Goal: Transaction & Acquisition: Purchase product/service

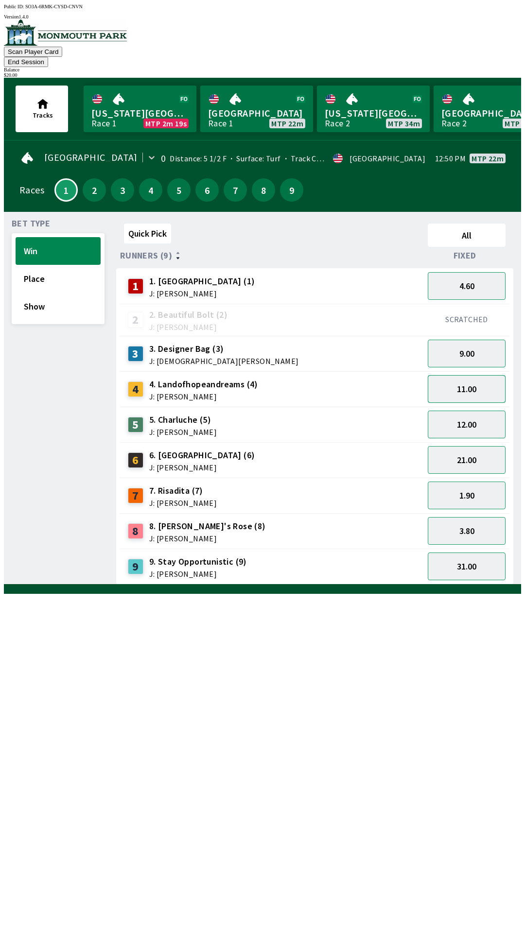
click at [472, 380] on button "11.00" at bounding box center [467, 389] width 78 height 28
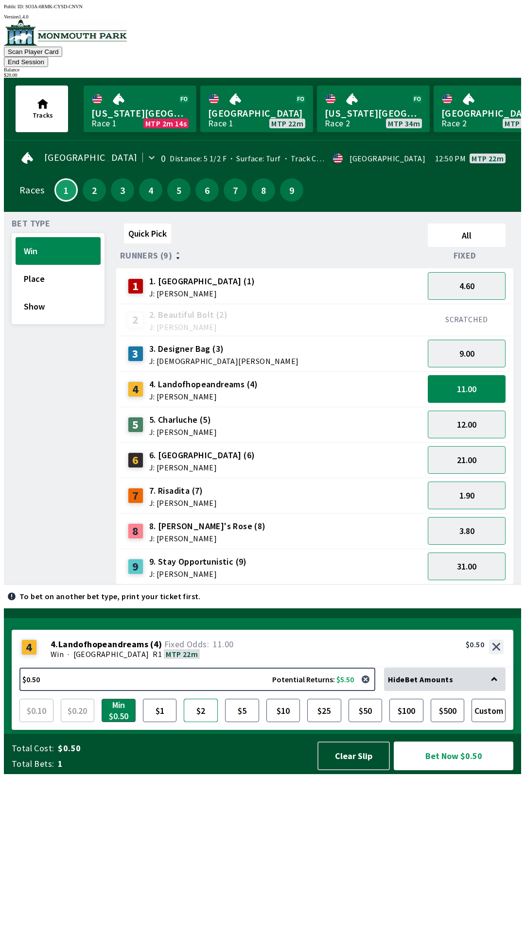
click at [204, 722] on button "$2" at bounding box center [201, 710] width 34 height 23
click at [448, 770] on button "Bet Now $2.00" at bounding box center [454, 756] width 120 height 29
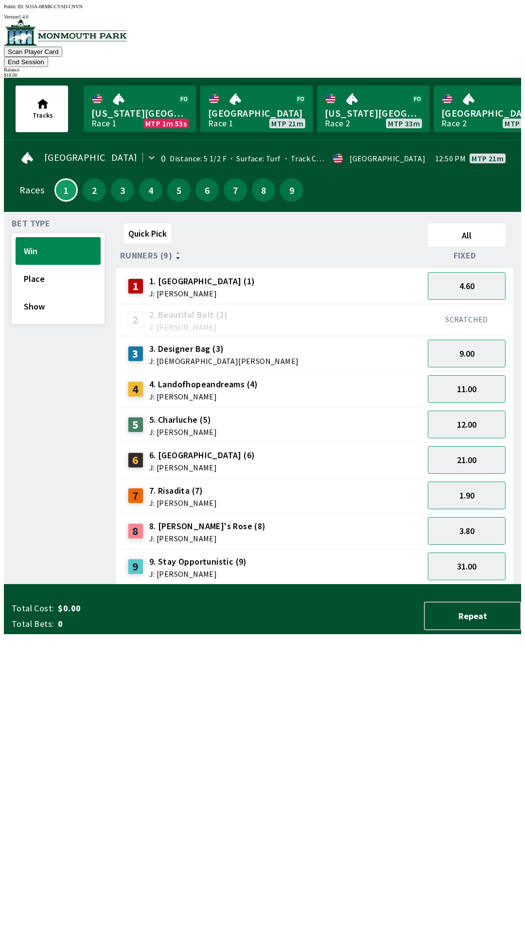
click at [48, 57] on button "End Session" at bounding box center [26, 62] width 44 height 10
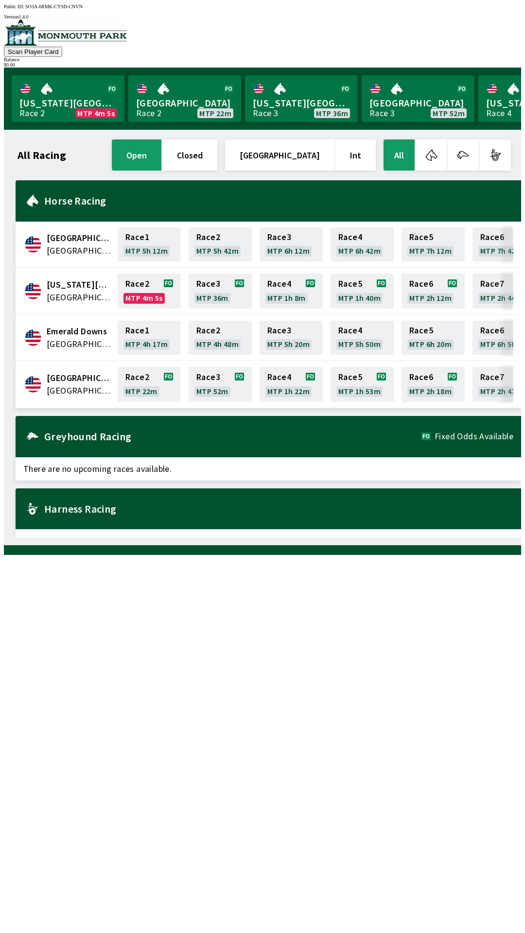
click at [77, 377] on span "[GEOGRAPHIC_DATA]" at bounding box center [79, 378] width 65 height 13
click at [153, 390] on link "Race 2 MTP 22m" at bounding box center [149, 384] width 63 height 35
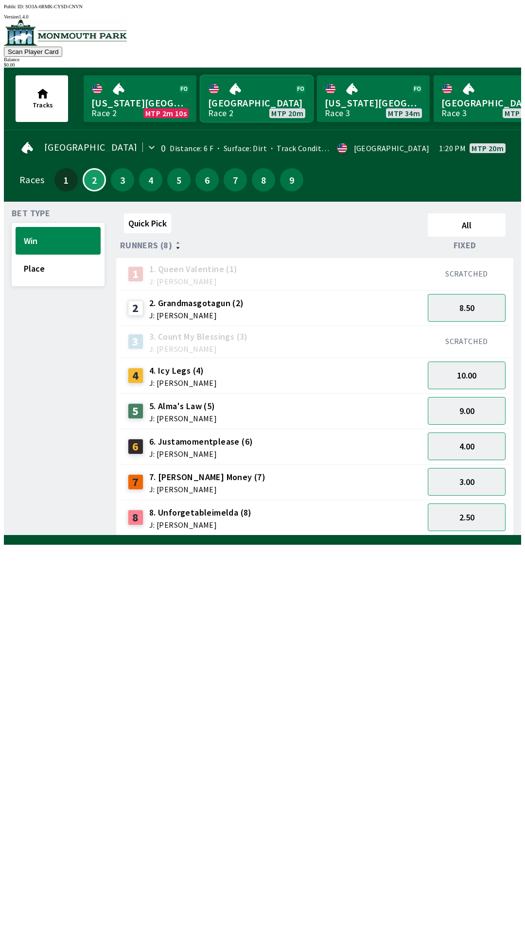
click at [254, 88] on link "[GEOGRAPHIC_DATA] Race 2 MTP 20m" at bounding box center [256, 98] width 113 height 47
click at [241, 100] on link "[GEOGRAPHIC_DATA] Race 2 MTP 20m" at bounding box center [256, 98] width 113 height 47
click at [200, 75] on link "[GEOGRAPHIC_DATA] Race 2 MTP 20m" at bounding box center [256, 98] width 113 height 47
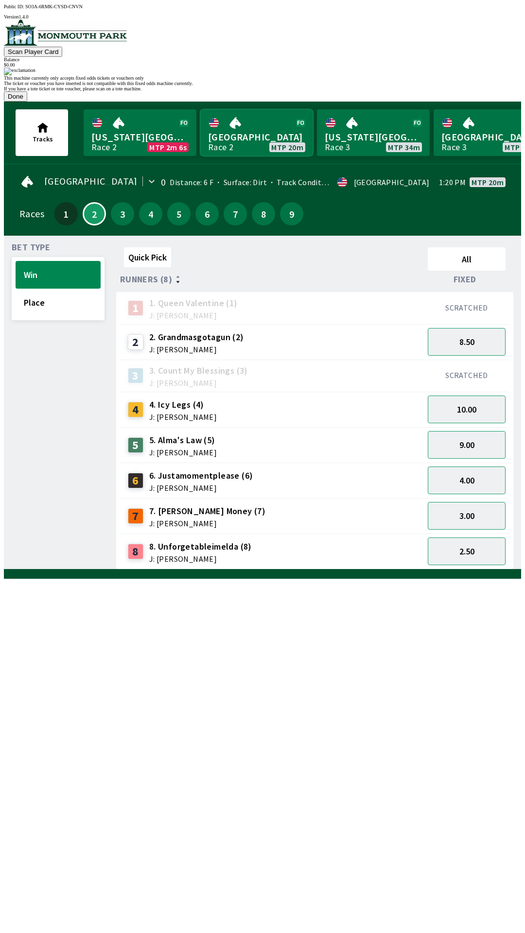
click at [200, 109] on link "[GEOGRAPHIC_DATA] Race 2 MTP 20m" at bounding box center [256, 132] width 113 height 47
click at [27, 102] on button "Done" at bounding box center [15, 96] width 23 height 10
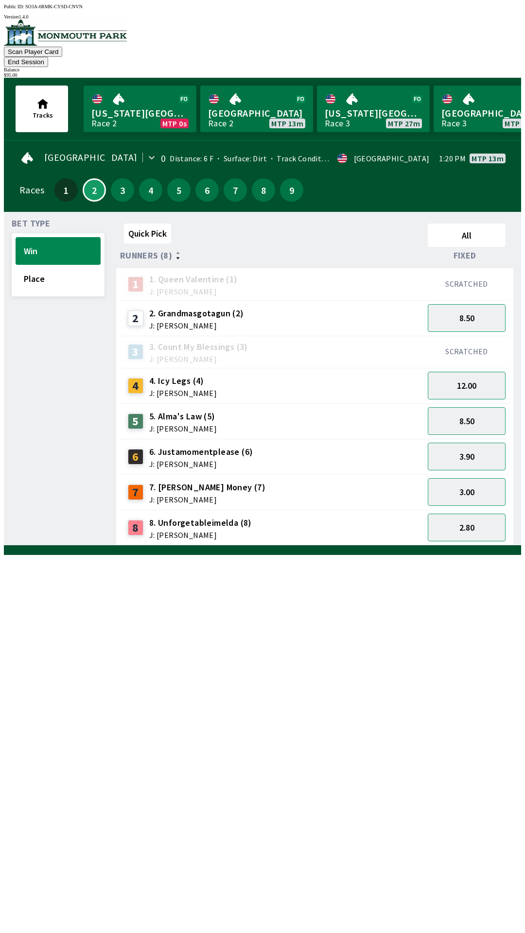
click at [48, 57] on button "End Session" at bounding box center [26, 62] width 44 height 10
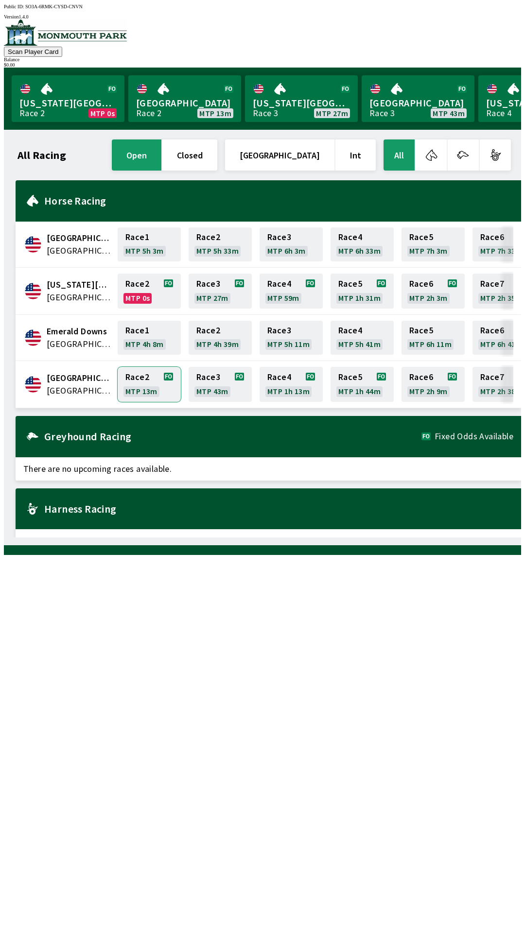
click at [150, 380] on link "Race 2 MTP 13m" at bounding box center [149, 384] width 63 height 35
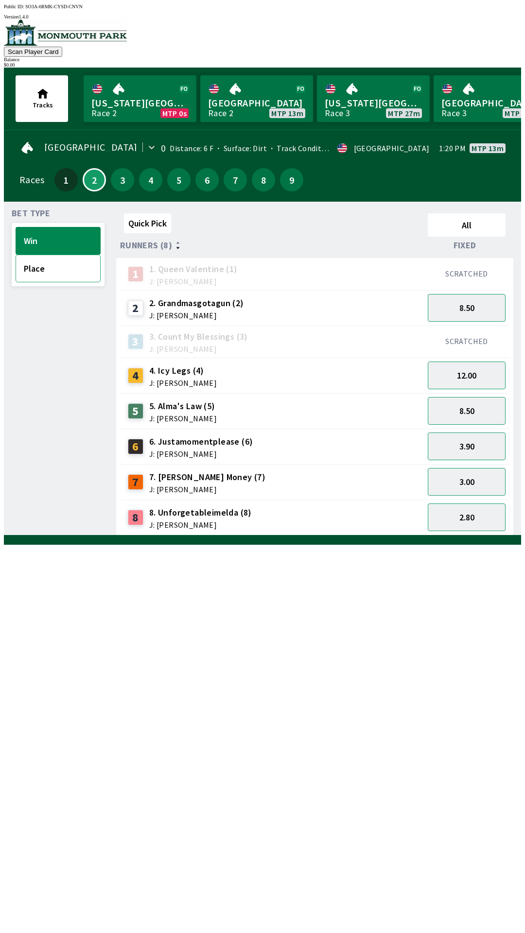
click at [54, 269] on button "Place" at bounding box center [58, 269] width 85 height 28
click at [55, 242] on button "Win" at bounding box center [58, 241] width 85 height 28
click at [482, 381] on button "12.00" at bounding box center [467, 376] width 78 height 28
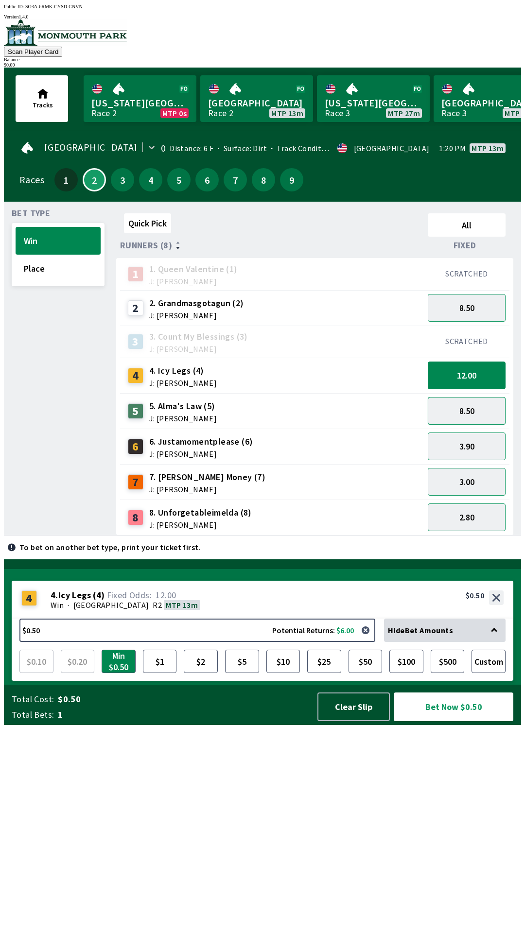
click at [480, 416] on button "8.50" at bounding box center [467, 411] width 78 height 28
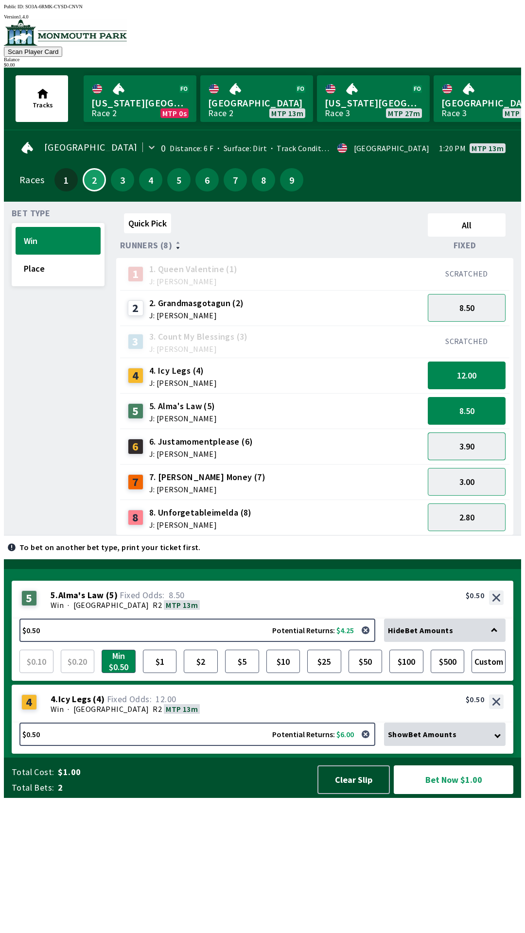
click at [479, 446] on button "3.90" at bounding box center [467, 447] width 78 height 28
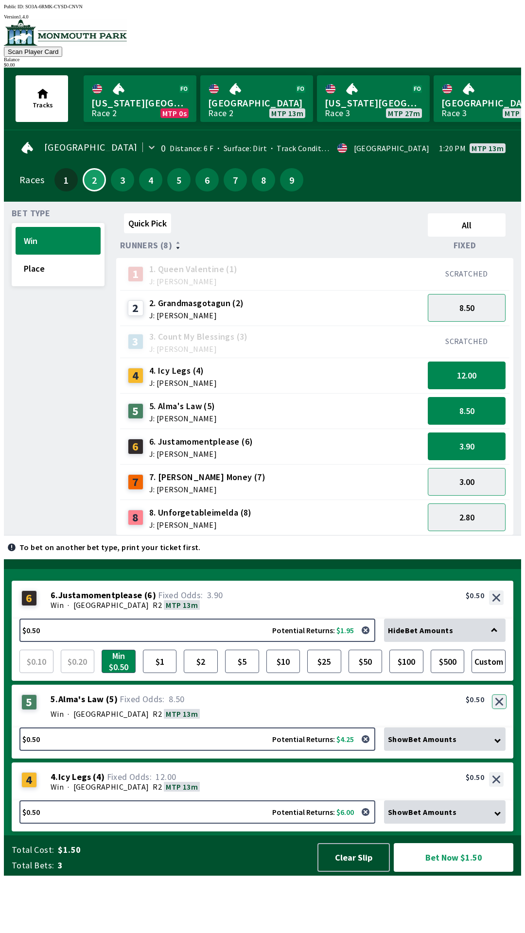
click at [499, 709] on button "button" at bounding box center [499, 701] width 15 height 15
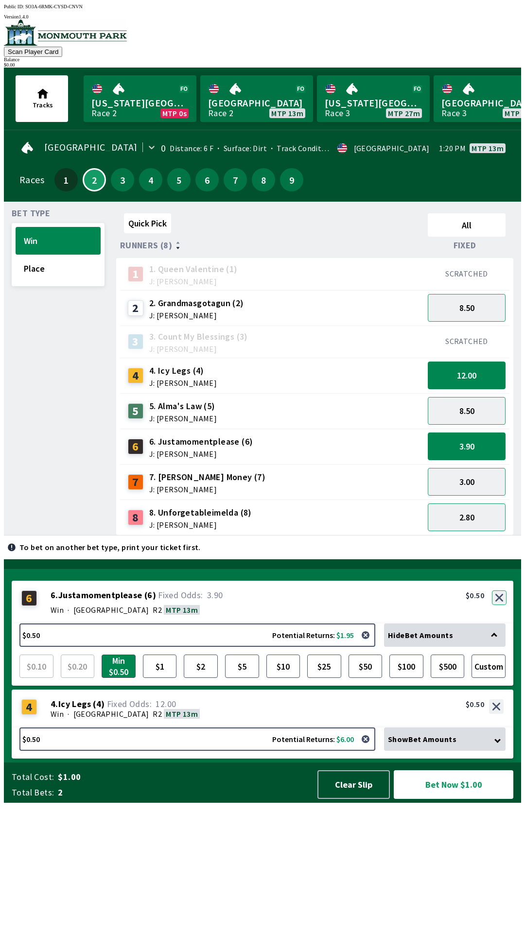
click at [499, 605] on button "button" at bounding box center [499, 597] width 15 height 15
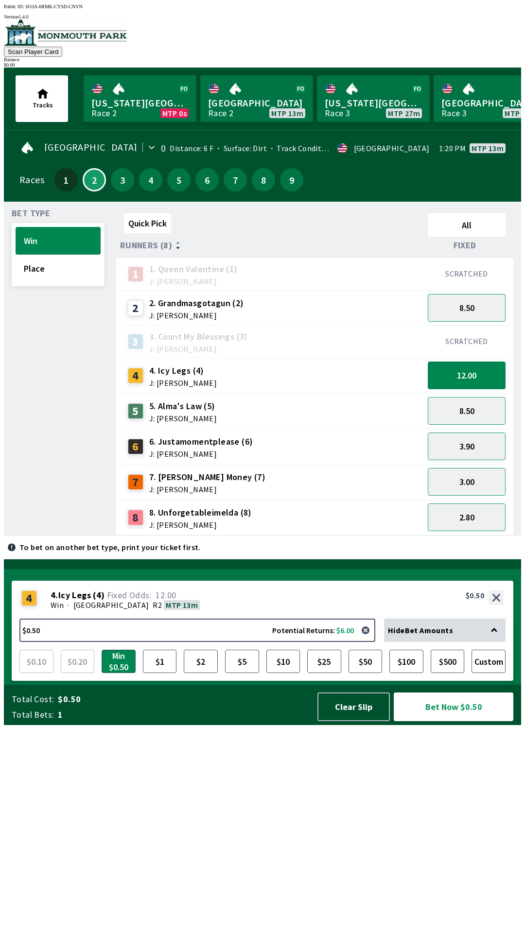
click at [502, 619] on div "4 4 . Icy Legs ( 4 ) Win · [GEOGRAPHIC_DATA] R2 MTP 13m 4. Icy Legs (4) 12.00 $…" at bounding box center [263, 600] width 502 height 38
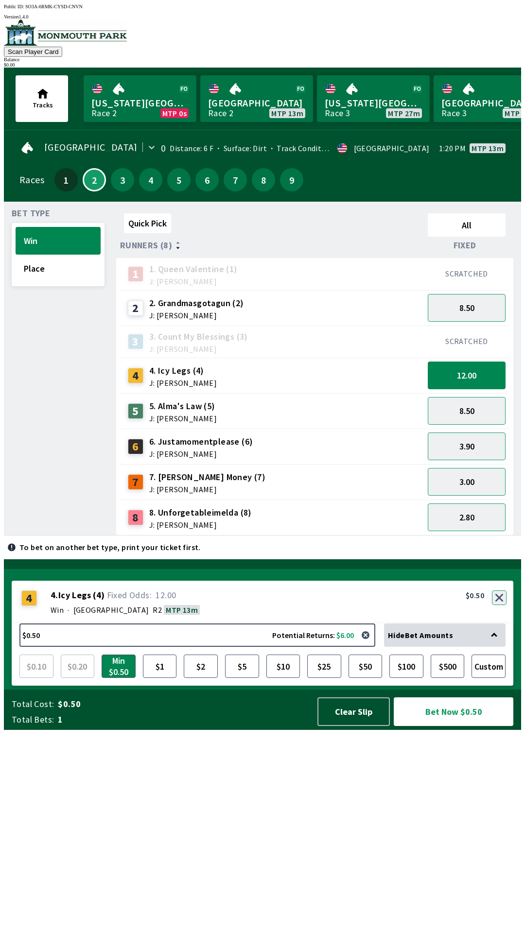
click at [502, 605] on button "button" at bounding box center [499, 597] width 15 height 15
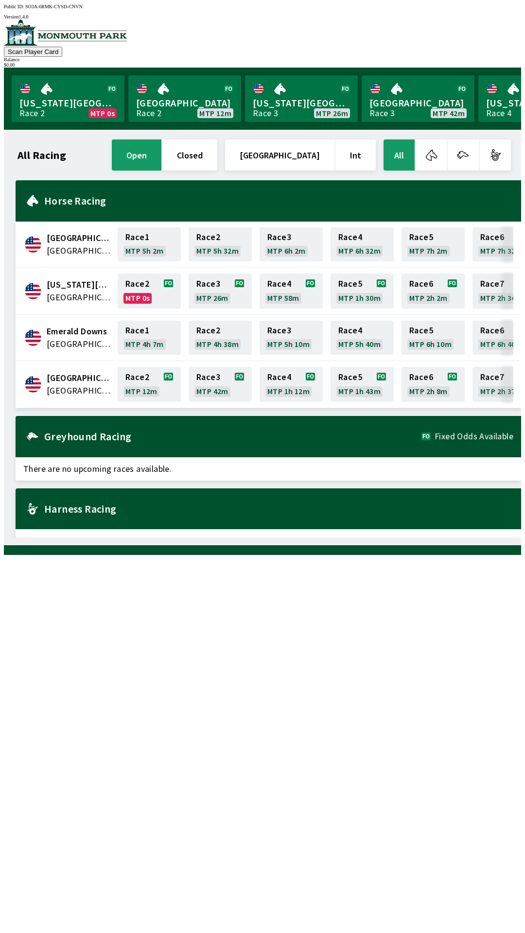
click at [72, 378] on span "[GEOGRAPHIC_DATA]" at bounding box center [79, 378] width 65 height 13
click at [142, 381] on link "Race 2 MTP 12m" at bounding box center [149, 384] width 63 height 35
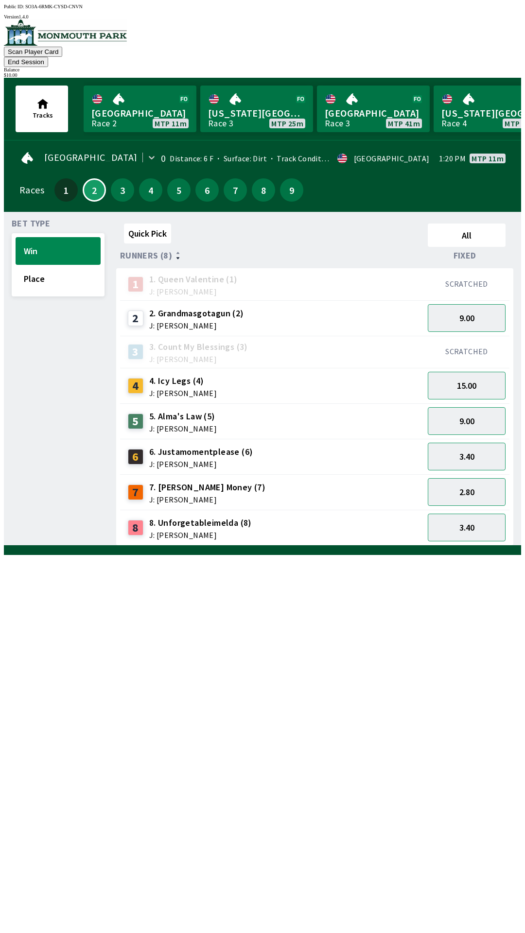
click at [48, 57] on button "End Session" at bounding box center [26, 62] width 44 height 10
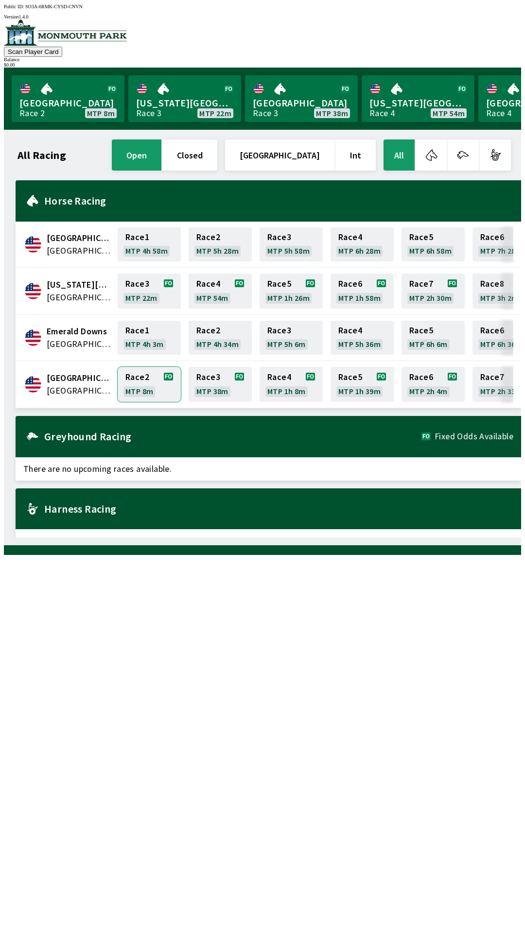
click at [137, 385] on link "Race 2 MTP 8m" at bounding box center [149, 384] width 63 height 35
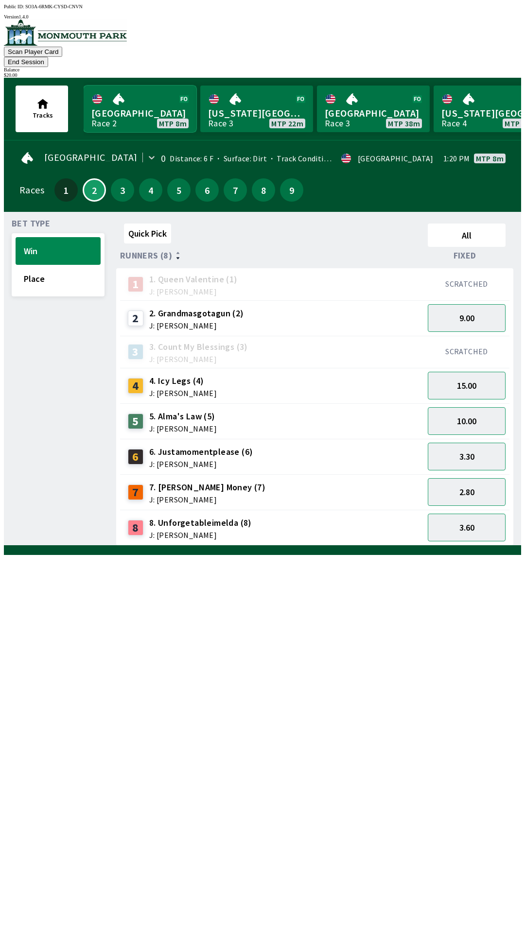
click at [127, 104] on link "[GEOGRAPHIC_DATA] Race 2 MTP 8m" at bounding box center [140, 109] width 113 height 47
click at [57, 266] on button "Place" at bounding box center [58, 279] width 85 height 28
click at [63, 237] on button "Win" at bounding box center [58, 251] width 85 height 28
click at [472, 304] on button "9.00" at bounding box center [467, 318] width 78 height 28
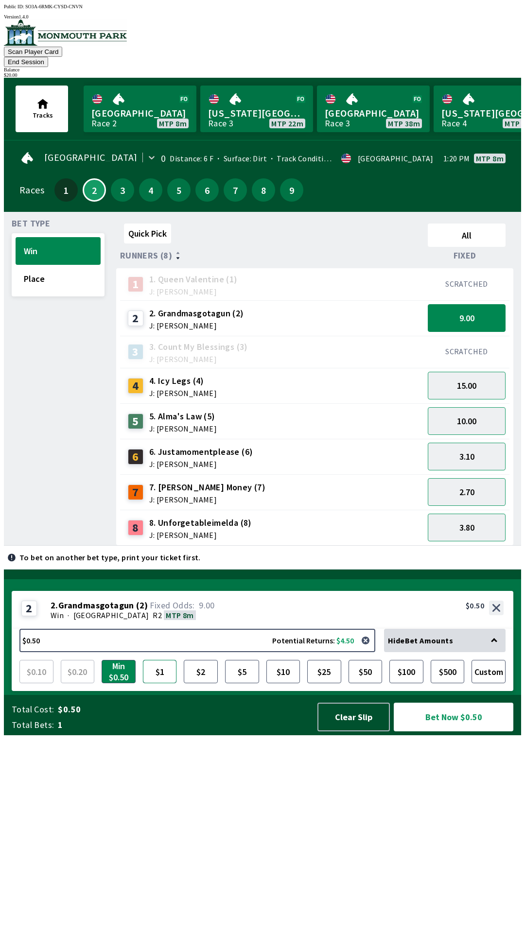
click at [162, 683] on button "$1" at bounding box center [160, 671] width 34 height 23
click at [455, 731] on button "Bet Now $1.00" at bounding box center [454, 717] width 120 height 29
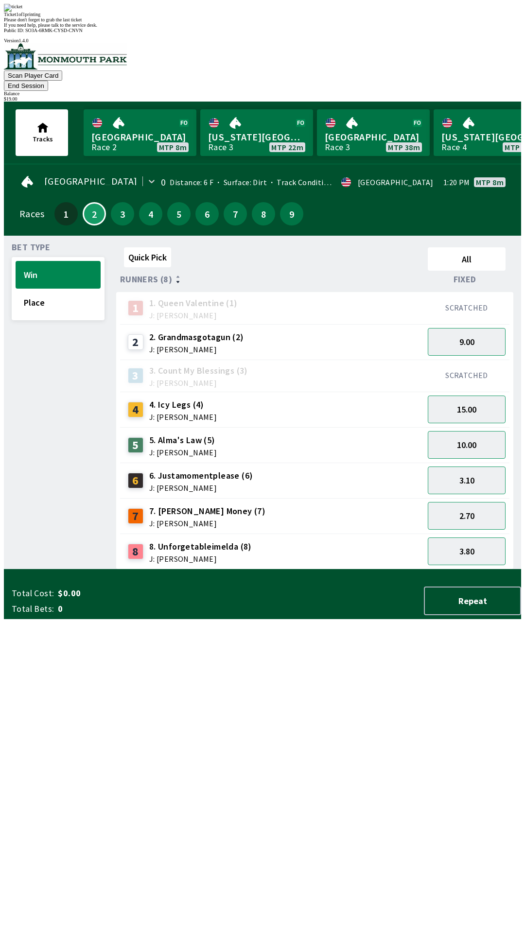
click at [280, 570] on div "Quick Pick All Runners (8) Fixed 1 1. Queen Valentine (1) J: [PERSON_NAME] SCRA…" at bounding box center [318, 406] width 405 height 326
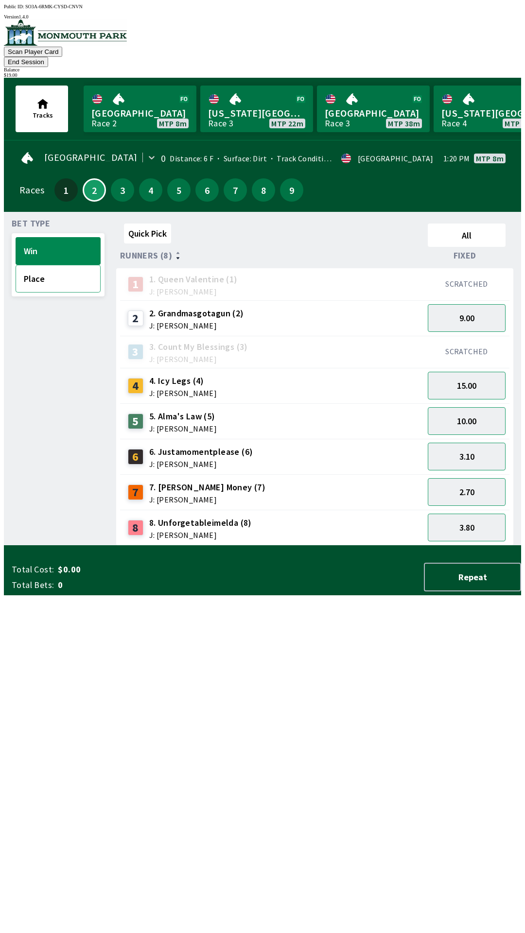
click at [51, 273] on button "Place" at bounding box center [58, 279] width 85 height 28
click at [61, 237] on button "Win" at bounding box center [58, 251] width 85 height 28
click at [184, 531] on span "J: [PERSON_NAME]" at bounding box center [200, 535] width 103 height 8
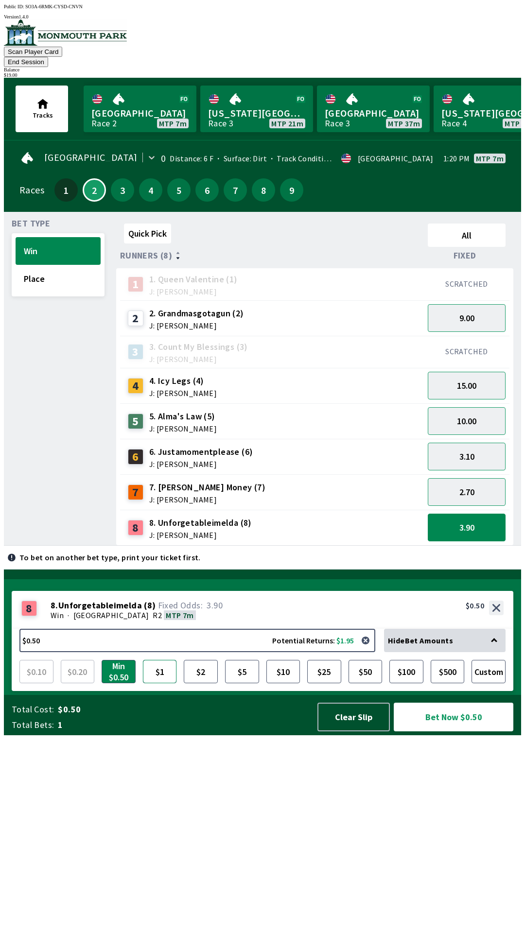
click at [157, 683] on button "$1" at bounding box center [160, 671] width 34 height 23
click at [450, 731] on button "Bet Now $1.00" at bounding box center [454, 717] width 120 height 29
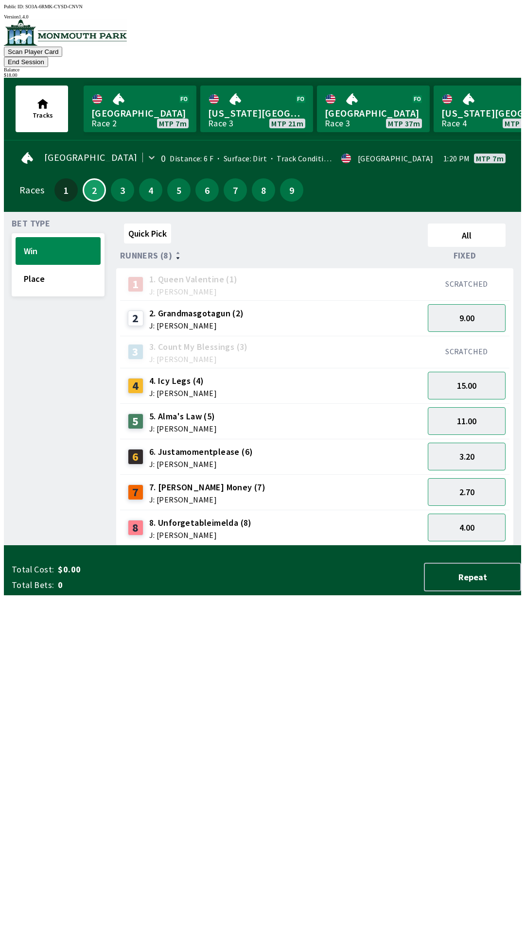
click at [299, 546] on div "Quick Pick All Runners (8) Fixed 1 1. Queen Valentine (1) J: [PERSON_NAME] SCRA…" at bounding box center [318, 383] width 405 height 326
click at [47, 269] on button "Place" at bounding box center [58, 279] width 85 height 28
click at [48, 57] on button "End Session" at bounding box center [26, 62] width 44 height 10
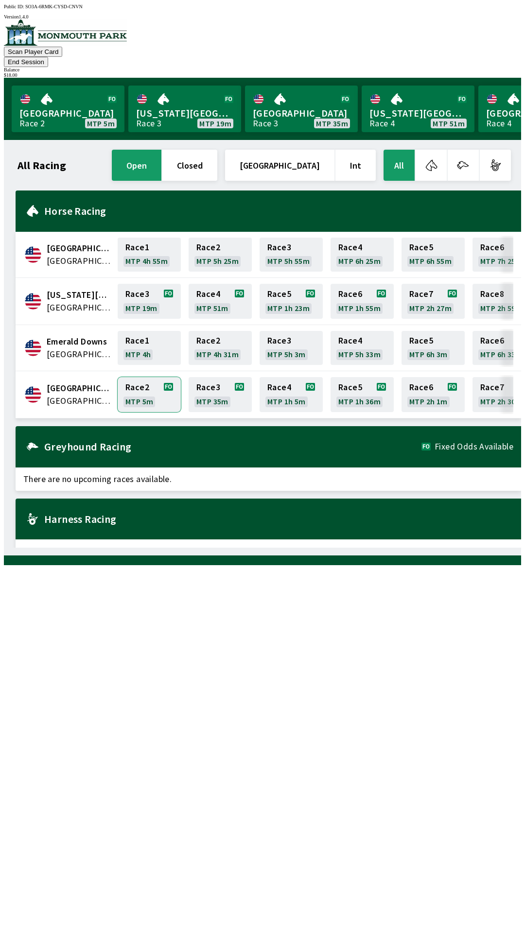
click at [140, 379] on link "Race 2 MTP 5m" at bounding box center [149, 394] width 63 height 35
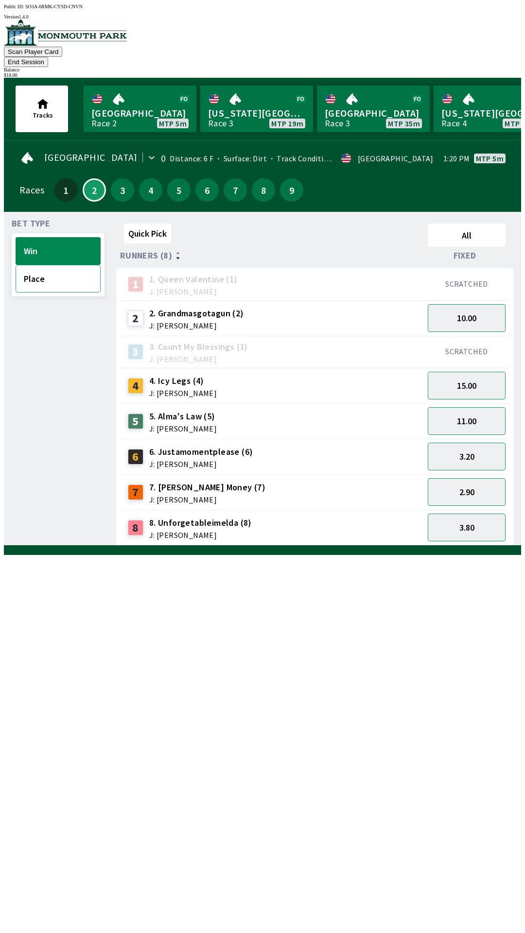
click at [71, 265] on button "Place" at bounding box center [58, 279] width 85 height 28
click at [457, 514] on button "1.80" at bounding box center [467, 528] width 78 height 28
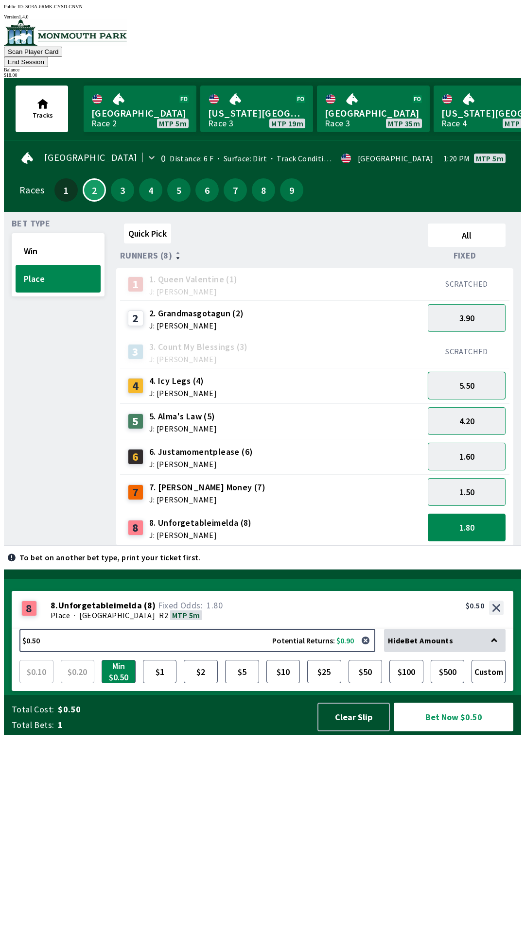
click at [459, 372] on button "5.50" at bounding box center [467, 386] width 78 height 28
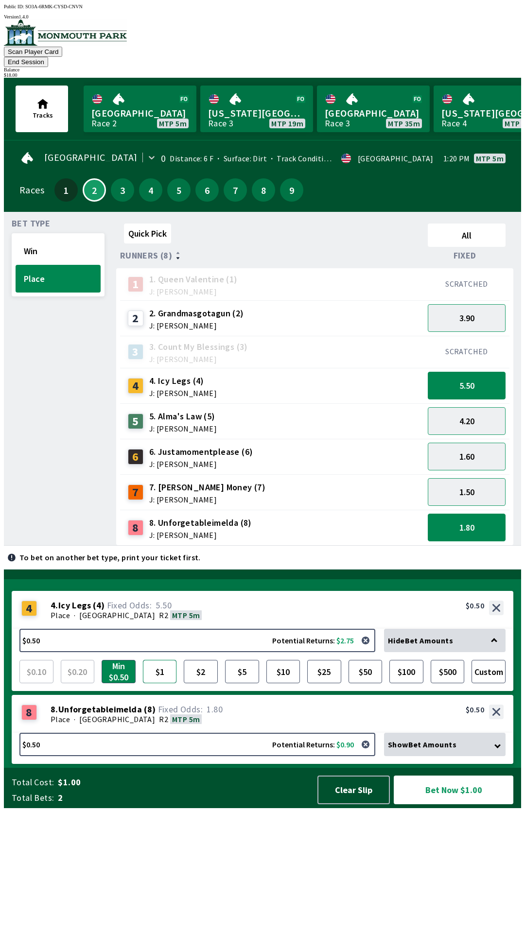
click at [162, 683] on button "$1" at bounding box center [160, 671] width 34 height 23
click at [241, 724] on div "Place · [GEOGRAPHIC_DATA] R2 MTP 5m" at bounding box center [277, 719] width 453 height 10
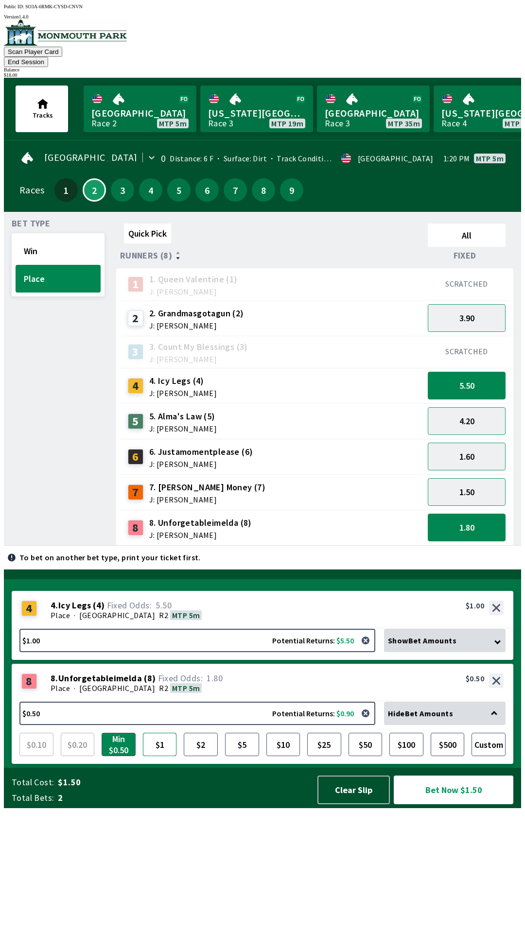
click at [157, 756] on button "$1" at bounding box center [160, 744] width 34 height 23
click at [449, 804] on button "Bet Now $2.00" at bounding box center [454, 790] width 120 height 29
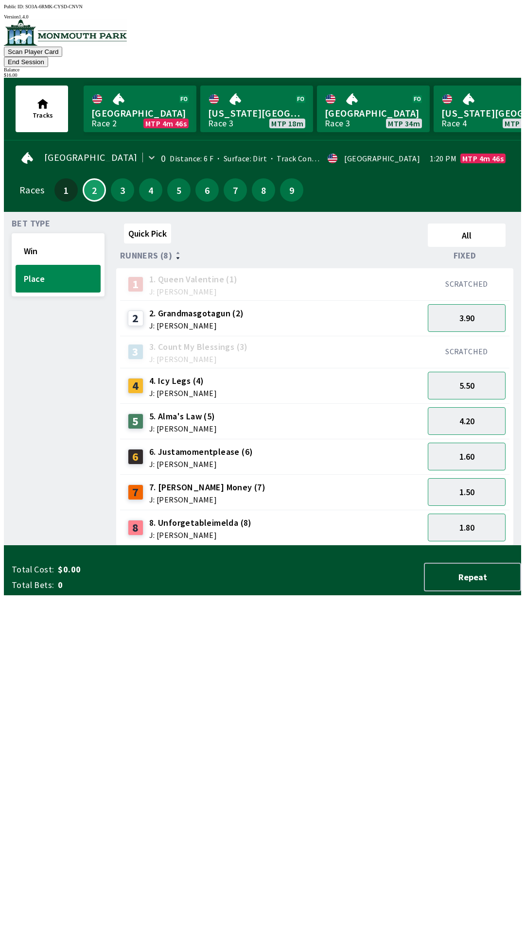
click at [48, 57] on button "End Session" at bounding box center [26, 62] width 44 height 10
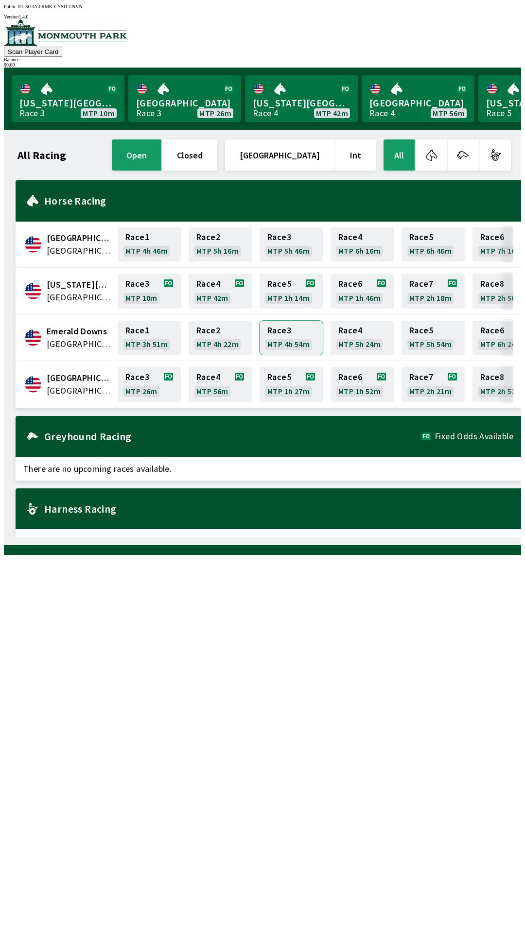
click at [279, 337] on link "Race 3 MTP 4h 54m" at bounding box center [291, 338] width 63 height 34
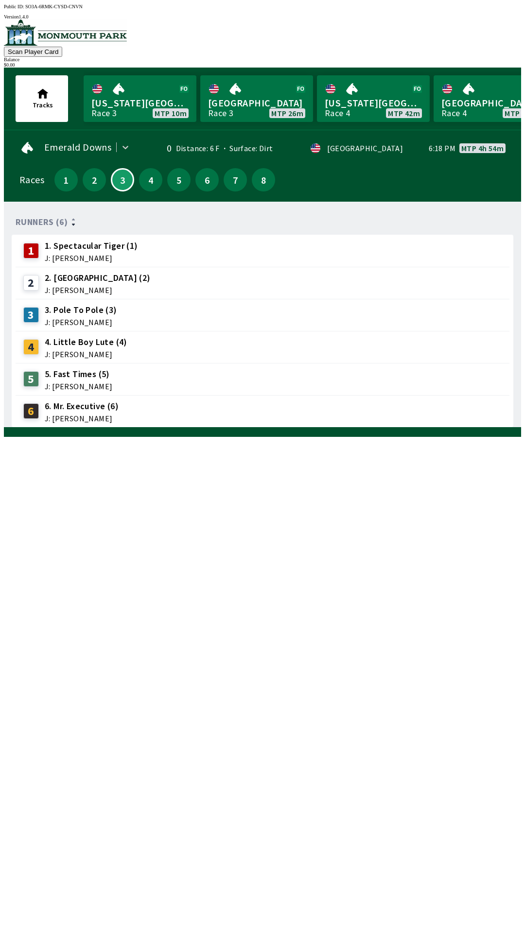
click at [102, 339] on span "4. Little Boy Lute (4)" at bounding box center [86, 342] width 83 height 13
click at [453, 42] on div "Scan Player Card Balance $ 0.00" at bounding box center [262, 43] width 517 height 48
click at [455, 32] on div "Scan Player Card Balance $ 0.00" at bounding box center [262, 43] width 517 height 48
click at [62, 47] on button "Scan Player Card" at bounding box center [33, 52] width 58 height 10
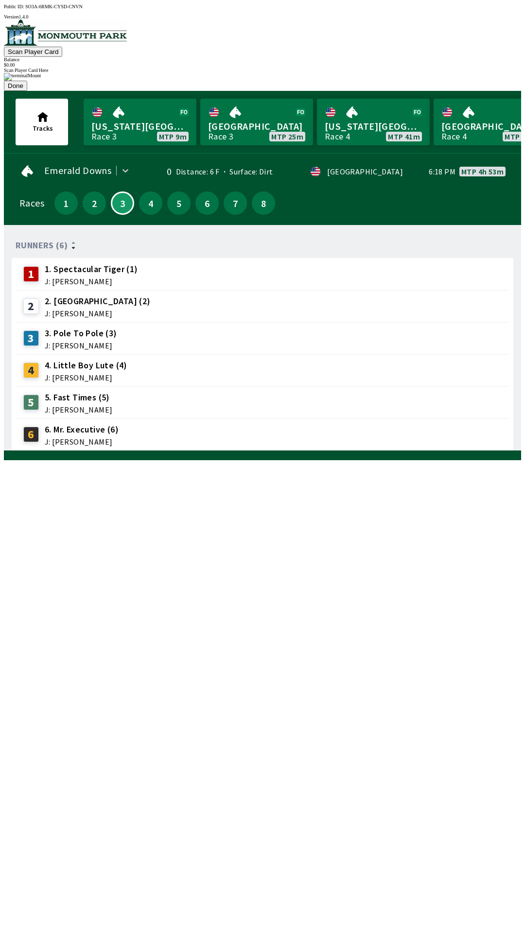
click at [242, 451] on div "Runners (6) 1 1. Spectacular Tiger (1) J: [PERSON_NAME] 2 2. Street Mogul (2) J…" at bounding box center [266, 342] width 509 height 218
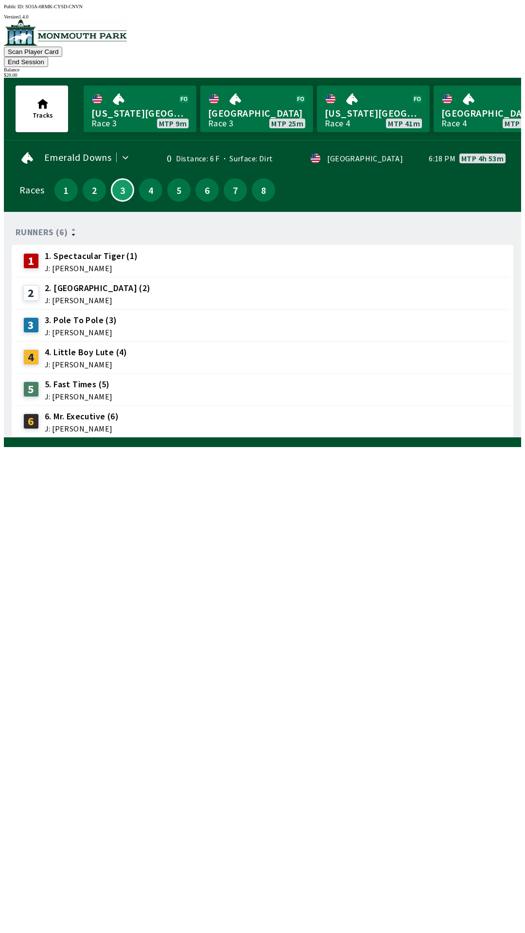
click at [78, 346] on div "4. Little Boy Lute (4) J: [PERSON_NAME]" at bounding box center [86, 357] width 83 height 22
click at [243, 91] on link "Monmouth Park Race 3 MTP 25m" at bounding box center [256, 109] width 113 height 47
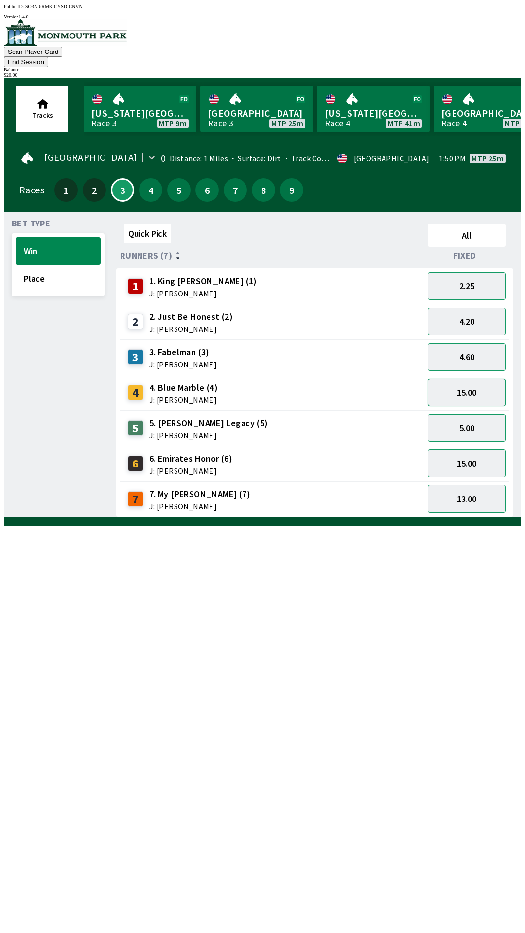
click at [467, 379] on button "15.00" at bounding box center [467, 393] width 78 height 28
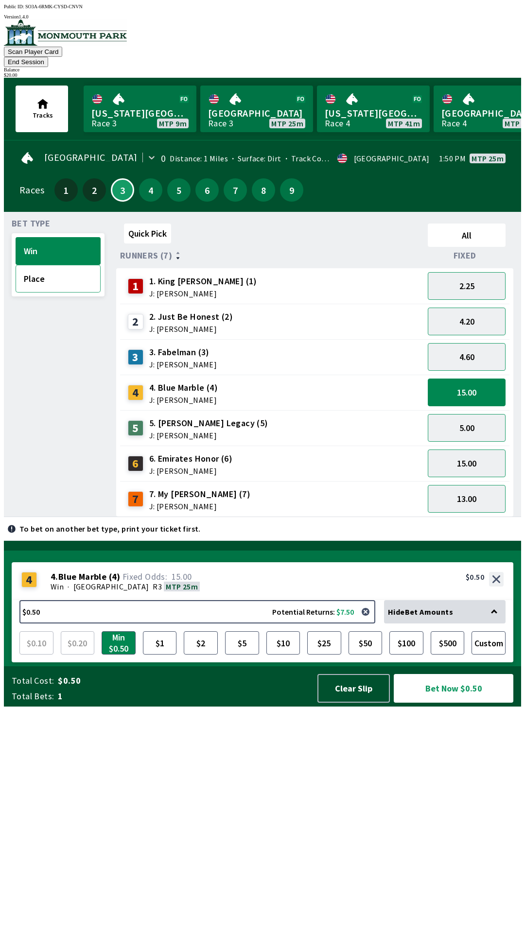
click at [32, 265] on button "Place" at bounding box center [58, 279] width 85 height 28
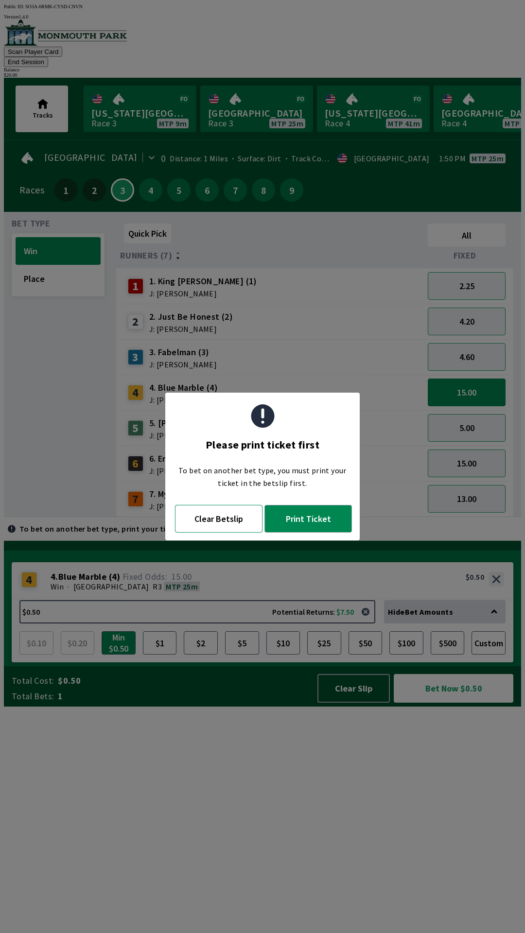
click at [210, 522] on button "Clear Betslip" at bounding box center [218, 519] width 87 height 28
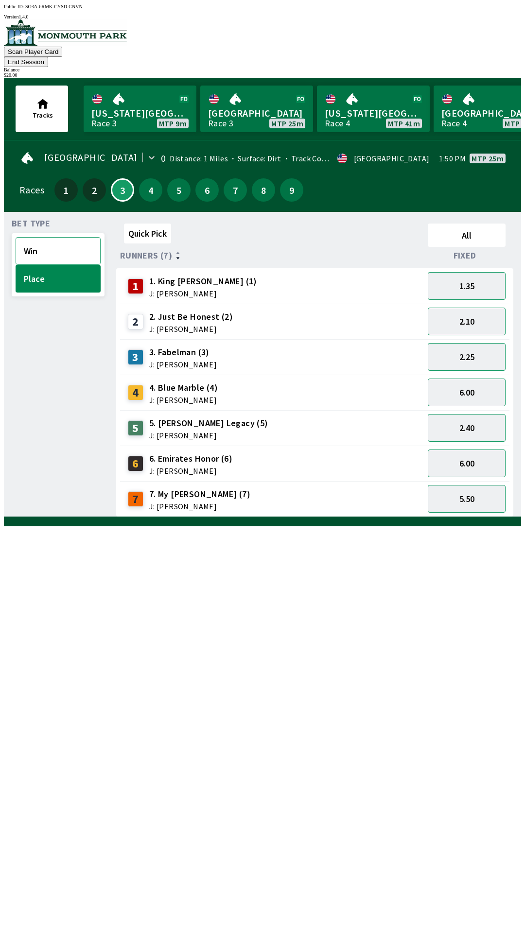
click at [49, 240] on button "Win" at bounding box center [58, 251] width 85 height 28
click at [476, 343] on button "4.60" at bounding box center [467, 357] width 78 height 28
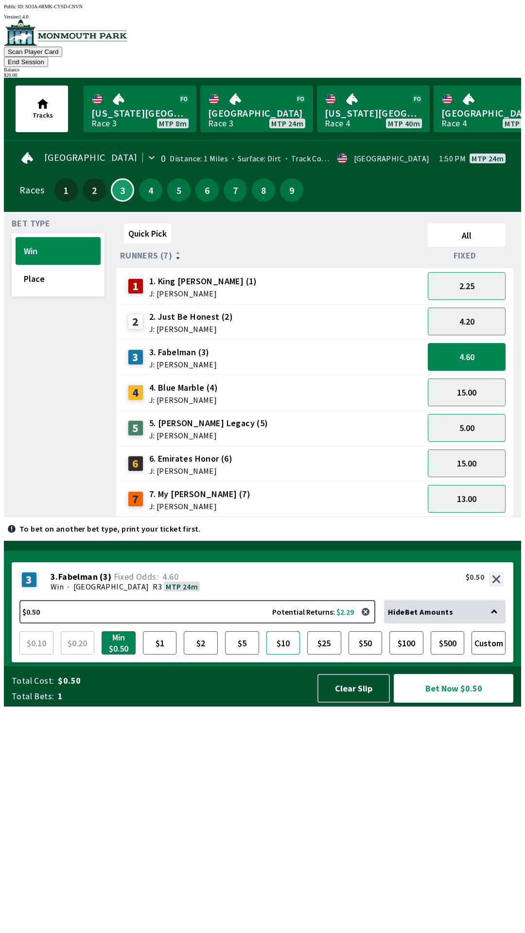
click at [277, 655] on button "$10" at bounding box center [283, 642] width 34 height 23
click at [329, 655] on button "$25" at bounding box center [324, 642] width 34 height 23
click at [485, 655] on button "Custom" at bounding box center [488, 642] width 34 height 23
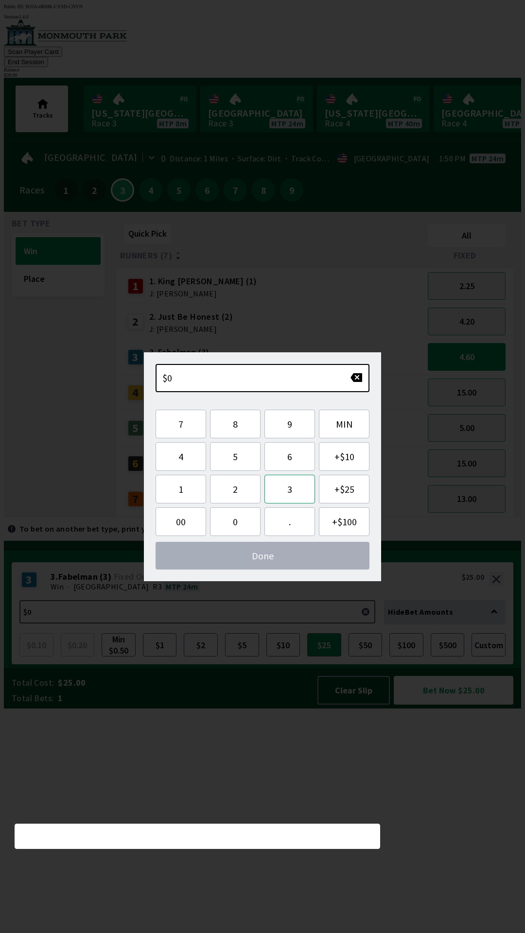
click at [282, 490] on button "3" at bounding box center [289, 489] width 51 height 29
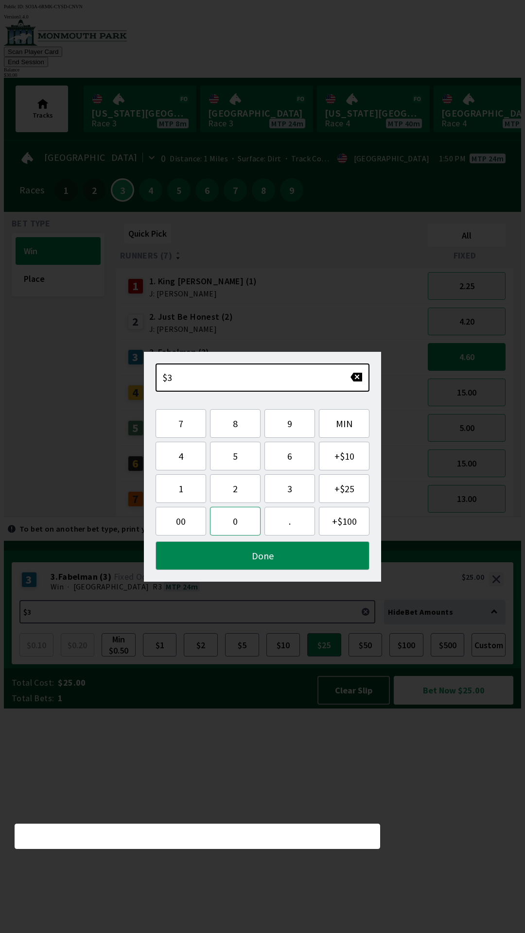
click at [233, 525] on button "0" at bounding box center [235, 521] width 51 height 29
click at [271, 557] on button "Done" at bounding box center [263, 555] width 214 height 29
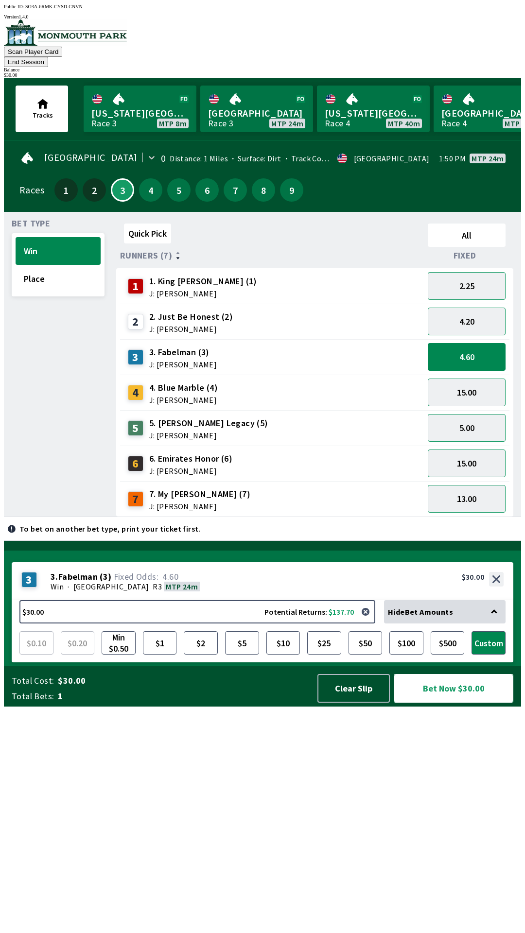
click at [454, 703] on button "Bet Now $30.00" at bounding box center [454, 688] width 120 height 29
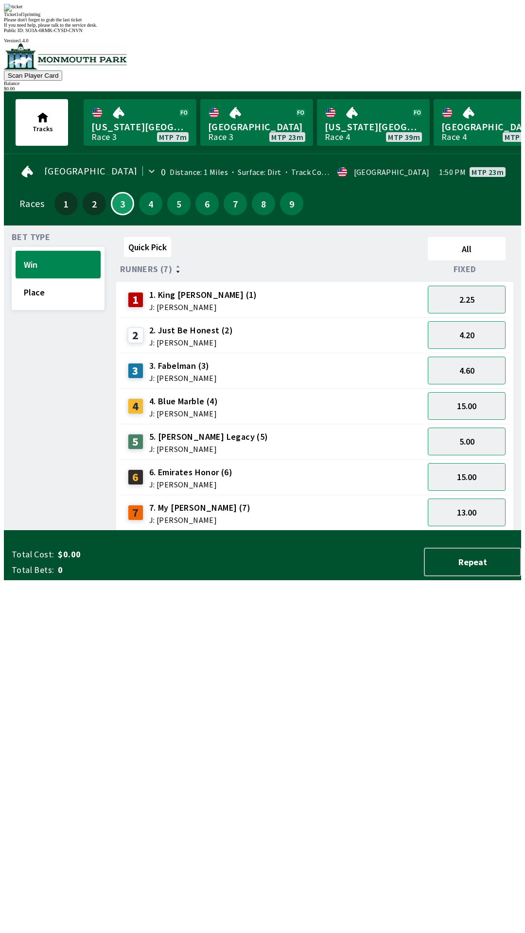
click at [304, 22] on div "Please don't forget to grab the last ticket" at bounding box center [262, 19] width 517 height 5
click at [239, 531] on div "Quick Pick All Runners (7) Fixed 1 1. King [PERSON_NAME] (1) J: [PERSON_NAME] 2…" at bounding box center [318, 381] width 405 height 297
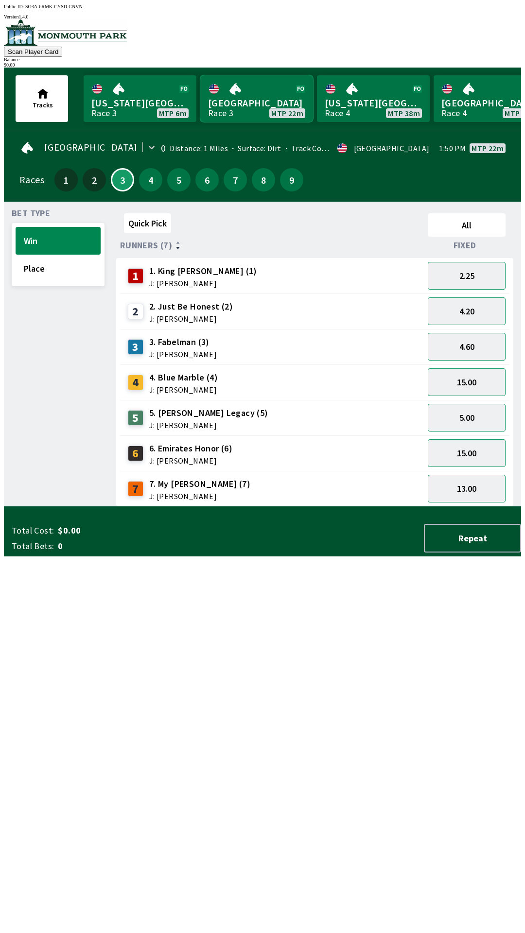
click at [245, 97] on link "[GEOGRAPHIC_DATA] Race 3 MTP 22m" at bounding box center [256, 98] width 113 height 47
click at [235, 89] on link "Monmouth Park Race 3 MTP 18m" at bounding box center [256, 98] width 113 height 47
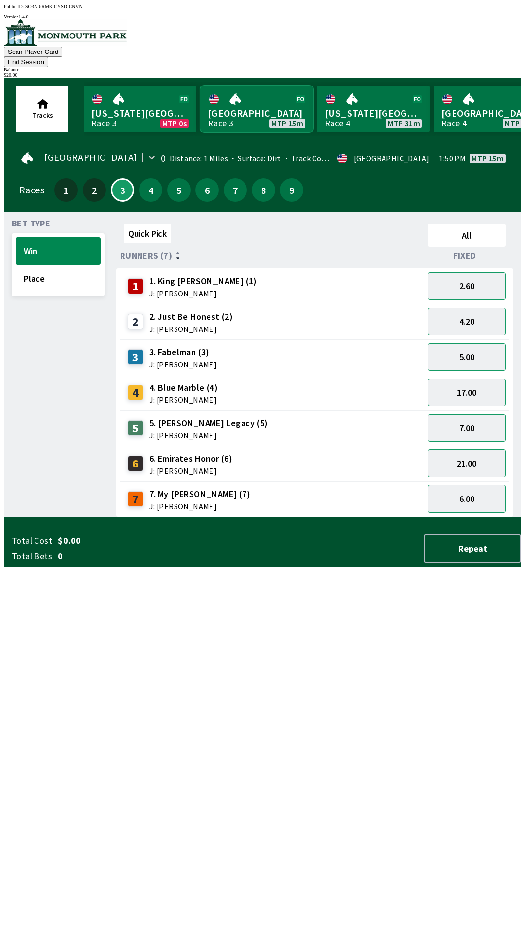
click at [255, 103] on link "Monmouth Park Race 3 MTP 15m" at bounding box center [256, 109] width 113 height 47
click at [83, 306] on div "Bet Type Win Place" at bounding box center [58, 368] width 93 height 297
click at [460, 310] on button "4.20" at bounding box center [467, 322] width 78 height 28
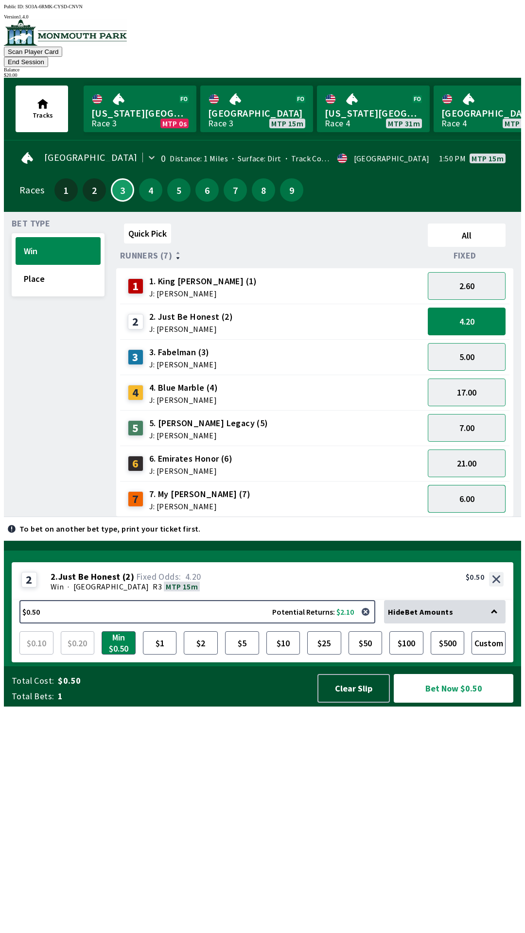
click at [469, 486] on button "6.00" at bounding box center [467, 499] width 78 height 28
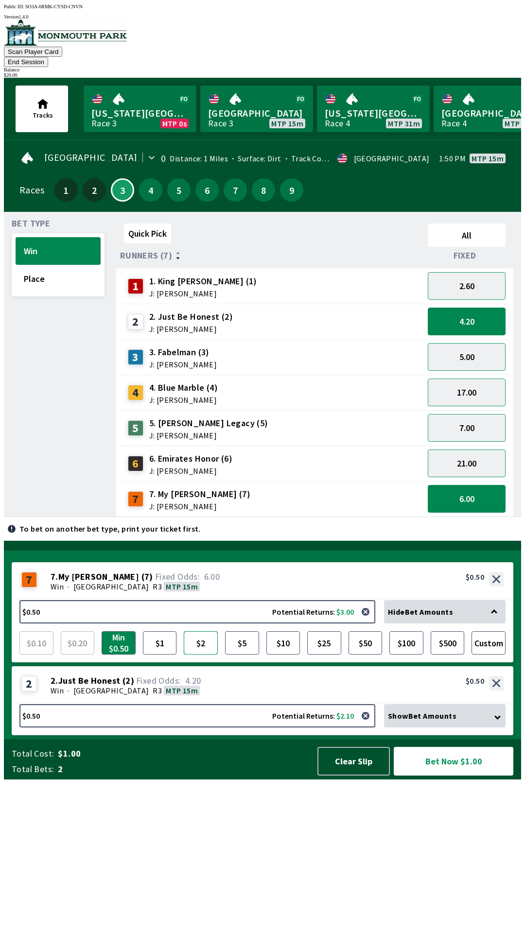
click at [205, 655] on button "$2" at bounding box center [201, 642] width 34 height 23
click at [33, 265] on button "Place" at bounding box center [58, 279] width 85 height 28
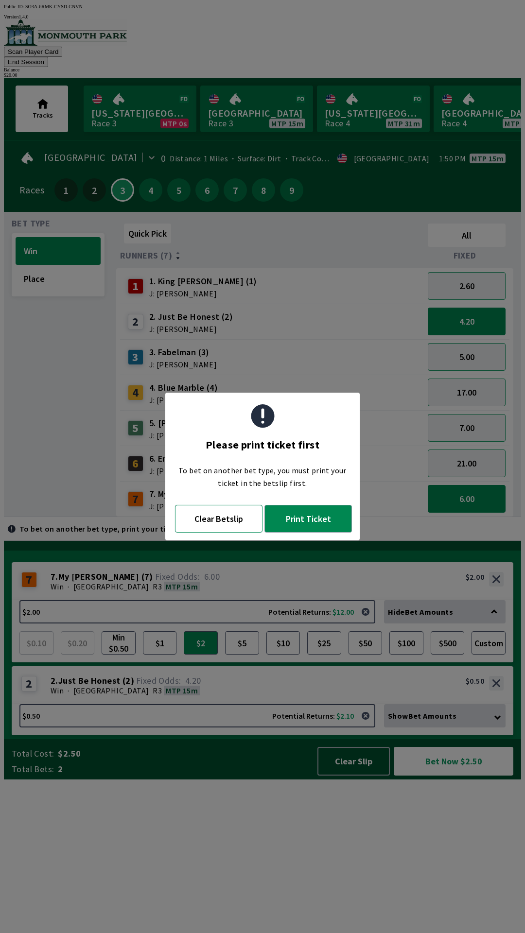
click at [206, 516] on button "Clear Betslip" at bounding box center [218, 519] width 87 height 28
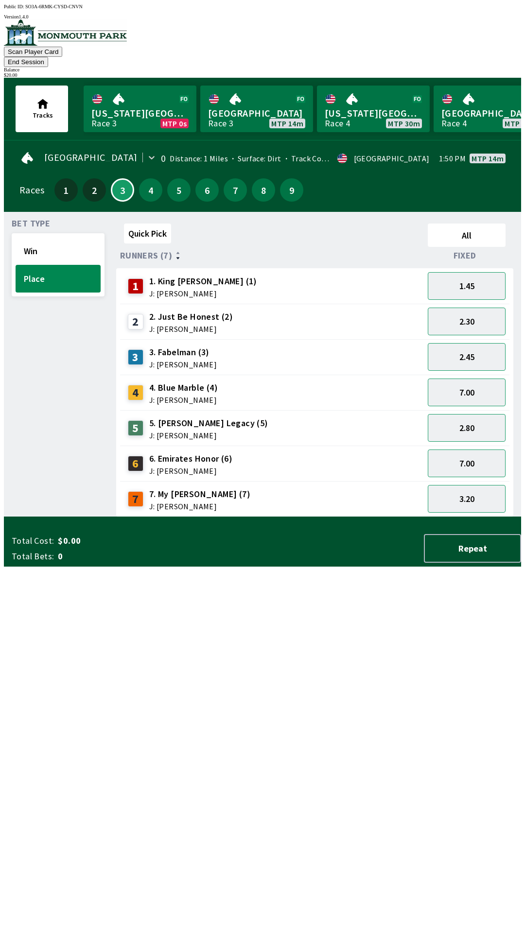
click at [48, 57] on button "End Session" at bounding box center [26, 62] width 44 height 10
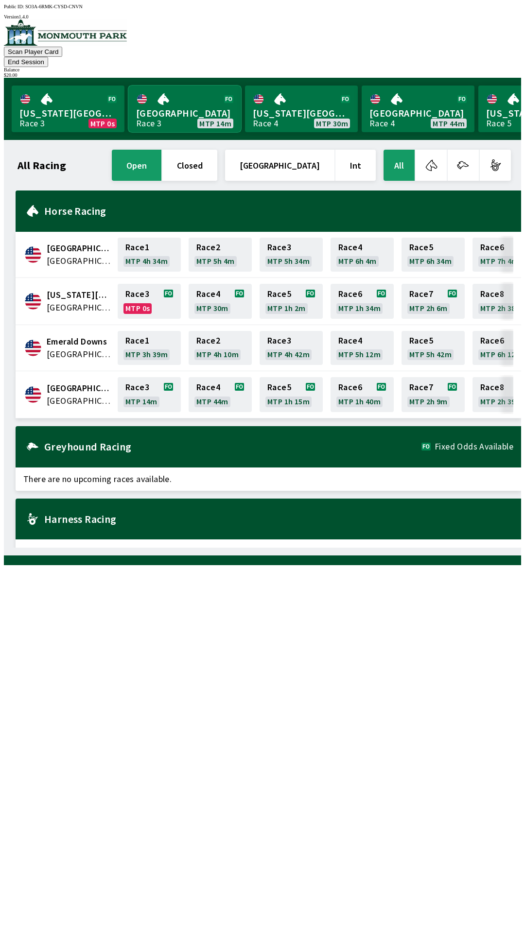
click at [145, 93] on link "[GEOGRAPHIC_DATA] Race 3 MTP 14m" at bounding box center [184, 109] width 113 height 47
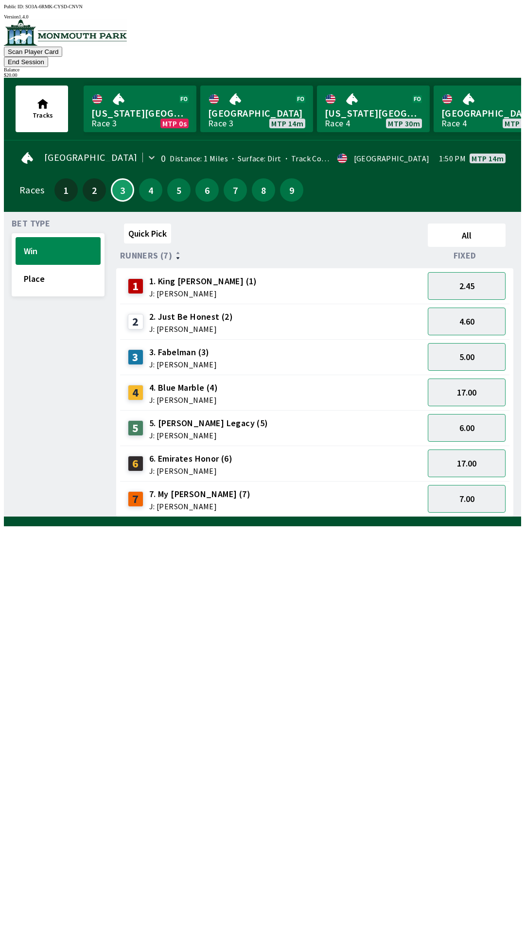
click at [401, 517] on div "Quick Pick All Runners (7) Fixed 1 1. King [PERSON_NAME] (1) J: [PERSON_NAME] 2…" at bounding box center [318, 368] width 405 height 297
click at [48, 57] on button "End Session" at bounding box center [26, 62] width 44 height 10
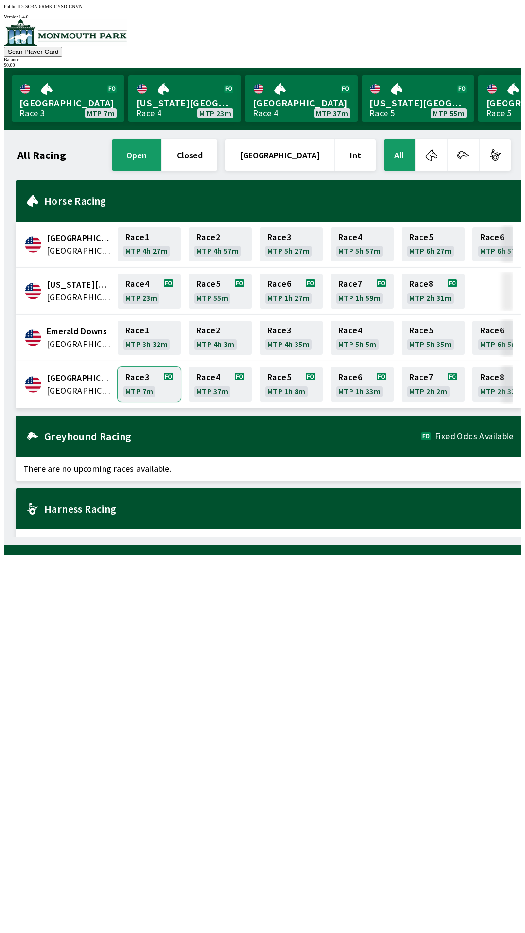
click at [145, 384] on link "Race 3 MTP 7m" at bounding box center [149, 384] width 63 height 35
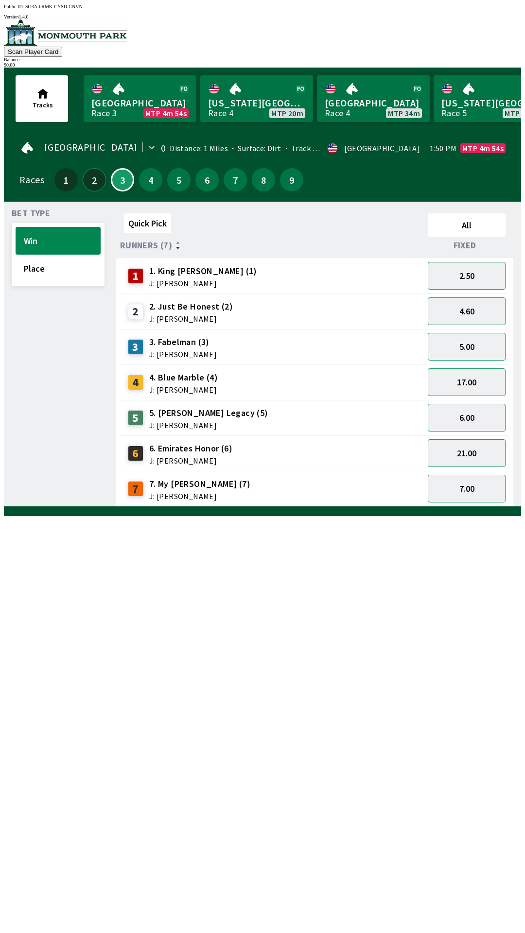
click at [96, 180] on button "2" at bounding box center [94, 179] width 23 height 23
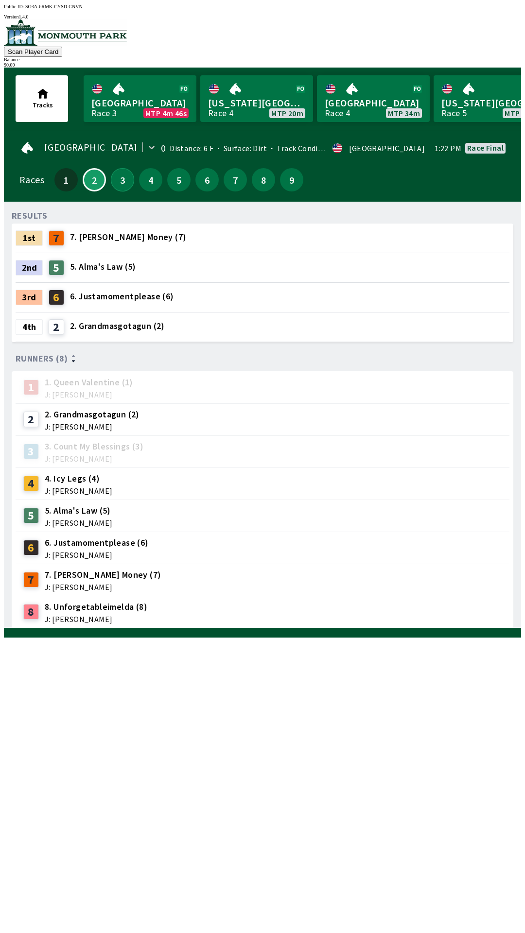
click at [122, 181] on button "3" at bounding box center [122, 179] width 23 height 23
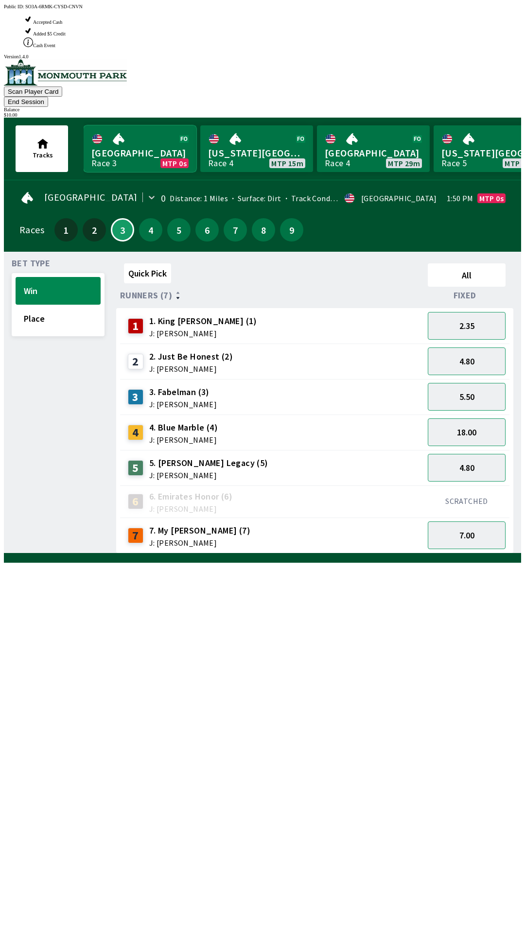
click at [147, 125] on link "Monmouth Park Race 3 MTP 0s" at bounding box center [140, 148] width 113 height 47
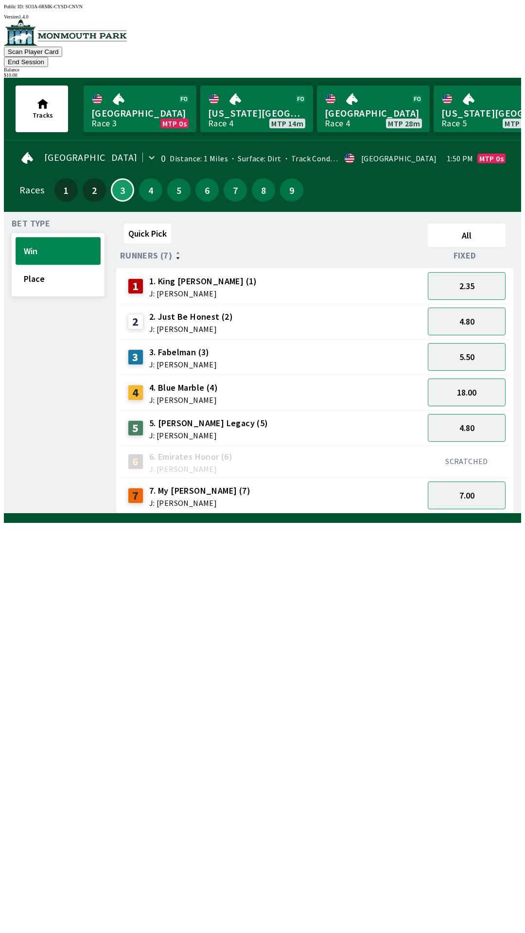
click at [48, 237] on button "Win" at bounding box center [58, 251] width 85 height 28
click at [472, 343] on button "5.50" at bounding box center [467, 357] width 78 height 28
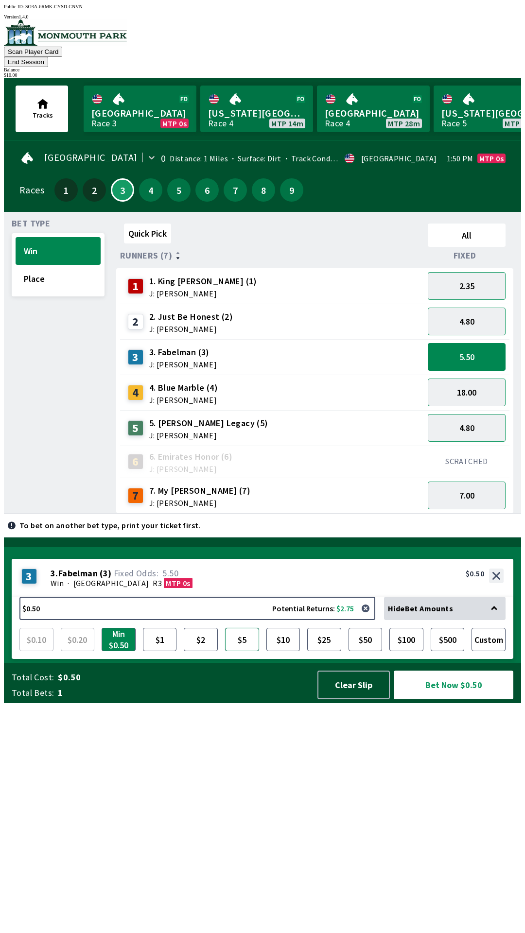
click at [242, 651] on button "$5" at bounding box center [242, 639] width 34 height 23
click at [457, 699] on button "Bet Now $5.00" at bounding box center [454, 685] width 120 height 29
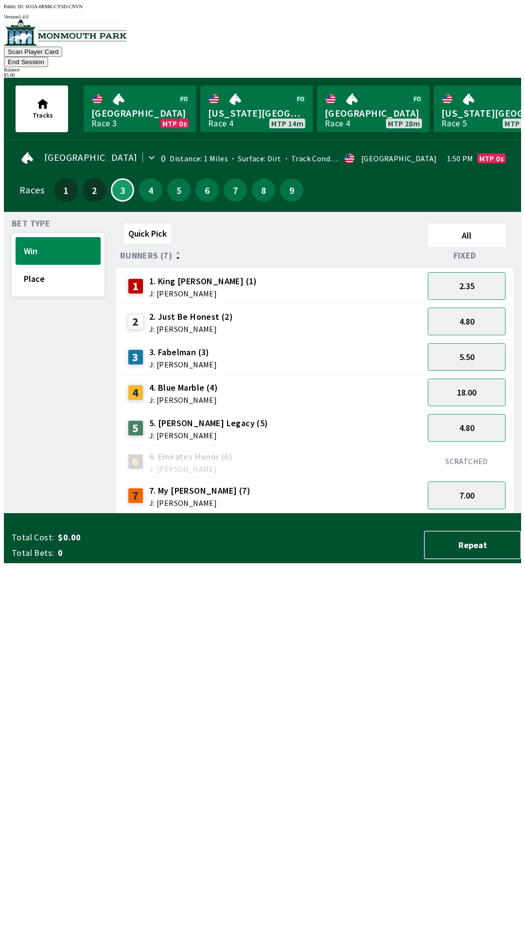
click at [472, 514] on div "Quick Pick All Runners (7) Fixed 1 1. King [PERSON_NAME] (1) J: [PERSON_NAME] 2…" at bounding box center [318, 367] width 405 height 294
click at [489, 67] on div "Balance" at bounding box center [262, 69] width 517 height 5
click at [48, 57] on button "End Session" at bounding box center [26, 62] width 44 height 10
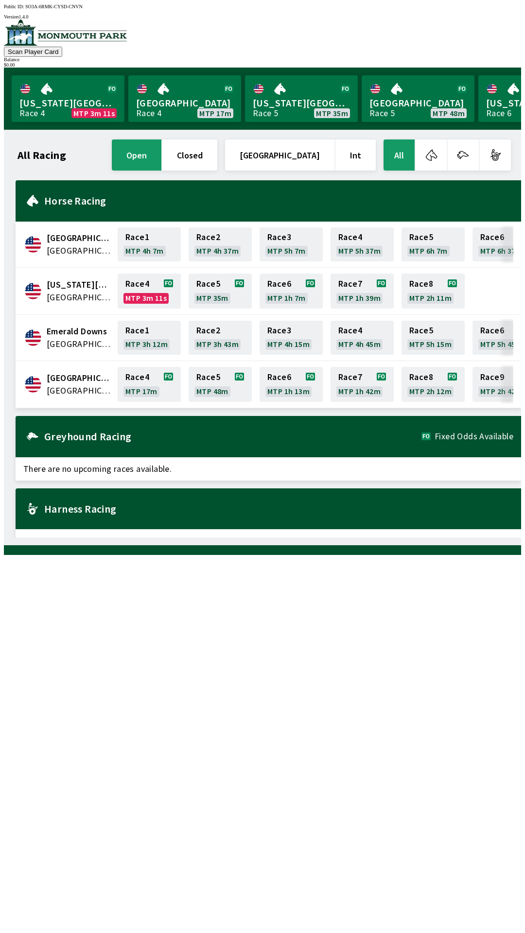
click at [364, 538] on div "All Racing open closed [GEOGRAPHIC_DATA] Int All [GEOGRAPHIC_DATA] [GEOGRAPHIC_…" at bounding box center [266, 338] width 509 height 400
click at [180, 97] on link "[GEOGRAPHIC_DATA] Race 4 MTP 17m" at bounding box center [184, 98] width 113 height 47
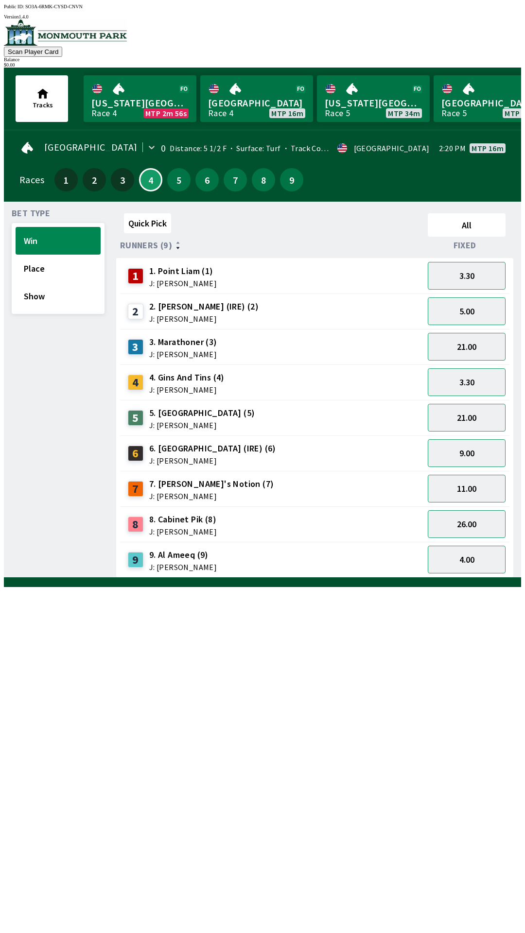
click at [150, 578] on div "Quick Pick All Runners (9) Fixed 1 1. Point [PERSON_NAME] (1) J: [PERSON_NAME] …" at bounding box center [318, 393] width 405 height 368
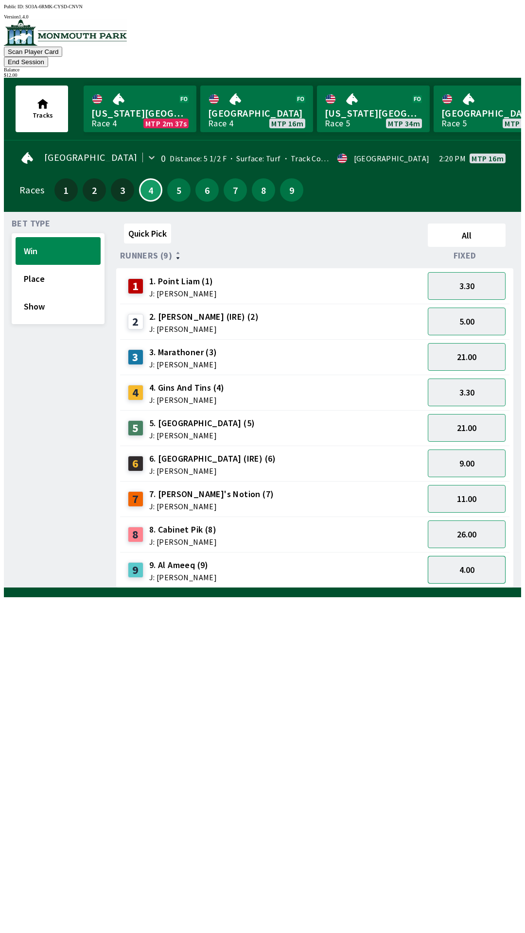
click at [461, 558] on button "4.00" at bounding box center [467, 570] width 78 height 28
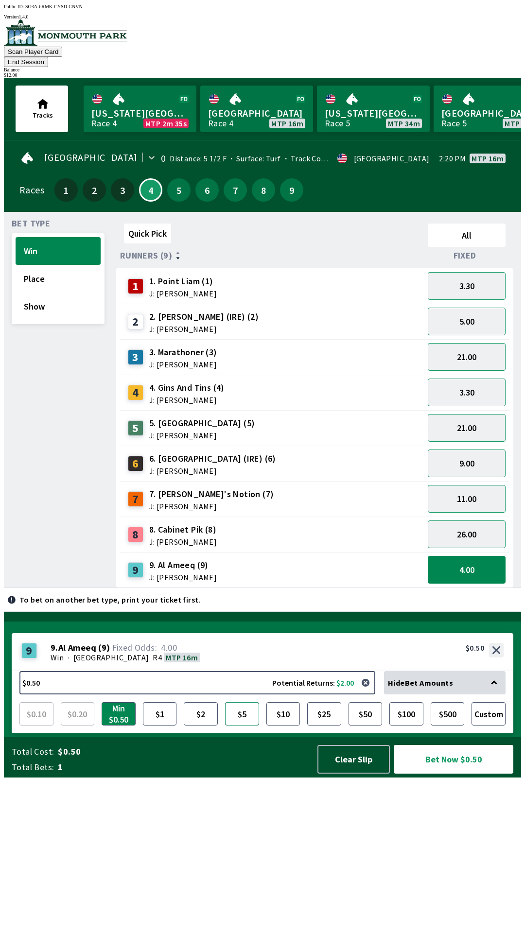
click at [237, 726] on button "$5" at bounding box center [242, 713] width 34 height 23
click at [465, 380] on button "3.30" at bounding box center [467, 393] width 78 height 28
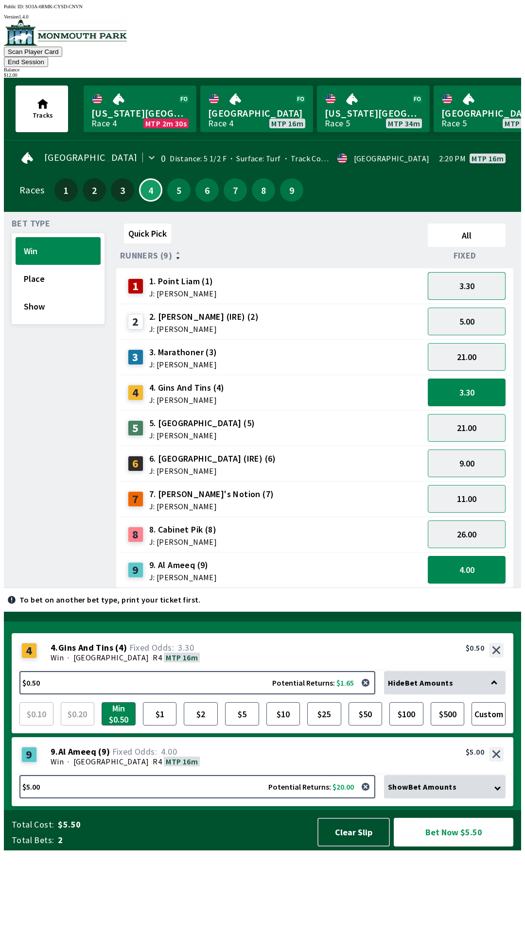
click at [487, 277] on button "3.30" at bounding box center [467, 286] width 78 height 28
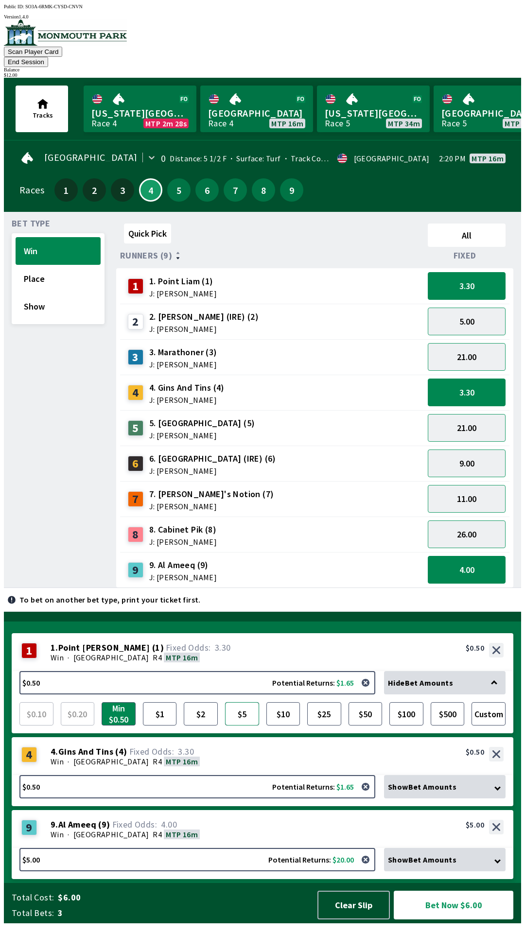
click at [241, 726] on button "$5" at bounding box center [242, 713] width 34 height 23
click at [442, 919] on button "Bet Now $10.50" at bounding box center [454, 905] width 120 height 29
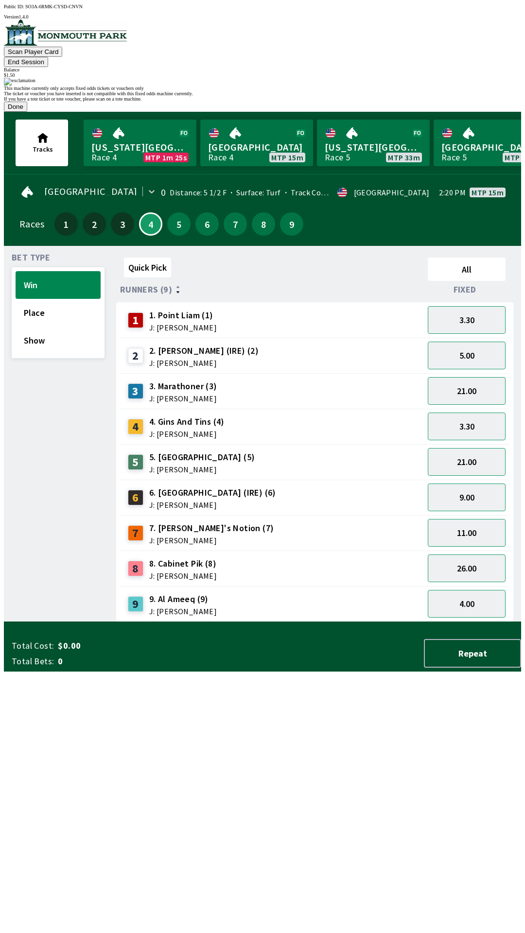
click at [27, 112] on button "Done" at bounding box center [15, 107] width 23 height 10
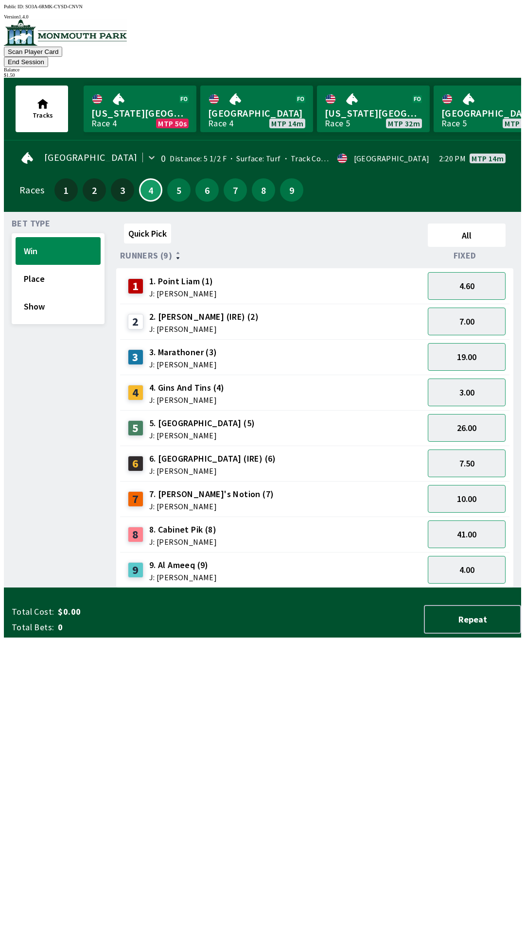
click at [401, 78] on div "Tracks [US_STATE][GEOGRAPHIC_DATA] Race 4 MTP 50s [GEOGRAPHIC_DATA] 4 MTP 14m […" at bounding box center [266, 109] width 509 height 62
click at [48, 57] on button "End Session" at bounding box center [26, 62] width 44 height 10
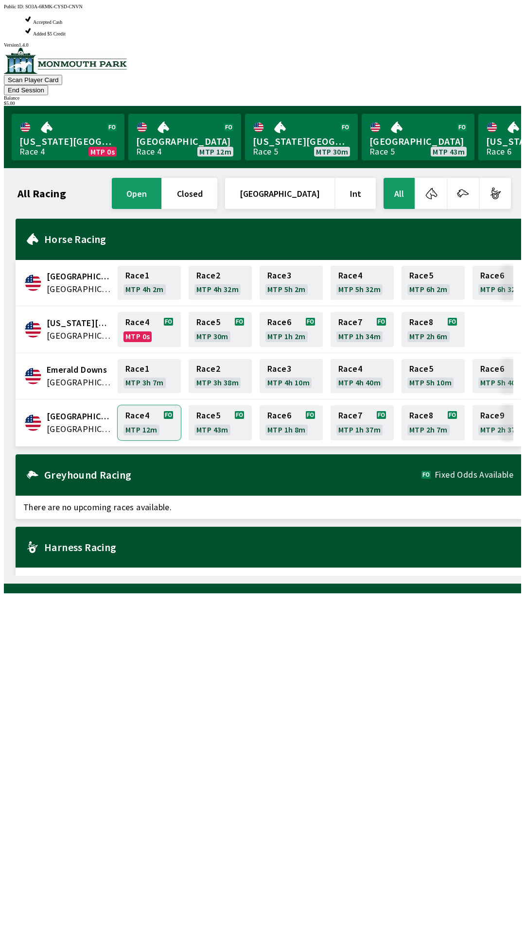
click at [142, 405] on link "Race 4 MTP 12m" at bounding box center [149, 422] width 63 height 35
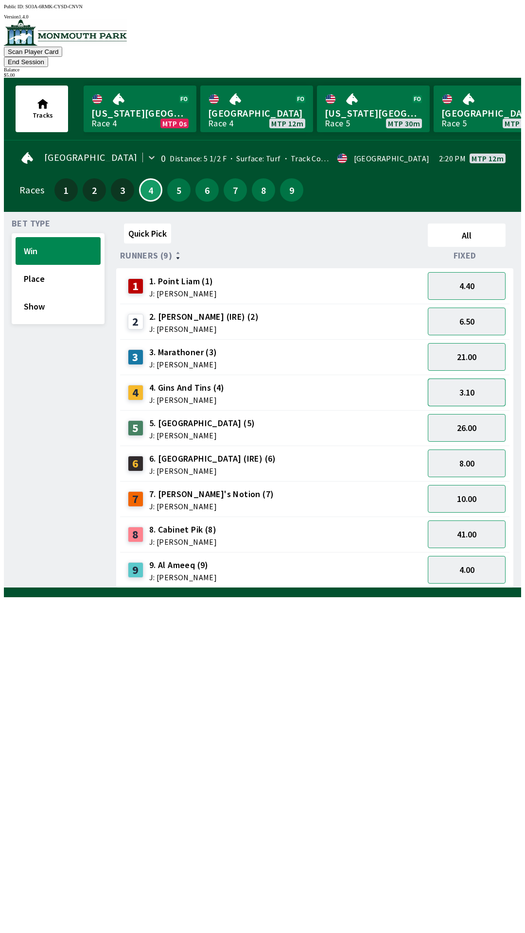
click at [462, 383] on button "3.10" at bounding box center [467, 393] width 78 height 28
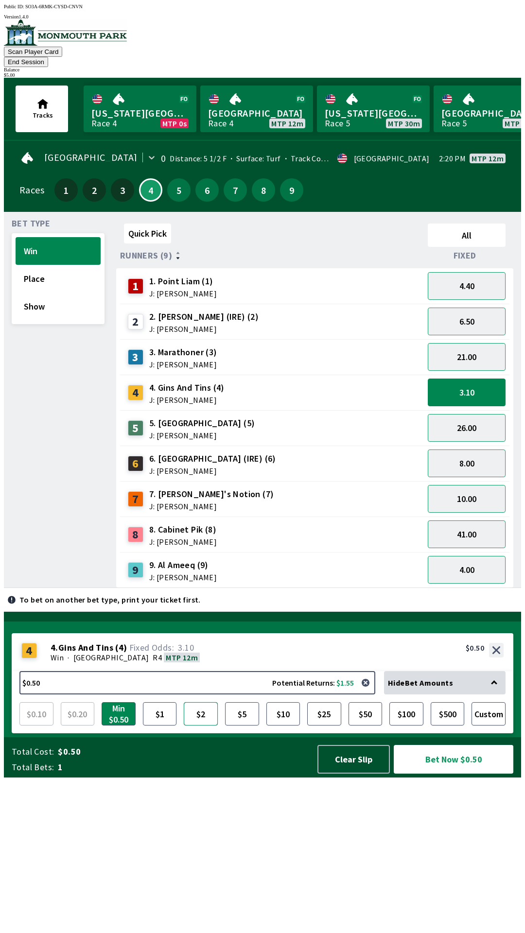
click at [199, 726] on button "$2" at bounding box center [201, 713] width 34 height 23
click at [446, 774] on button "Bet Now $2.00" at bounding box center [454, 759] width 120 height 29
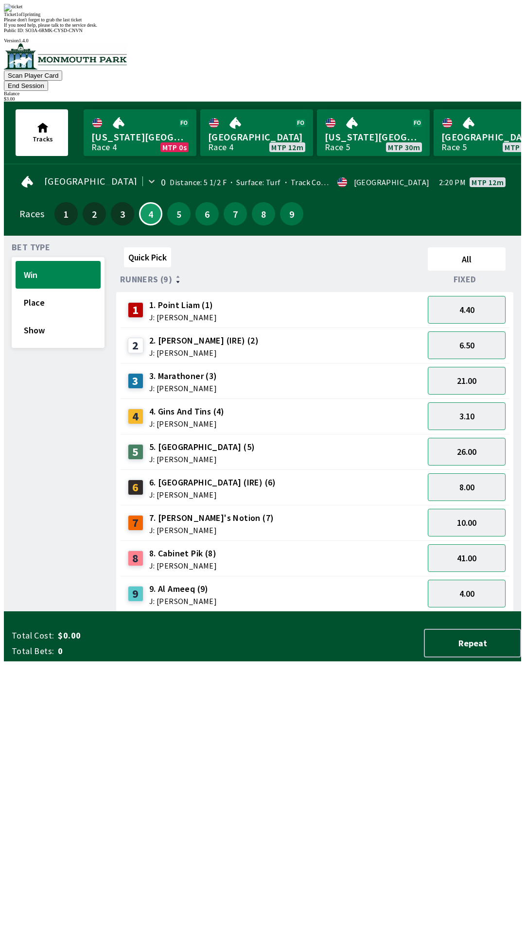
click at [48, 81] on button "End Session" at bounding box center [26, 86] width 44 height 10
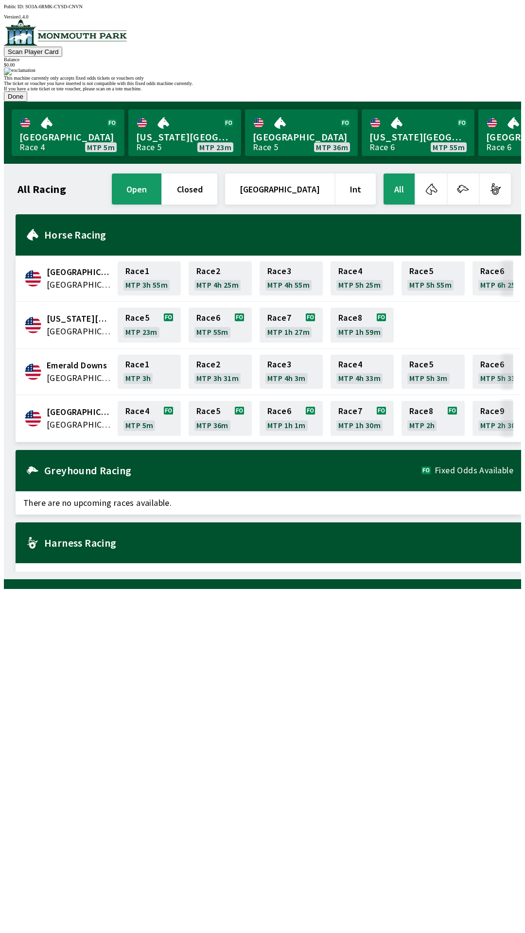
click at [27, 102] on button "Done" at bounding box center [15, 96] width 23 height 10
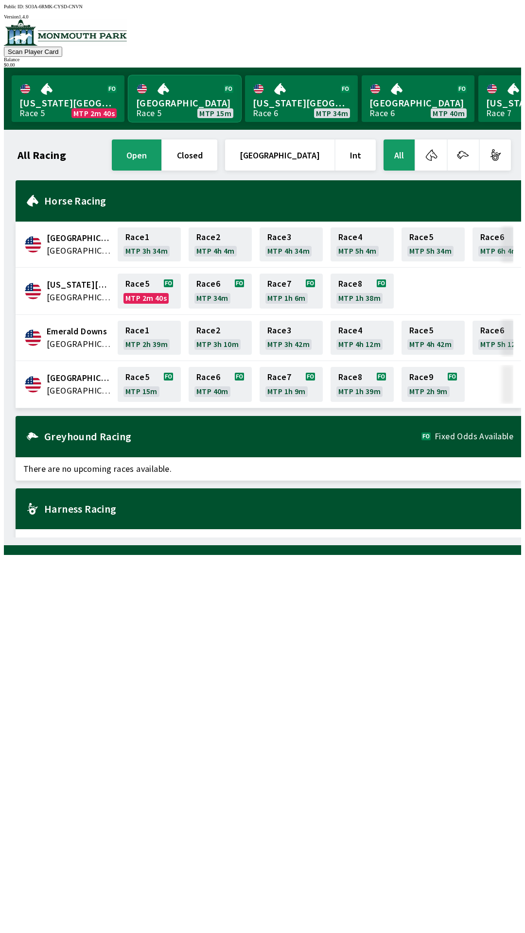
click at [183, 83] on link "[GEOGRAPHIC_DATA] Race 5 MTP 15m" at bounding box center [184, 98] width 113 height 47
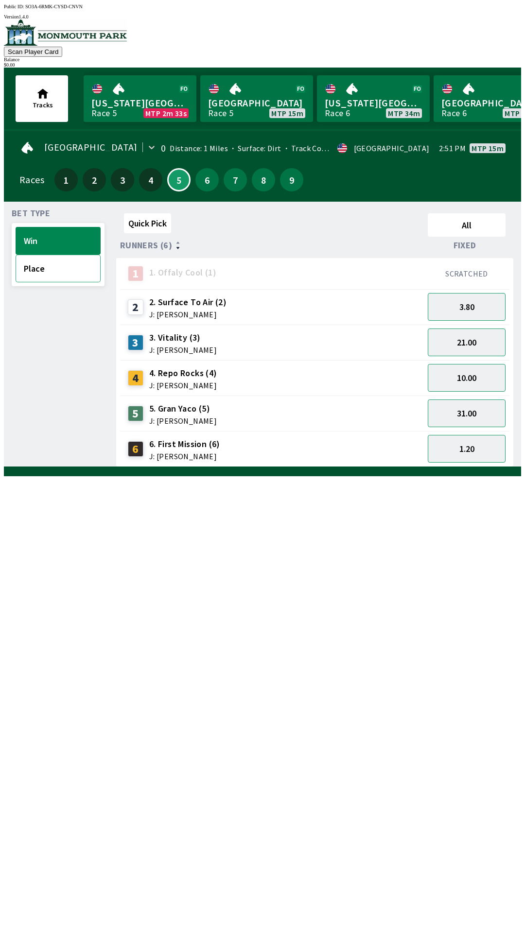
click at [50, 265] on button "Place" at bounding box center [58, 269] width 85 height 28
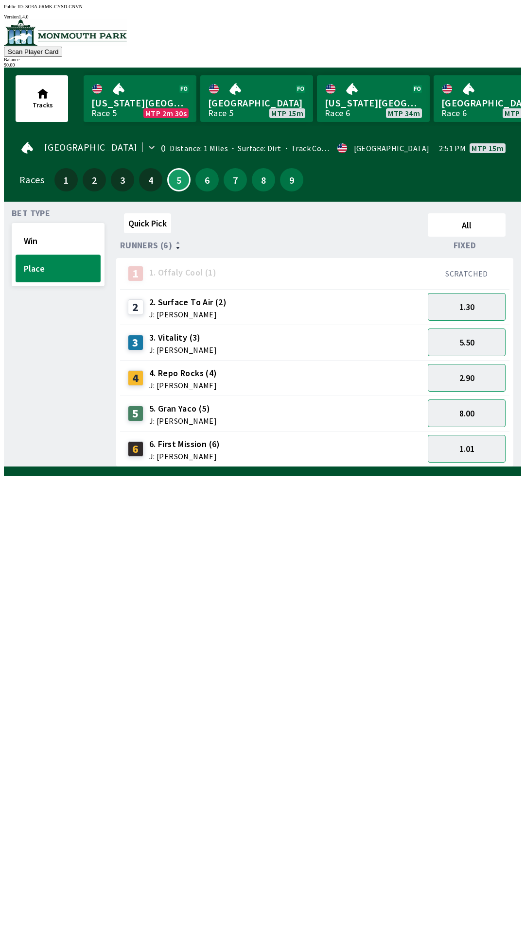
click at [34, 255] on button "Place" at bounding box center [58, 269] width 85 height 28
click at [33, 236] on button "Win" at bounding box center [58, 241] width 85 height 28
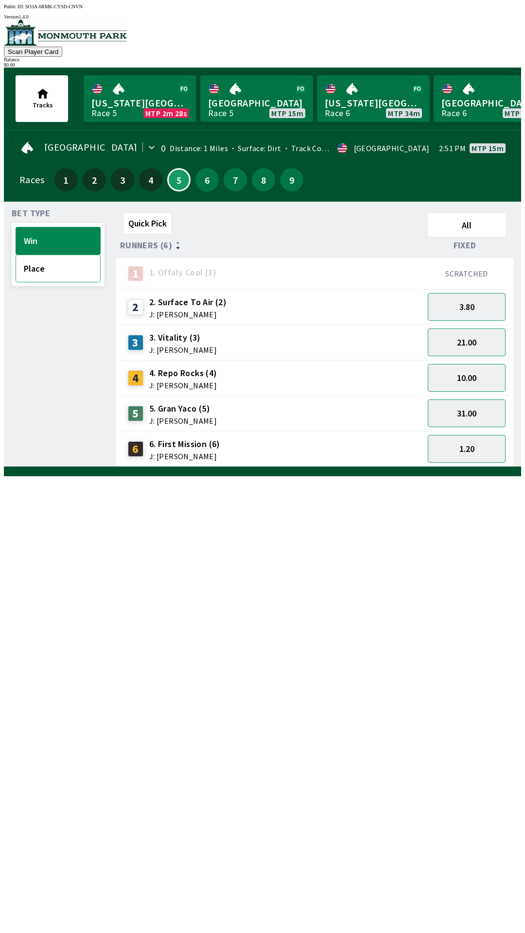
click at [40, 271] on button "Place" at bounding box center [58, 269] width 85 height 28
click at [41, 243] on button "Win" at bounding box center [58, 241] width 85 height 28
click at [173, 266] on span "1. Offaly Cool (1)" at bounding box center [182, 272] width 67 height 13
click at [161, 267] on span "1. Offaly Cool (1)" at bounding box center [182, 272] width 67 height 13
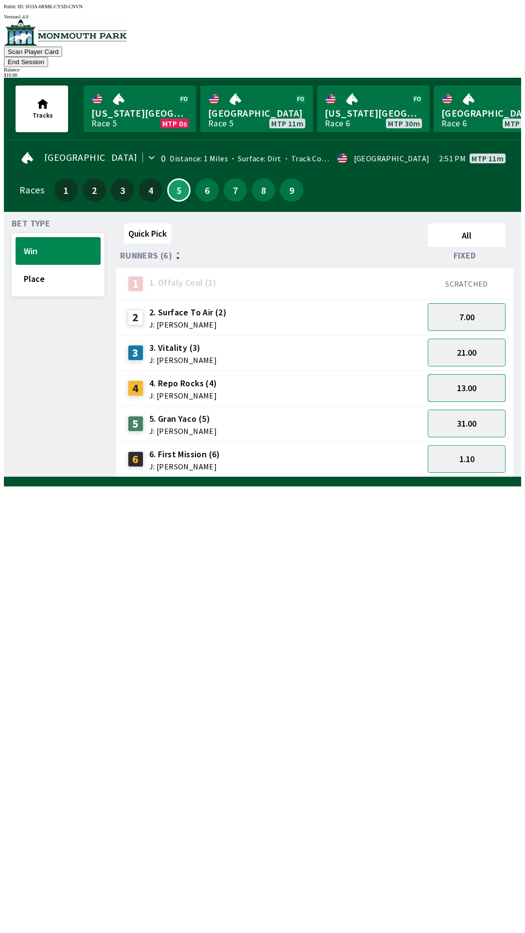
click at [471, 376] on button "13.00" at bounding box center [467, 388] width 78 height 28
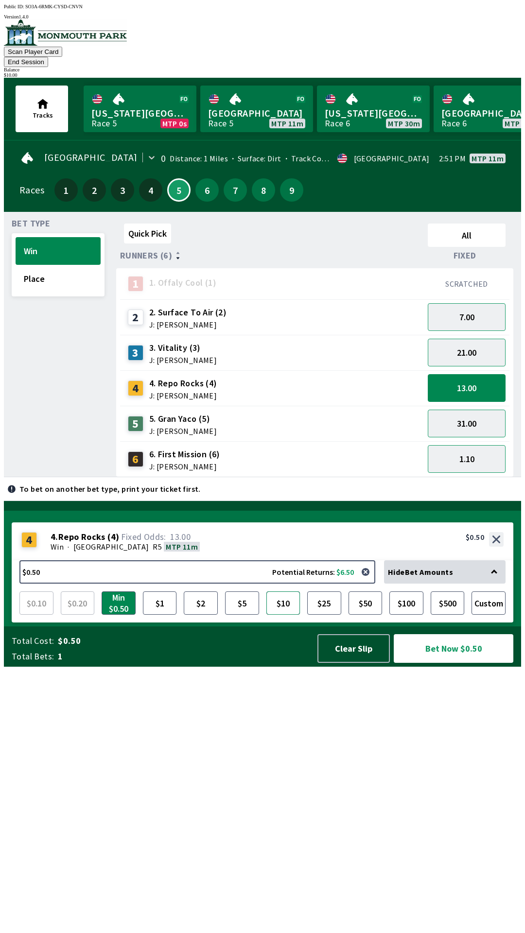
click at [282, 615] on button "$10" at bounding box center [283, 602] width 34 height 23
click at [453, 663] on button "Bet Now $10.00" at bounding box center [454, 648] width 120 height 29
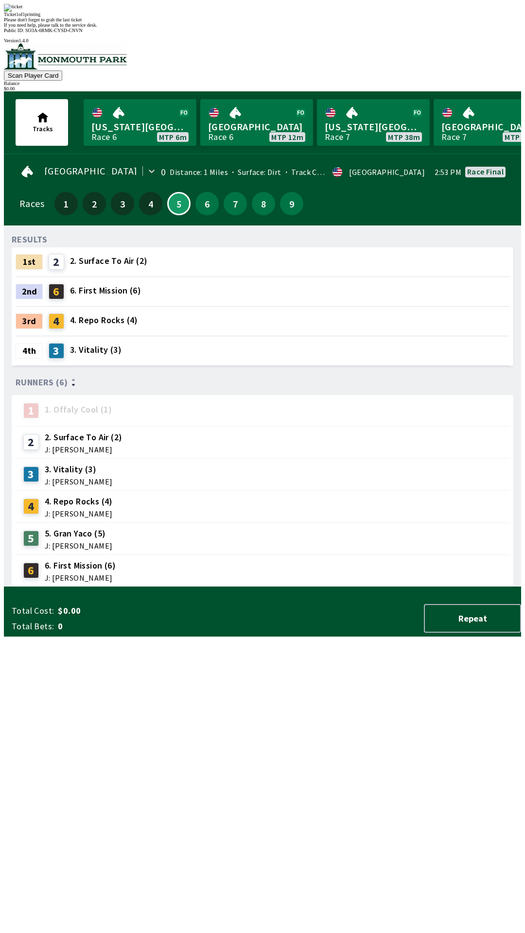
click at [122, 587] on div "RESULTS 1st 2 2. Surface To Air (2) 2nd 6 6. First Mission (6) 3rd 4 4. Repo Ro…" at bounding box center [266, 410] width 509 height 354
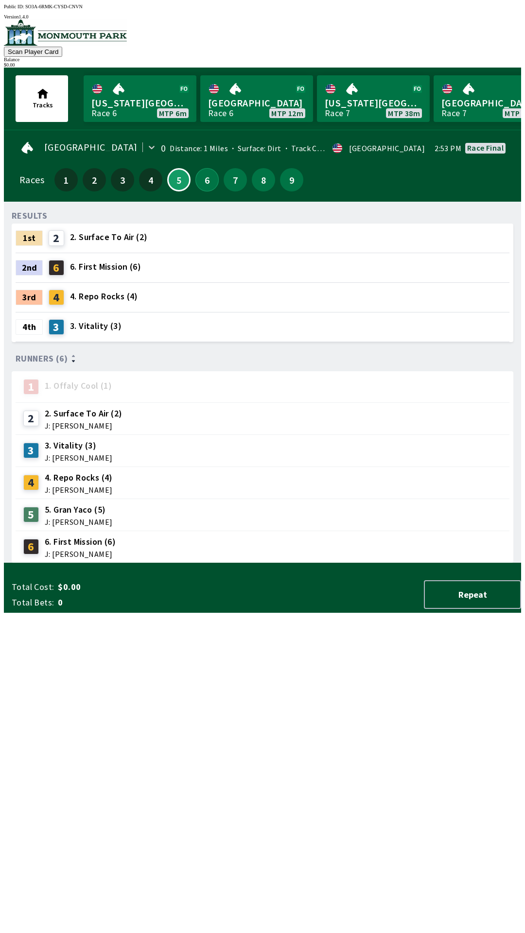
click at [206, 170] on button "6" at bounding box center [206, 179] width 23 height 23
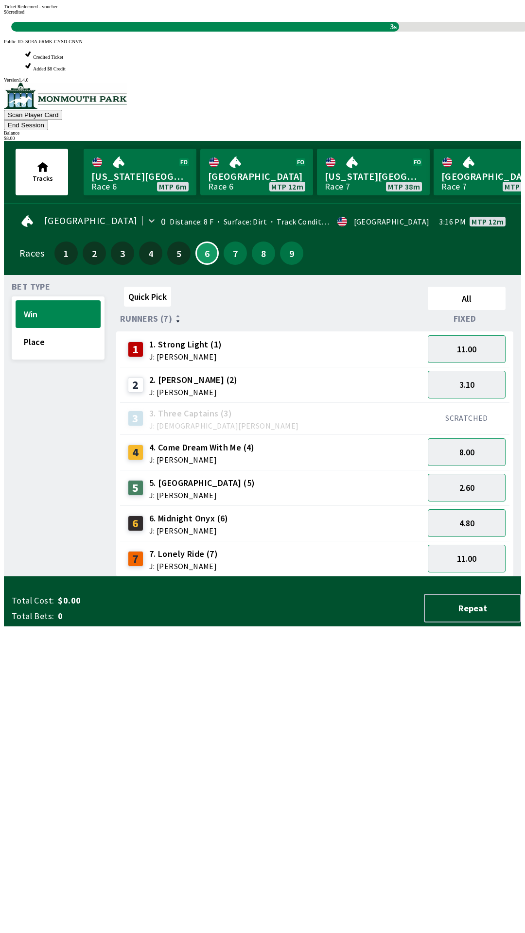
click at [362, 577] on div "Quick Pick All Runners (7) Fixed 1 1. Strong Light (1) J: [PERSON_NAME] 11.00 2…" at bounding box center [318, 430] width 405 height 294
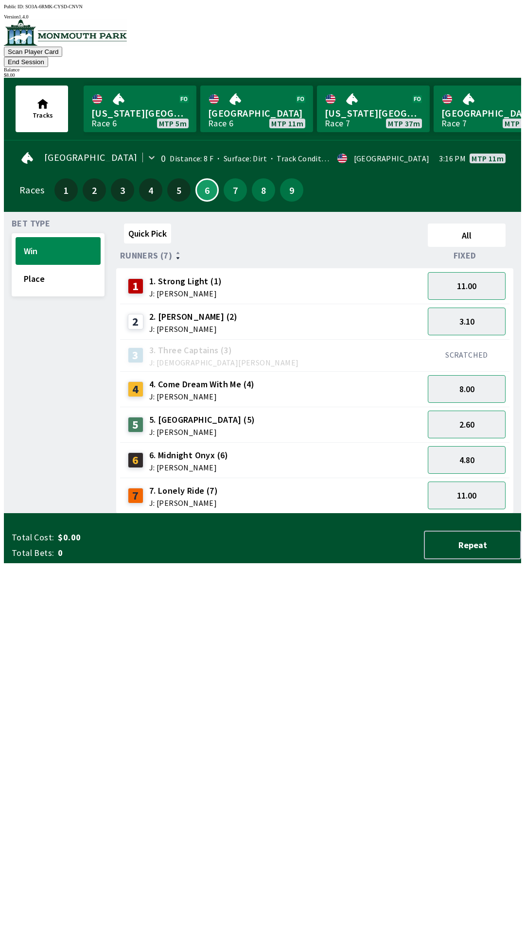
click at [350, 448] on div "6 6. Midnight Onyx (6) J: [PERSON_NAME]" at bounding box center [272, 460] width 296 height 24
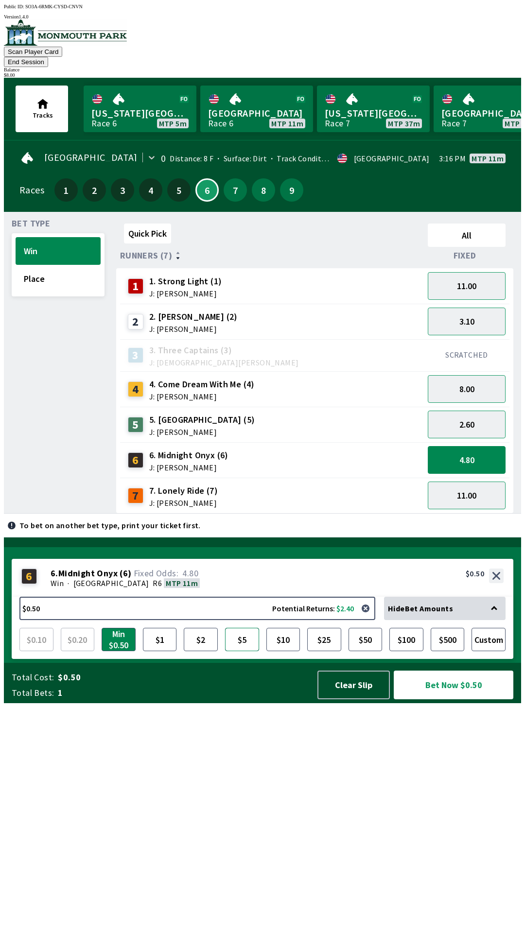
click at [239, 651] on button "$5" at bounding box center [242, 639] width 34 height 23
click at [53, 266] on button "Place" at bounding box center [58, 279] width 85 height 28
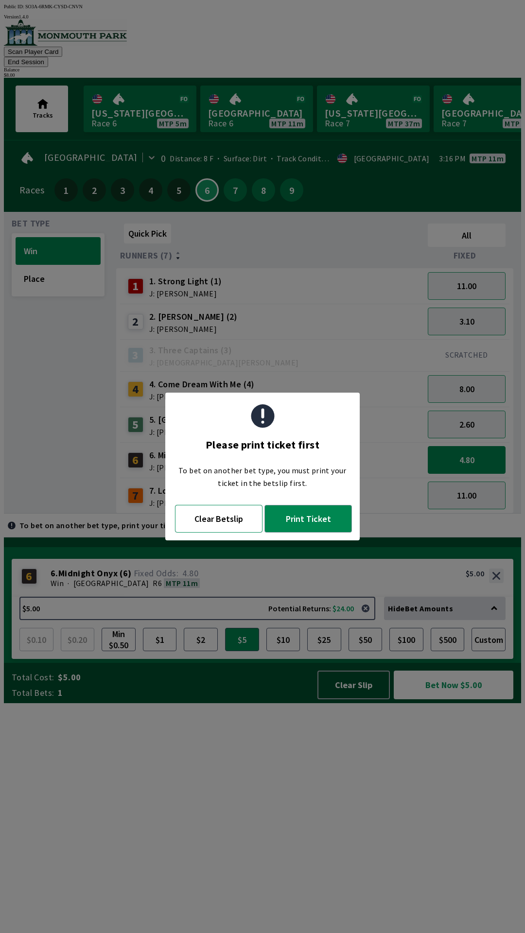
click at [220, 523] on button "Clear Betslip" at bounding box center [218, 519] width 87 height 28
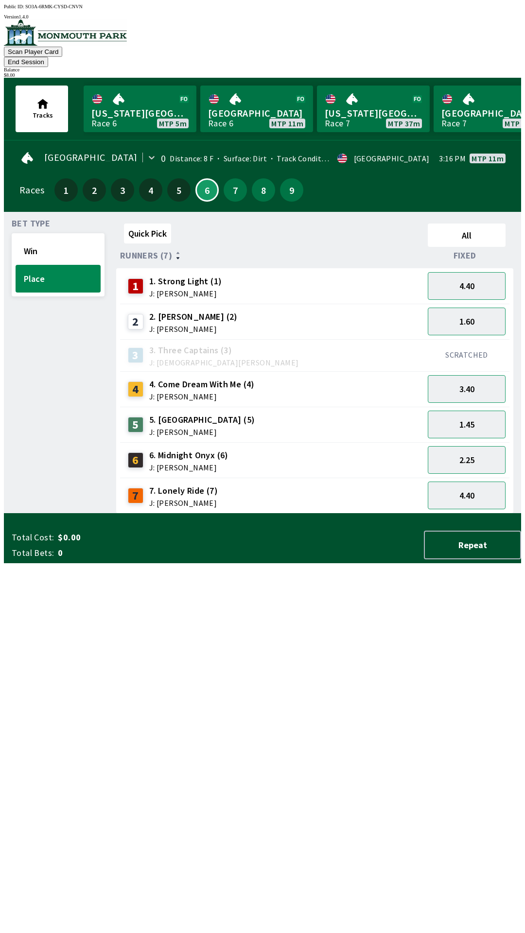
click at [202, 449] on span "6. Midnight Onyx (6)" at bounding box center [188, 455] width 79 height 13
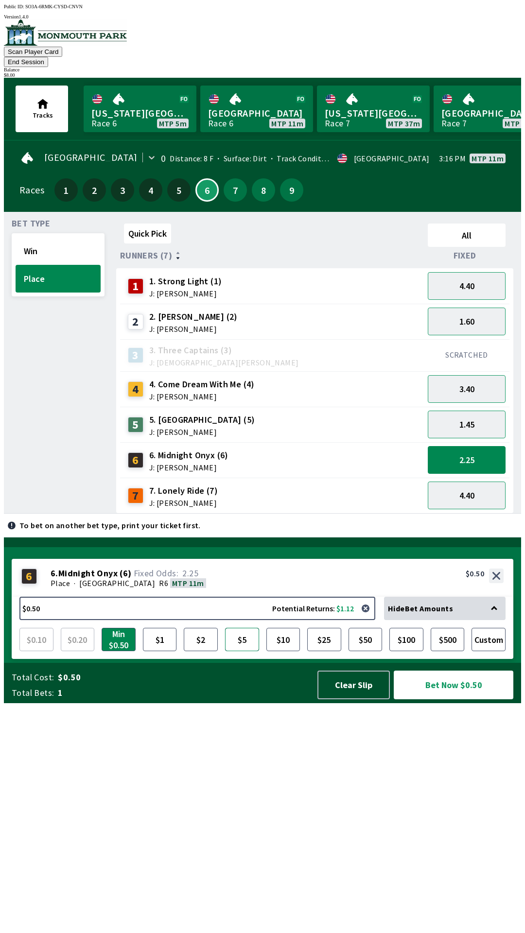
click at [250, 651] on button "$5" at bounding box center [242, 639] width 34 height 23
click at [46, 237] on button "Win" at bounding box center [58, 251] width 85 height 28
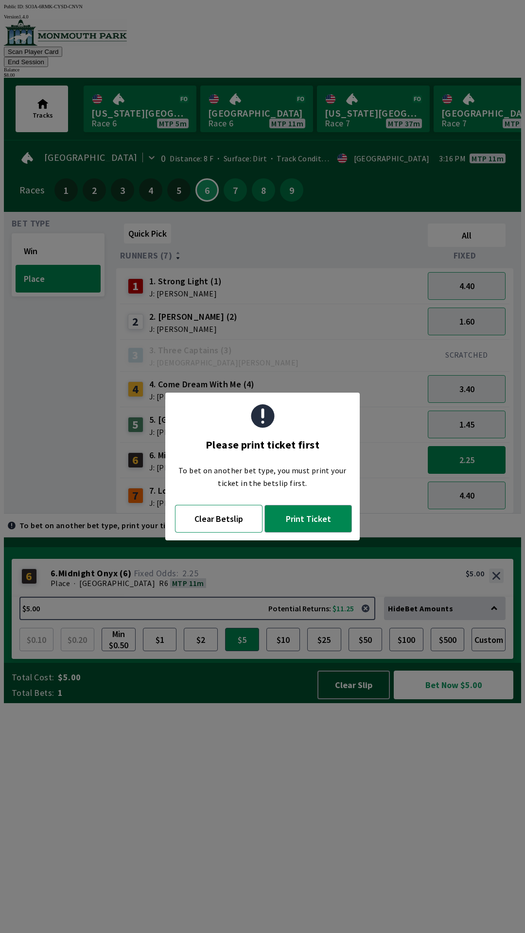
click at [230, 528] on button "Clear Betslip" at bounding box center [218, 519] width 87 height 28
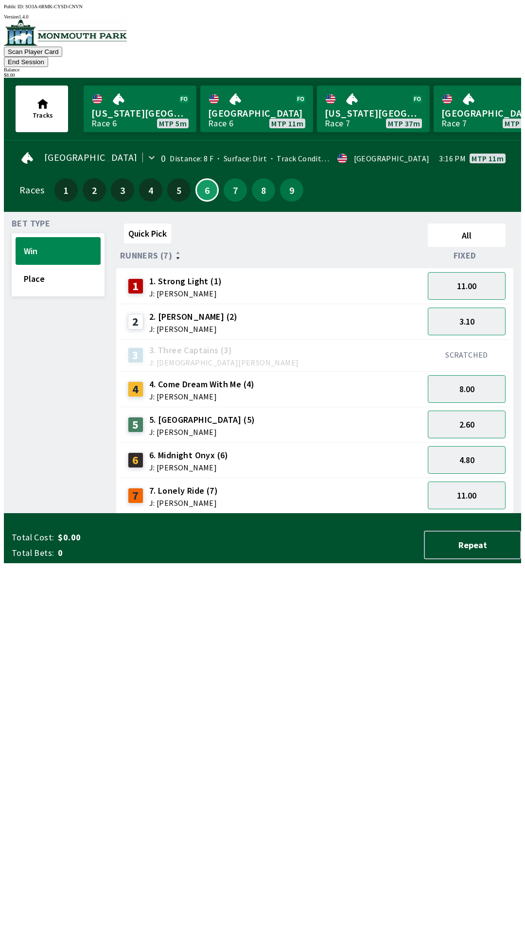
click at [294, 455] on div "6 6. Midnight Onyx (6) J: [PERSON_NAME]" at bounding box center [272, 460] width 296 height 24
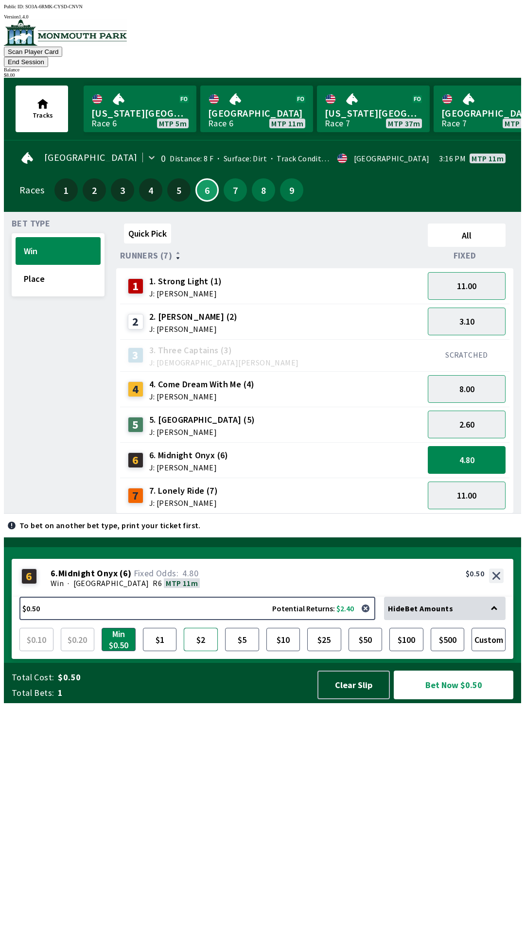
click at [205, 651] on button "$2" at bounding box center [201, 639] width 34 height 23
click at [462, 699] on button "Bet Now $2.00" at bounding box center [454, 685] width 120 height 29
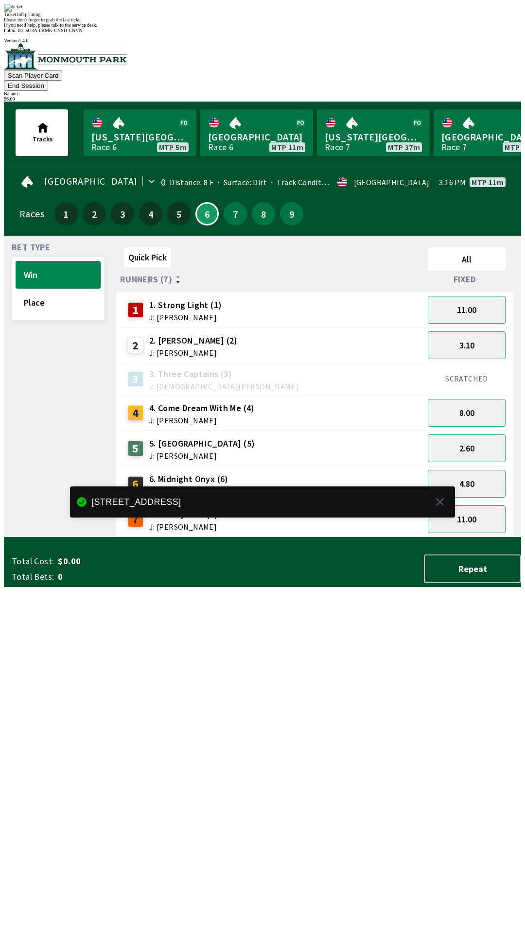
click at [393, 538] on div "Quick Pick All Runners (7) Fixed 1 1. Strong Light (1) J: [PERSON_NAME] 11.00 2…" at bounding box center [318, 390] width 405 height 294
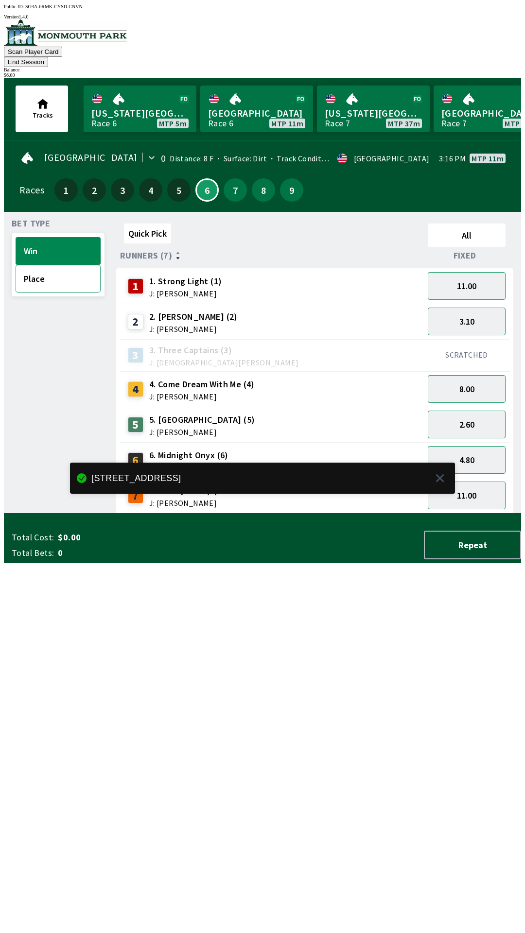
click at [51, 265] on button "Place" at bounding box center [58, 279] width 85 height 28
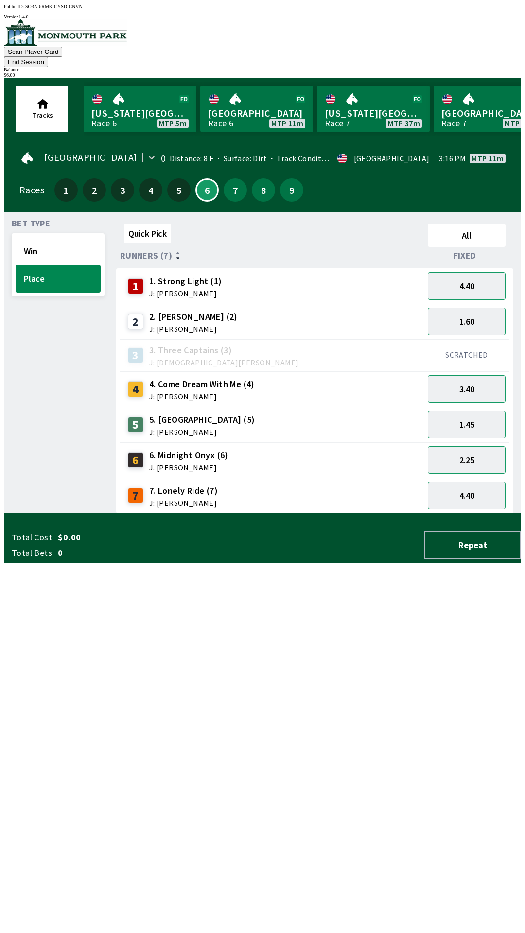
click at [246, 414] on div "5 5. Magical Road (5) J: [PERSON_NAME]" at bounding box center [272, 425] width 296 height 24
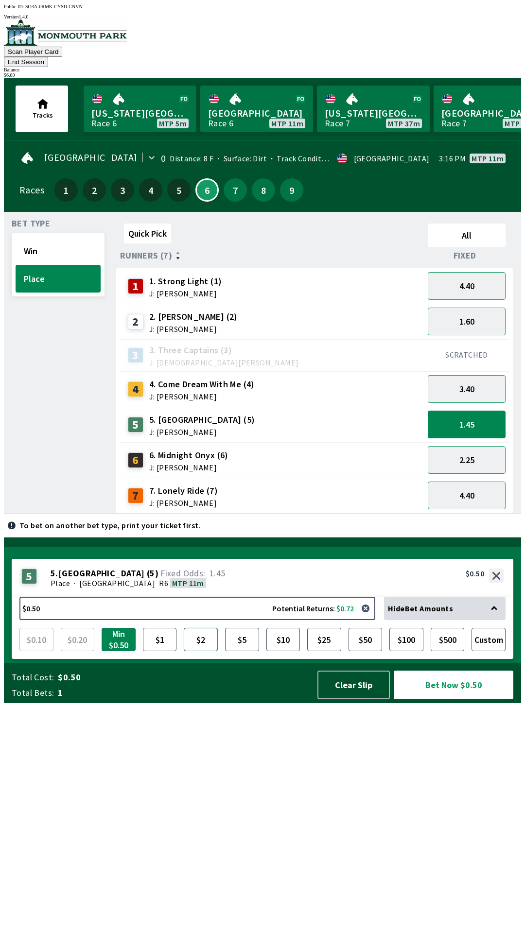
click at [206, 651] on button "$2" at bounding box center [201, 639] width 34 height 23
click at [245, 651] on button "$5" at bounding box center [242, 639] width 34 height 23
click at [202, 651] on button "$2" at bounding box center [201, 639] width 34 height 23
click at [42, 244] on button "Win" at bounding box center [58, 251] width 85 height 28
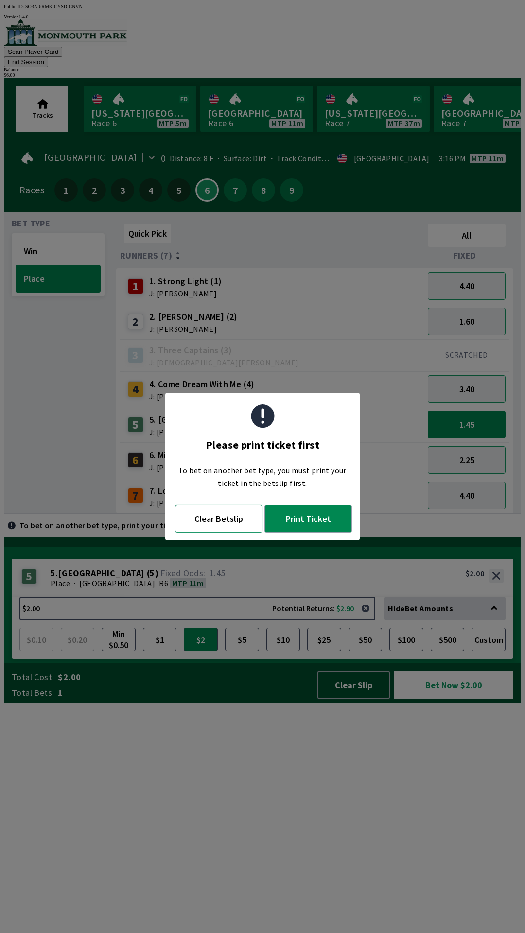
click at [237, 520] on button "Clear Betslip" at bounding box center [218, 519] width 87 height 28
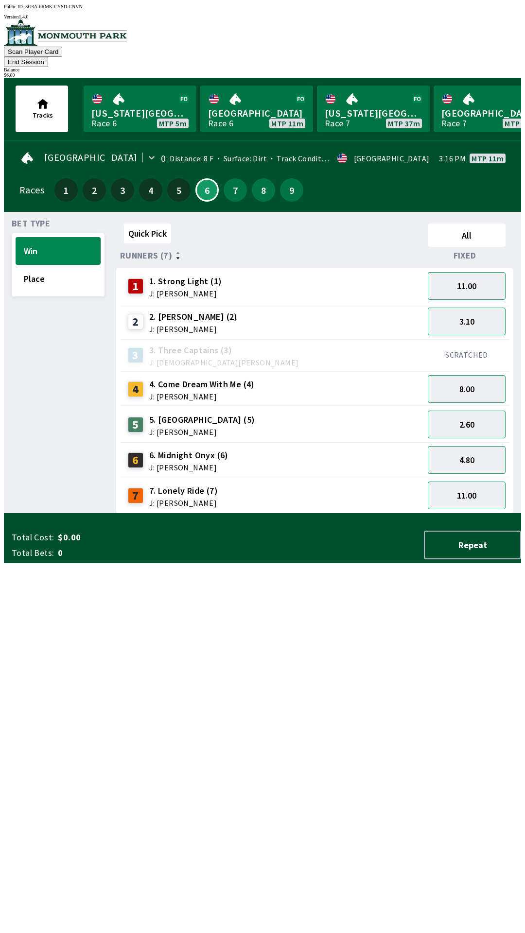
click at [295, 413] on div "5 5. Magical Road (5) J: [PERSON_NAME]" at bounding box center [272, 425] width 296 height 24
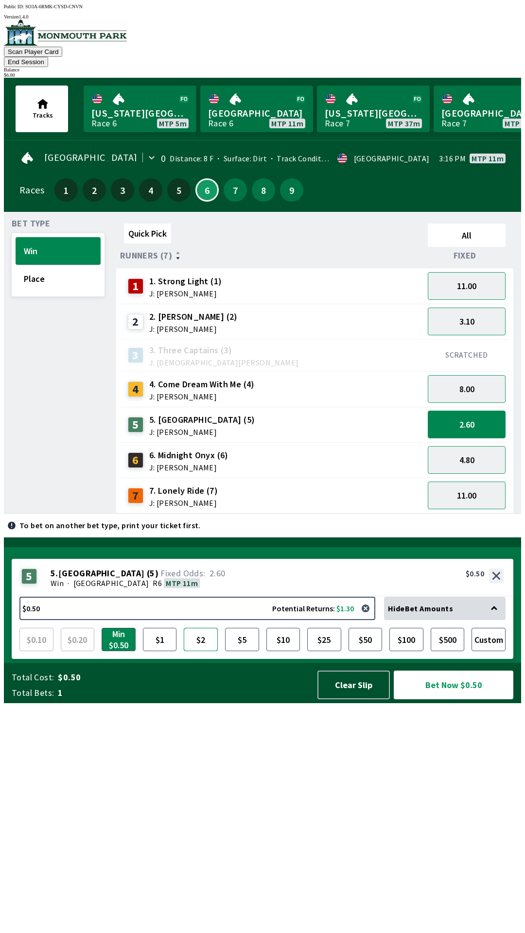
click at [208, 651] on button "$2" at bounding box center [201, 639] width 34 height 23
click at [237, 651] on button "$5" at bounding box center [242, 639] width 34 height 23
click at [208, 651] on button "$2" at bounding box center [201, 639] width 34 height 23
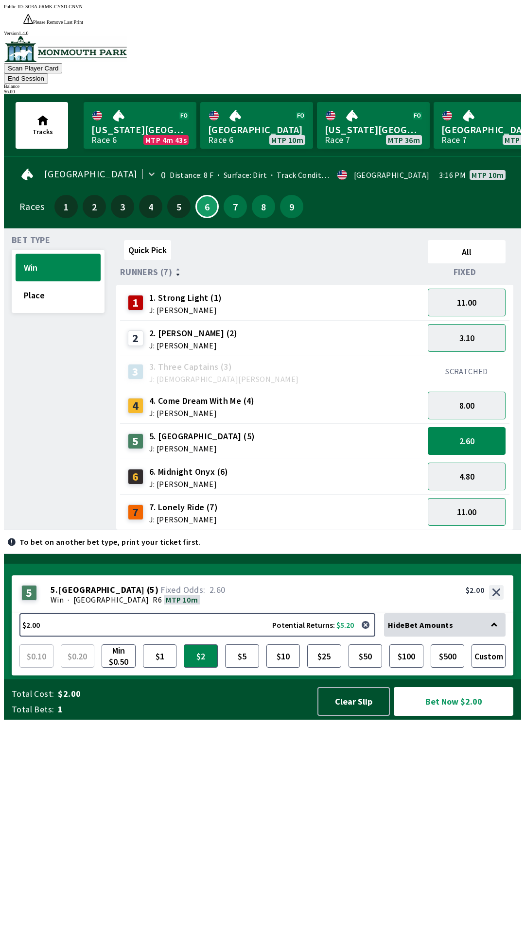
click at [207, 501] on span "7. Lonely Ride (7)" at bounding box center [183, 507] width 69 height 13
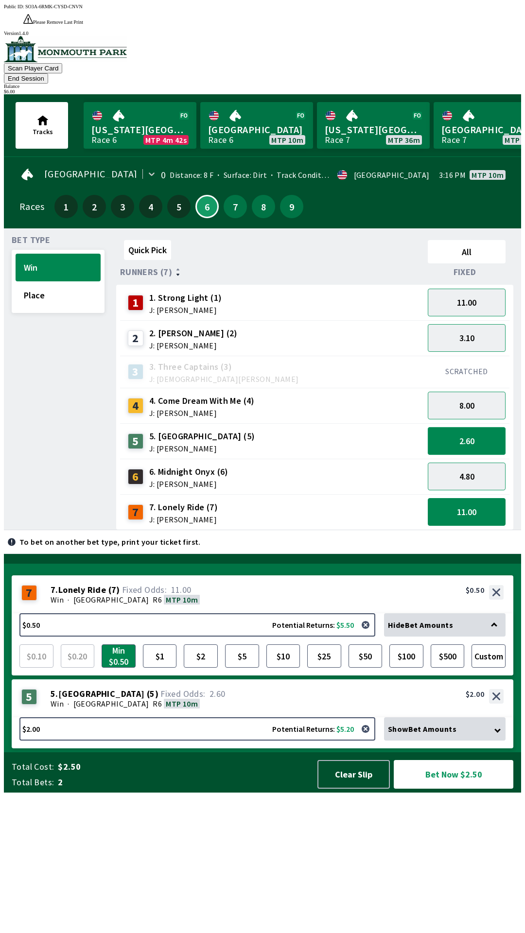
click at [444, 427] on button "2.60" at bounding box center [467, 441] width 78 height 28
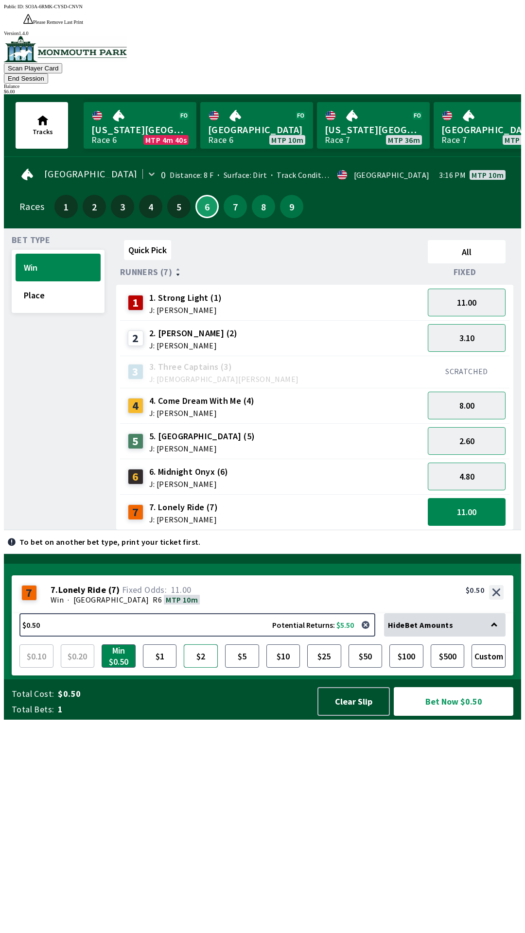
click at [194, 668] on button "$2" at bounding box center [201, 655] width 34 height 23
click at [69, 281] on button "Place" at bounding box center [58, 295] width 85 height 28
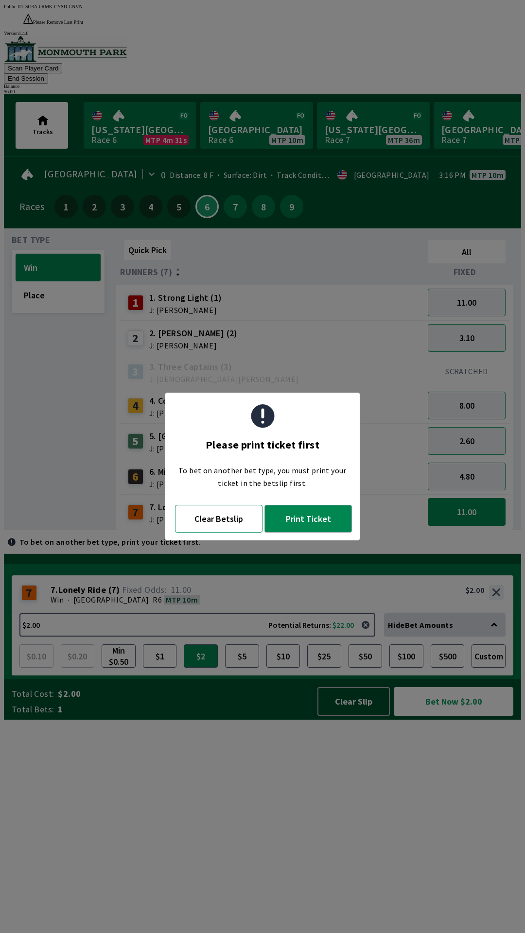
click at [237, 522] on button "Clear Betslip" at bounding box center [218, 519] width 87 height 28
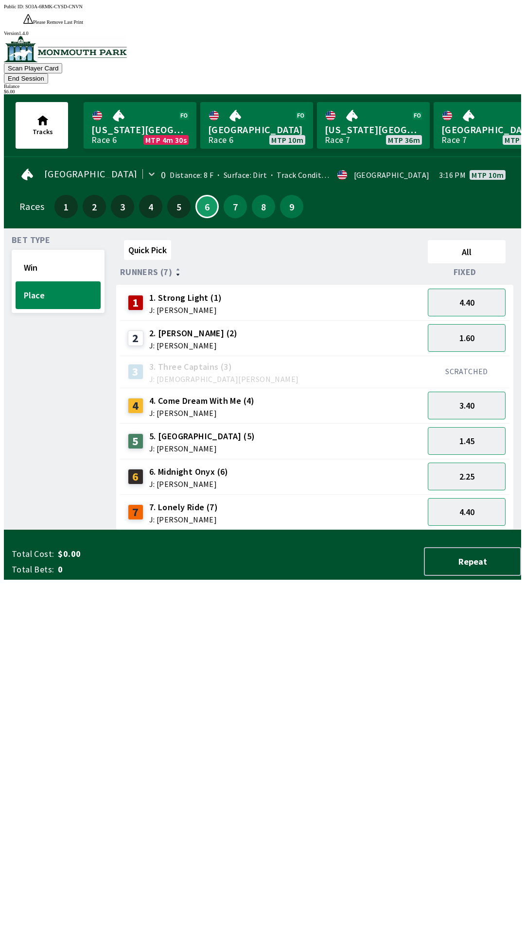
click at [305, 500] on div "7 7. Lonely Ride (7) J: [PERSON_NAME]" at bounding box center [272, 512] width 296 height 24
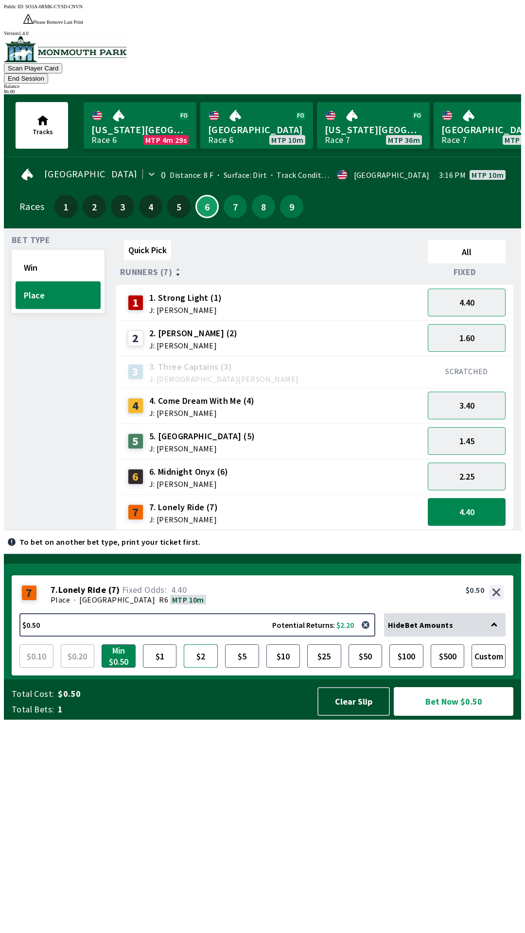
click at [202, 668] on button "$2" at bounding box center [201, 655] width 34 height 23
click at [258, 465] on div "6 6. Midnight Onyx (6) J: [PERSON_NAME]" at bounding box center [272, 477] width 296 height 24
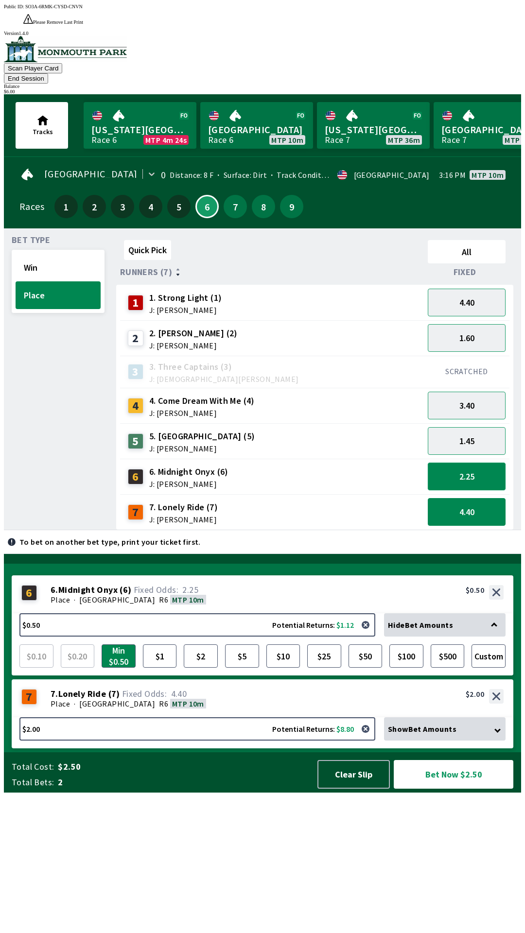
click at [460, 463] on button "2.25" at bounding box center [467, 477] width 78 height 28
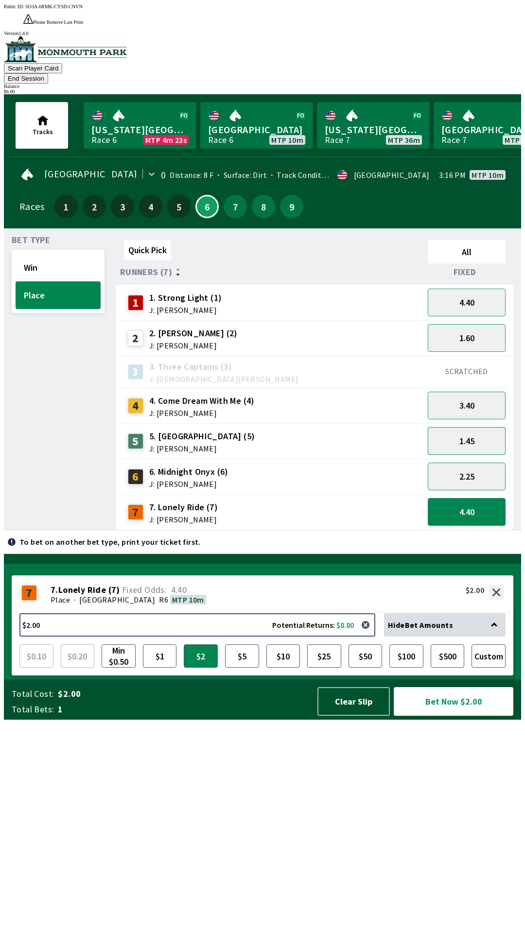
click at [461, 427] on button "1.45" at bounding box center [467, 441] width 78 height 28
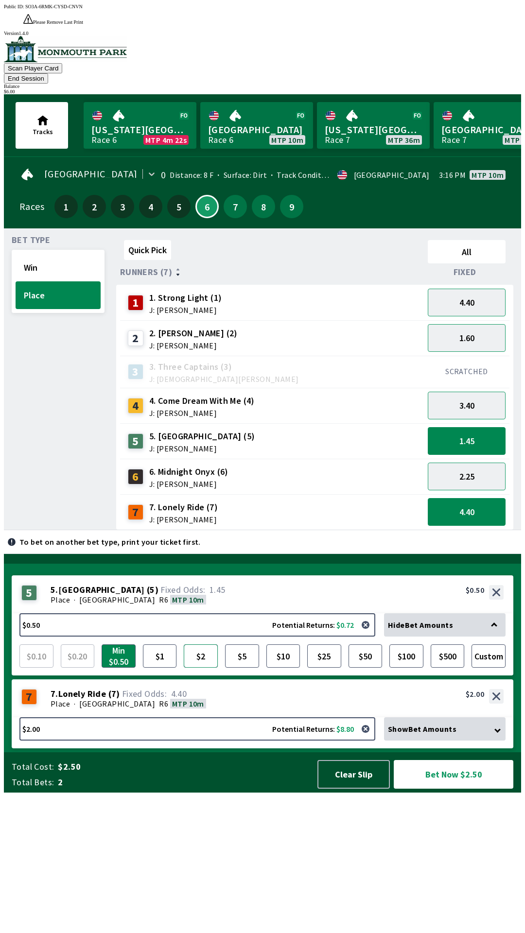
click at [201, 668] on button "$2" at bounding box center [201, 655] width 34 height 23
click at [242, 668] on button "$5" at bounding box center [242, 655] width 34 height 23
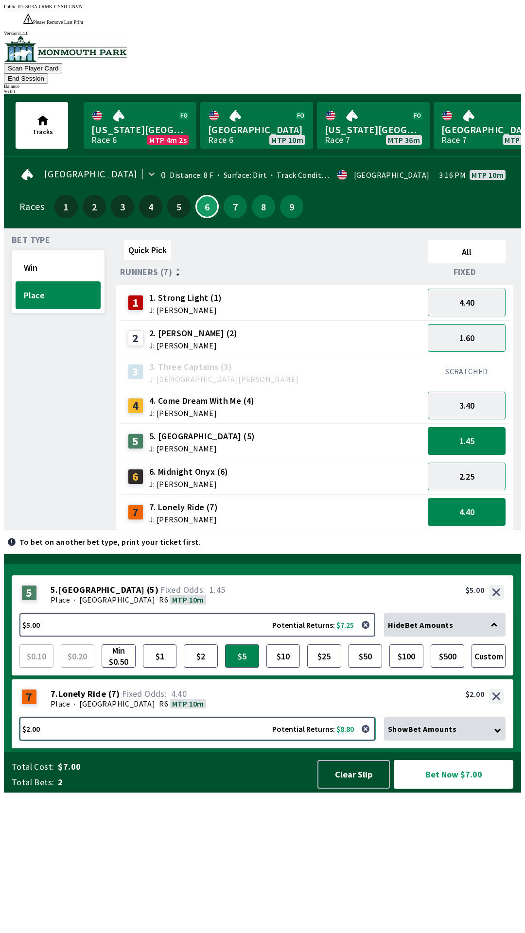
click at [170, 741] on button "$2.00 Potential Returns: $8.80" at bounding box center [197, 728] width 356 height 23
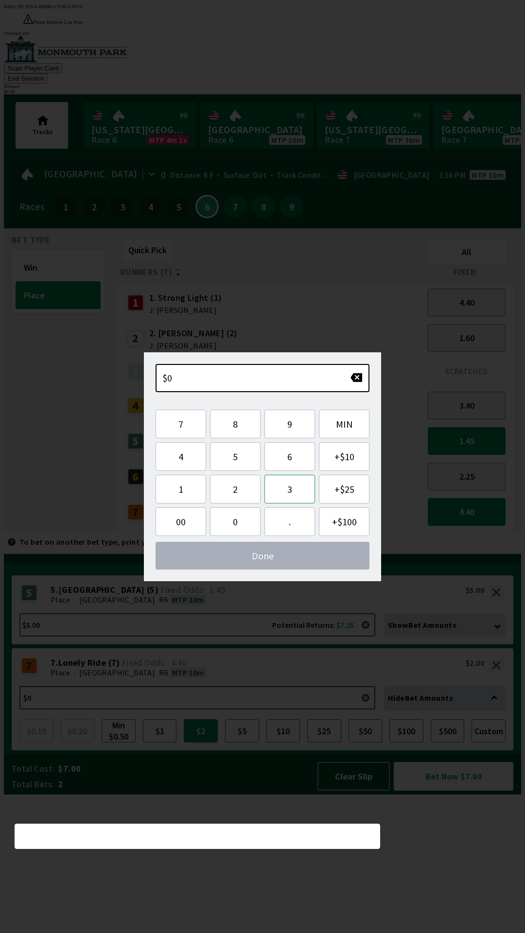
click at [275, 492] on button "3" at bounding box center [289, 489] width 51 height 29
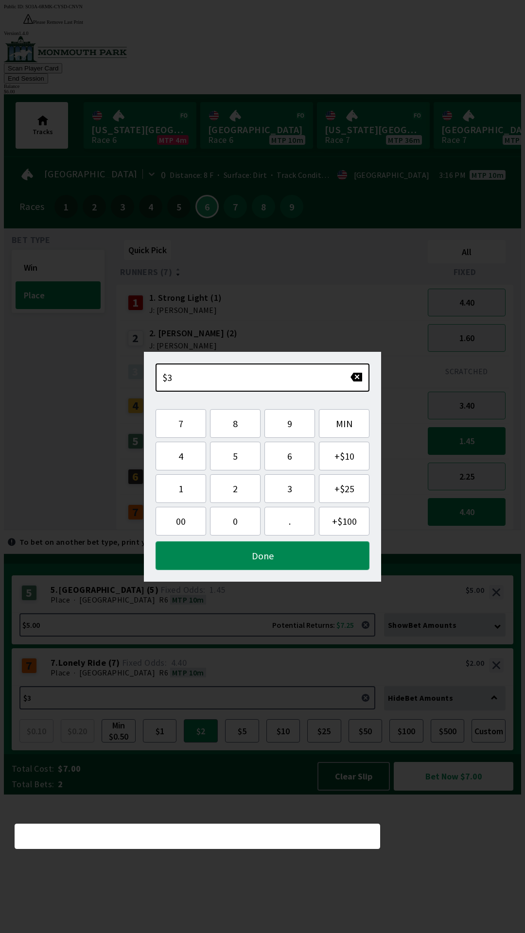
click at [282, 554] on button "Done" at bounding box center [263, 555] width 214 height 29
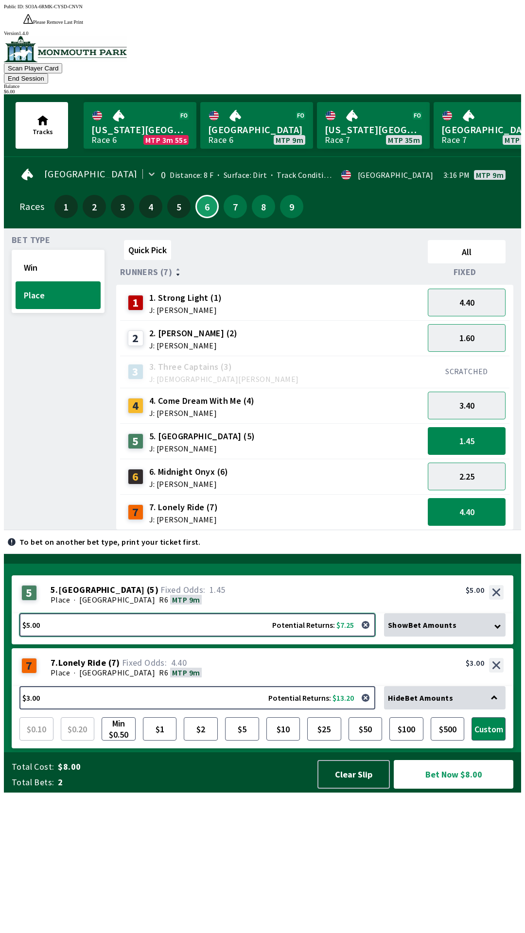
click at [206, 637] on button "$5.00 Potential Returns: $7.25" at bounding box center [197, 624] width 356 height 23
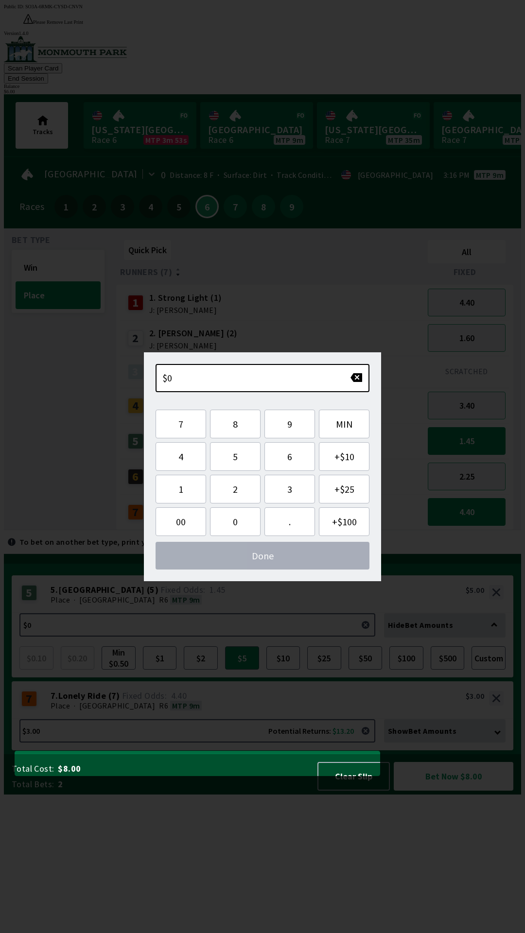
click at [365, 635] on button "button" at bounding box center [365, 624] width 19 height 19
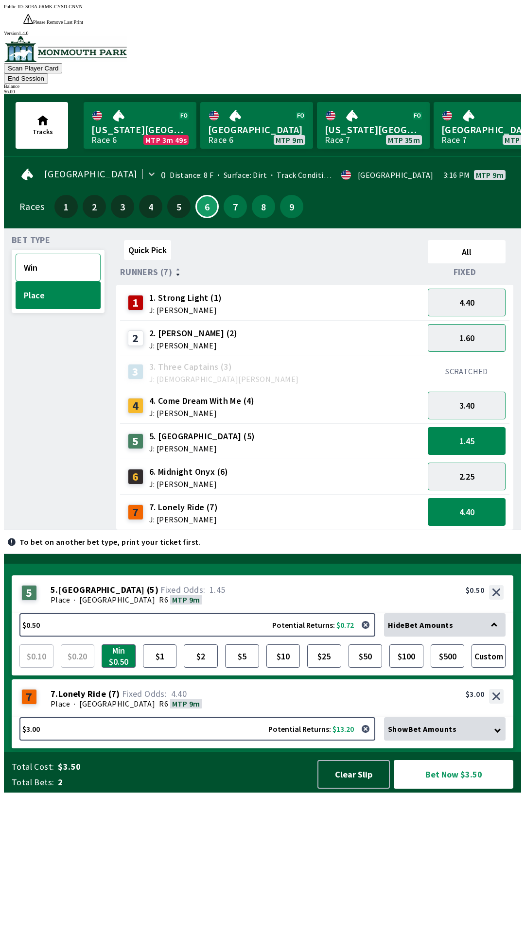
click at [42, 254] on button "Win" at bounding box center [58, 268] width 85 height 28
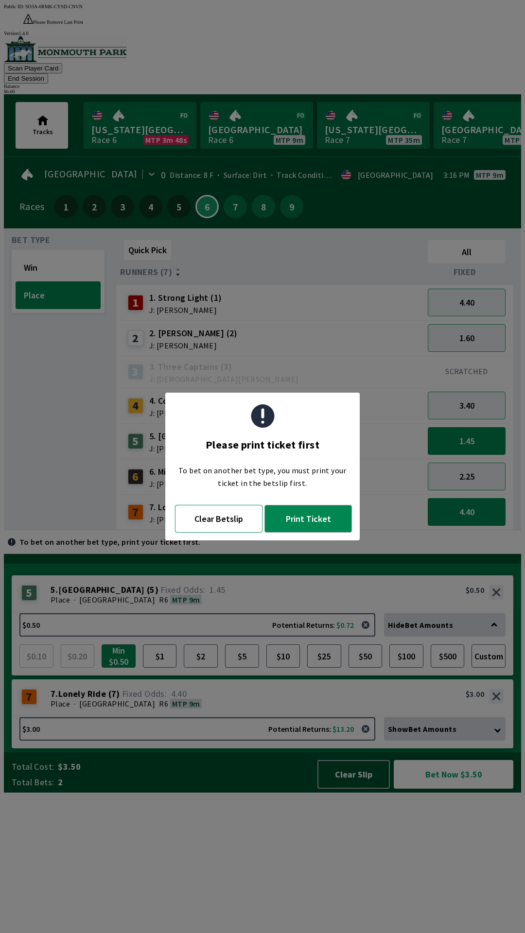
click at [237, 510] on button "Clear Betslip" at bounding box center [218, 519] width 87 height 28
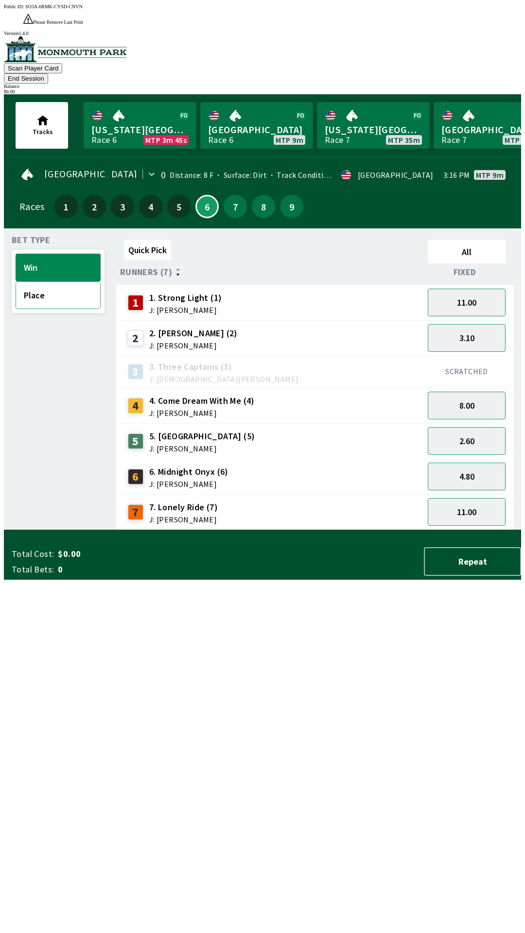
click at [53, 281] on button "Place" at bounding box center [58, 295] width 85 height 28
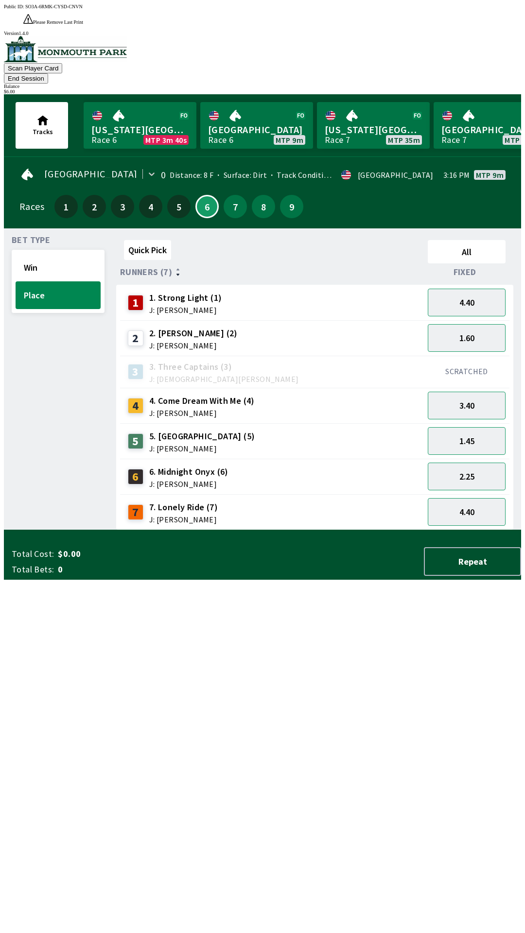
click at [307, 500] on div "7 7. Lonely Ride (7) J: [PERSON_NAME]" at bounding box center [272, 512] width 296 height 24
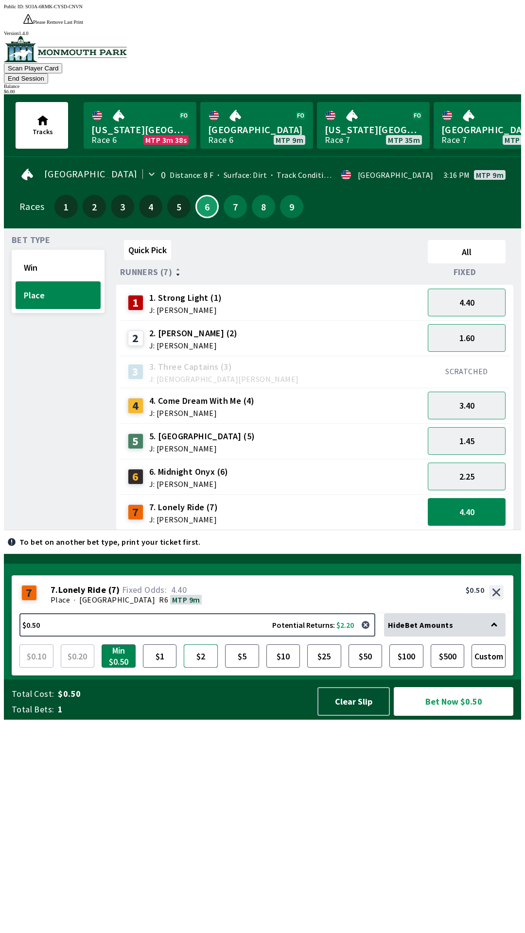
click at [207, 668] on button "$2" at bounding box center [201, 655] width 34 height 23
click at [241, 668] on button "$5" at bounding box center [242, 655] width 34 height 23
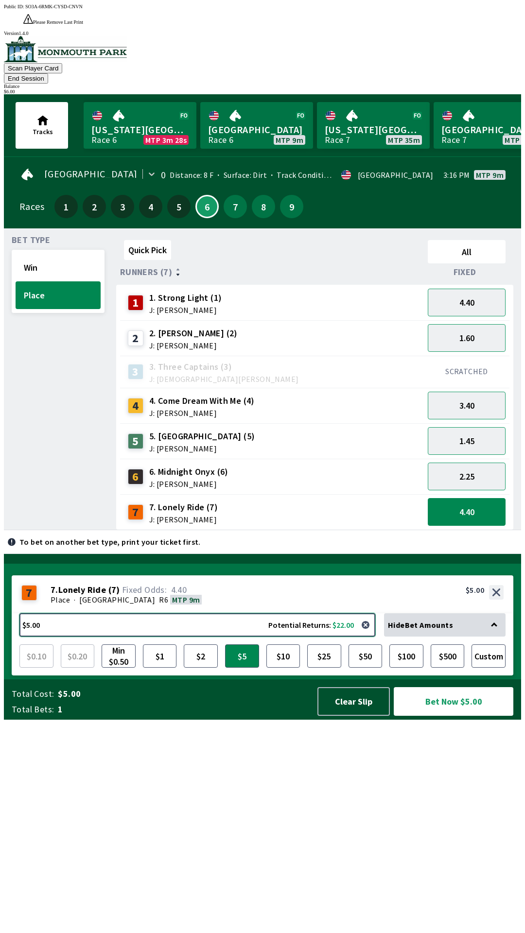
click at [248, 637] on button "$5.00 Potential Returns: $22.00" at bounding box center [197, 624] width 356 height 23
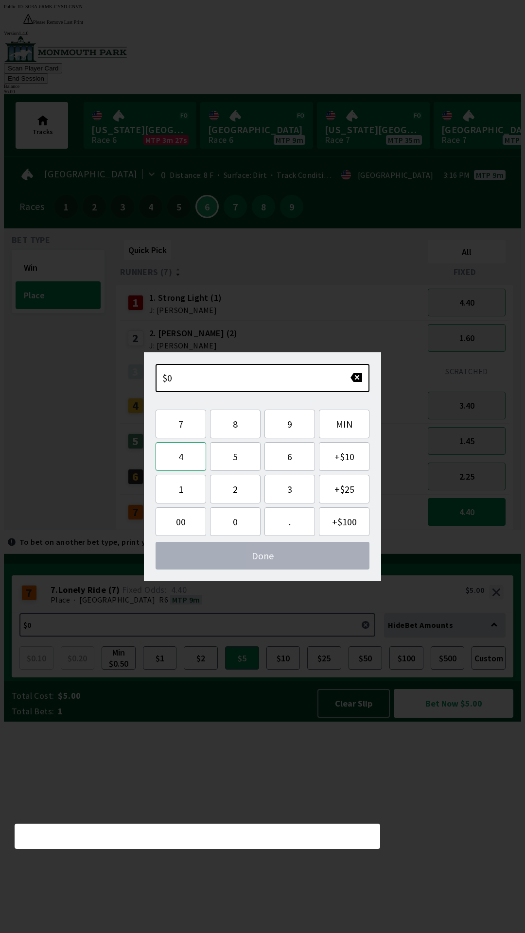
click at [187, 458] on button "4" at bounding box center [181, 456] width 51 height 29
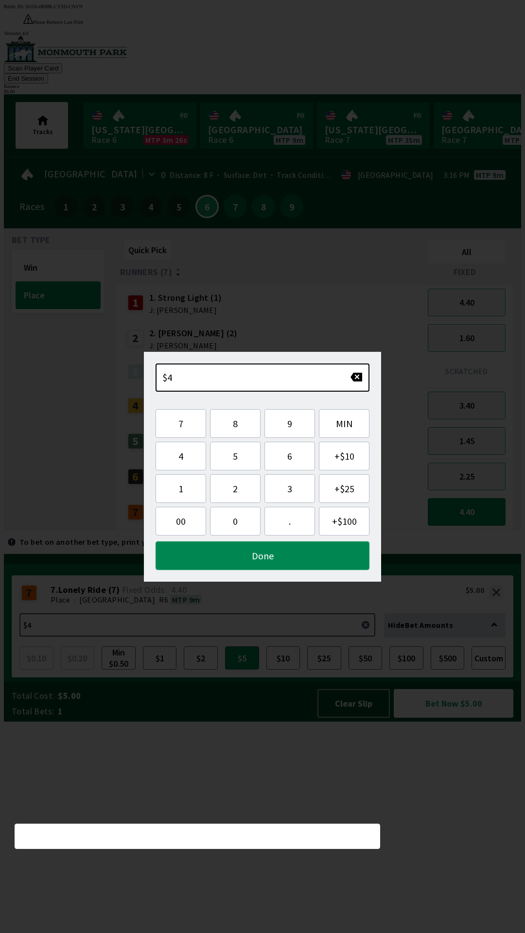
click at [288, 553] on button "Done" at bounding box center [263, 555] width 214 height 29
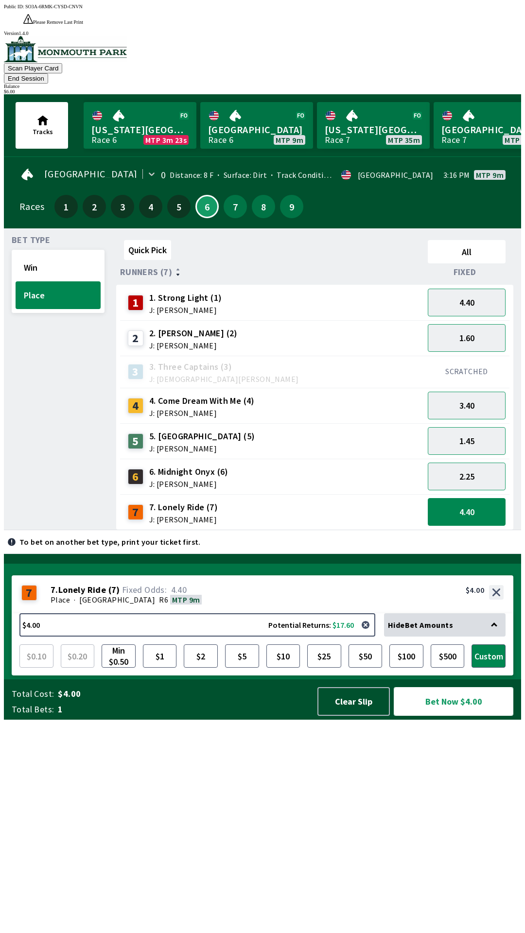
click at [475, 716] on button "Bet Now $4.00" at bounding box center [454, 701] width 120 height 29
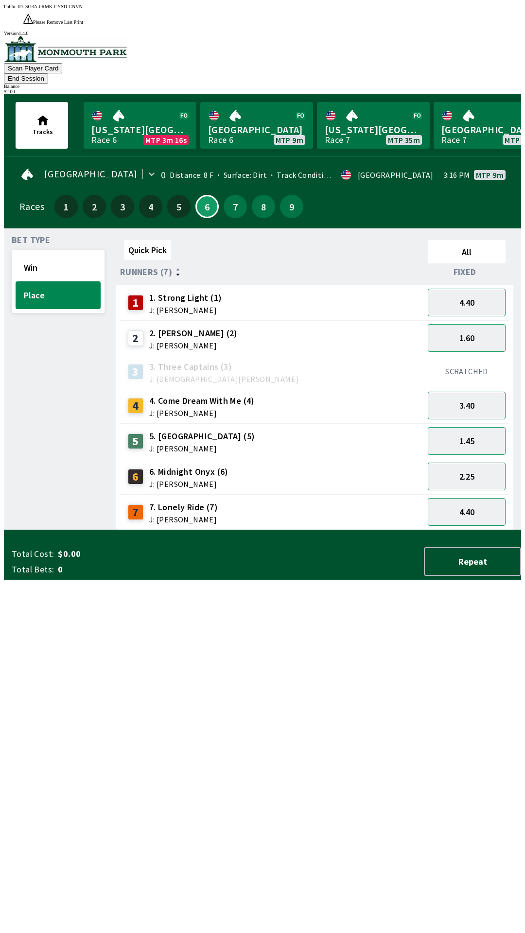
click at [277, 530] on div "Quick Pick All Runners (7) Fixed 1 1. Strong Light (1) J: [PERSON_NAME] 4.40 2 …" at bounding box center [318, 383] width 405 height 294
click at [63, 254] on button "Win" at bounding box center [58, 268] width 85 height 28
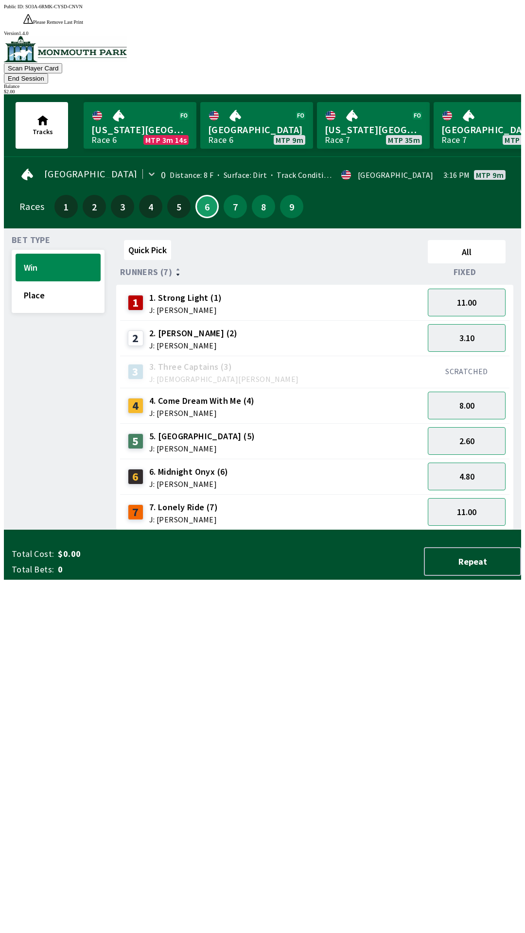
click at [249, 429] on div "5 5. Magical Road (5) J: [PERSON_NAME]" at bounding box center [272, 441] width 296 height 24
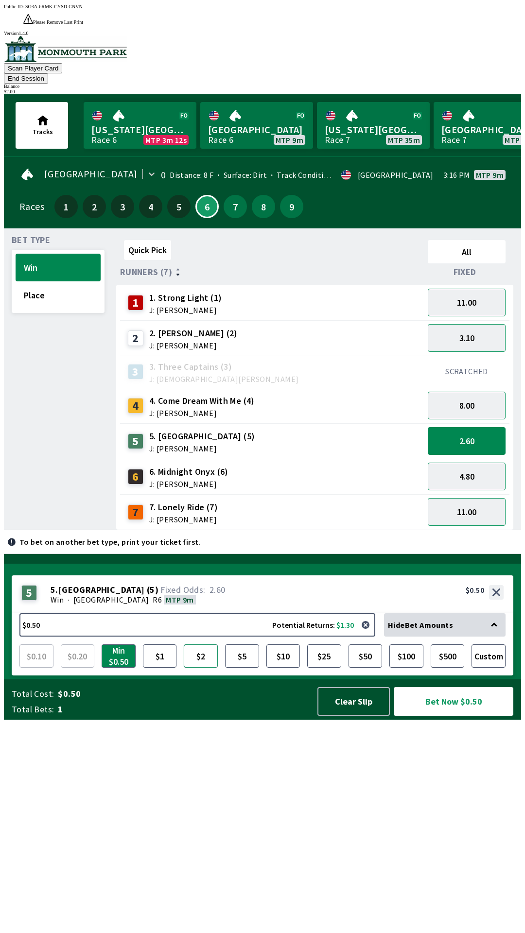
click at [201, 668] on button "$2" at bounding box center [201, 655] width 34 height 23
click at [54, 281] on button "Place" at bounding box center [58, 295] width 85 height 28
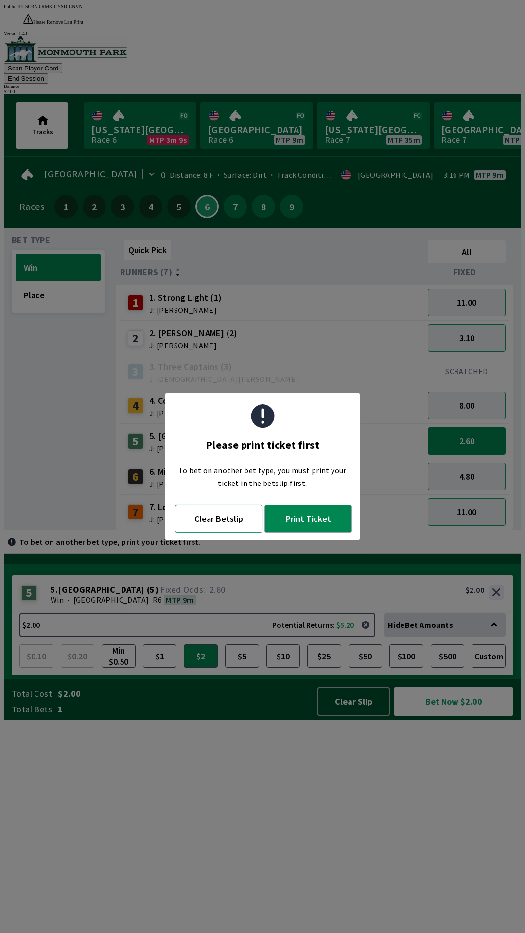
click at [228, 507] on button "Clear Betslip" at bounding box center [218, 519] width 87 height 28
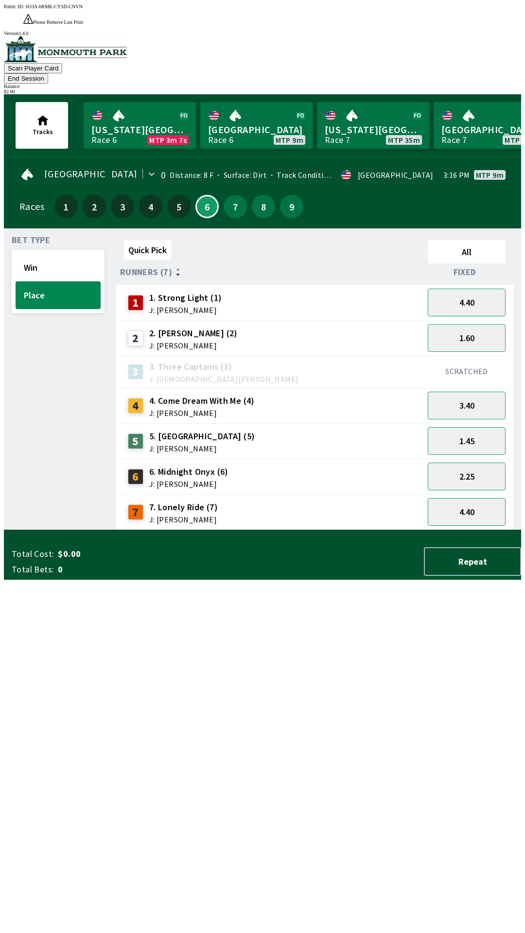
click at [244, 429] on div "5 5. Magical Road (5) J: [PERSON_NAME]" at bounding box center [272, 441] width 296 height 24
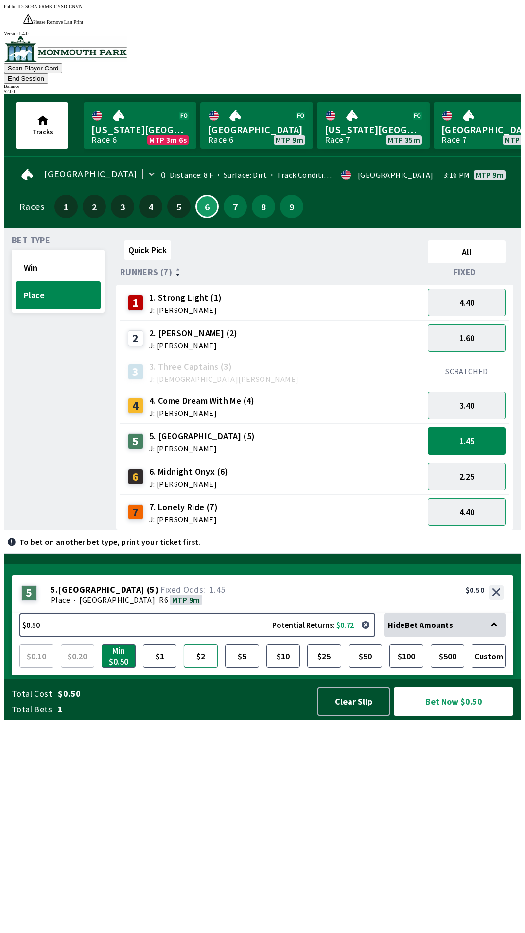
click at [211, 668] on button "$2" at bounding box center [201, 655] width 34 height 23
click at [50, 254] on button "Win" at bounding box center [58, 268] width 85 height 28
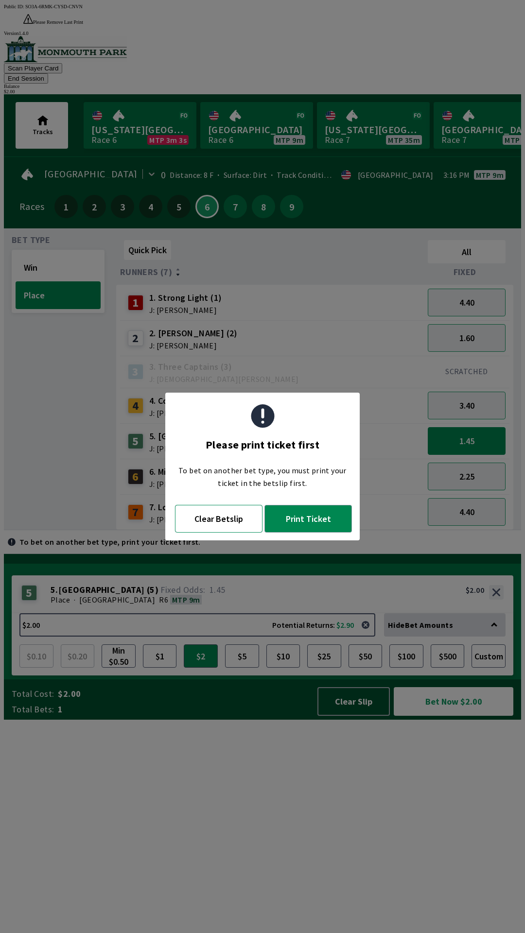
click at [224, 519] on button "Clear Betslip" at bounding box center [218, 519] width 87 height 28
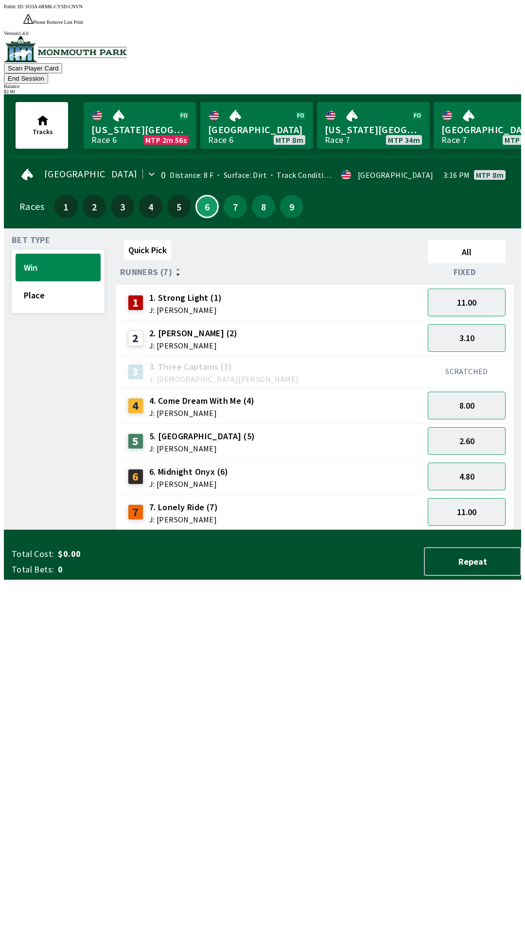
click at [230, 429] on div "5 5. Magical Road (5) J: [PERSON_NAME]" at bounding box center [272, 441] width 296 height 24
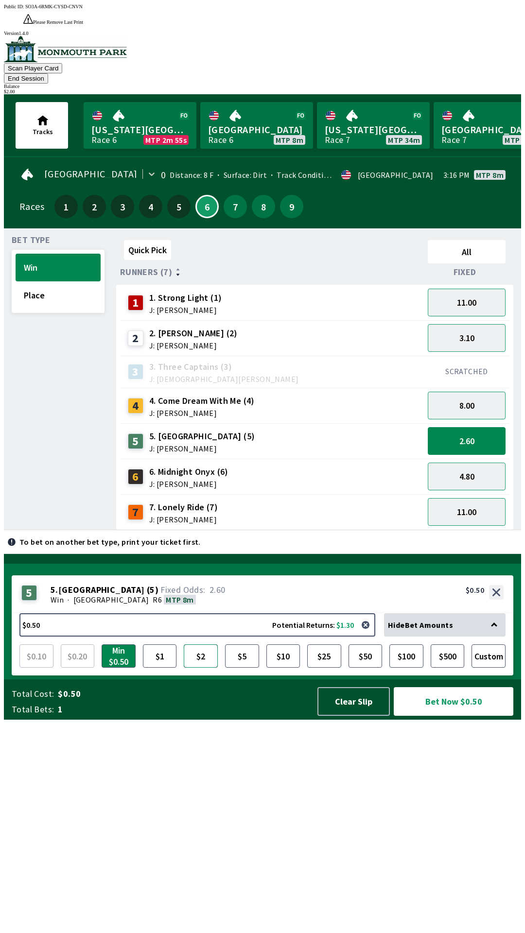
click at [202, 668] on button "$2" at bounding box center [201, 655] width 34 height 23
click at [486, 716] on button "Bet Now $2.00" at bounding box center [454, 701] width 120 height 29
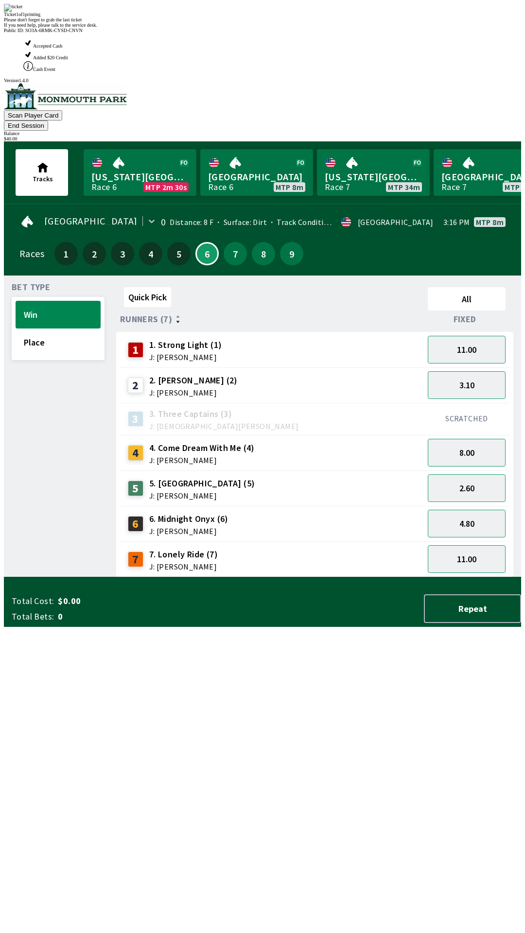
click at [327, 28] on div "Ticket 1 of 1 printing Please don't forget to grab the last ticket If you need …" at bounding box center [262, 16] width 517 height 24
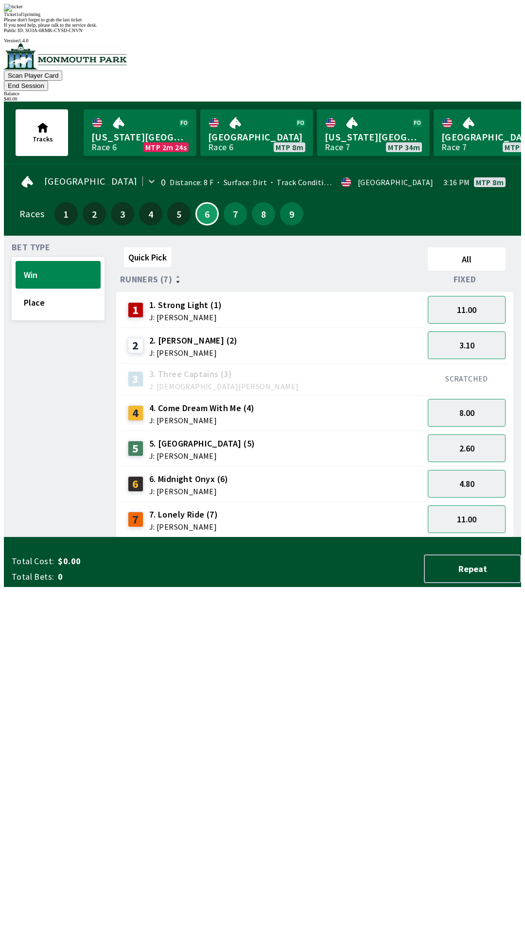
click at [313, 17] on div "Ticket 1 of 1 printing" at bounding box center [262, 14] width 517 height 5
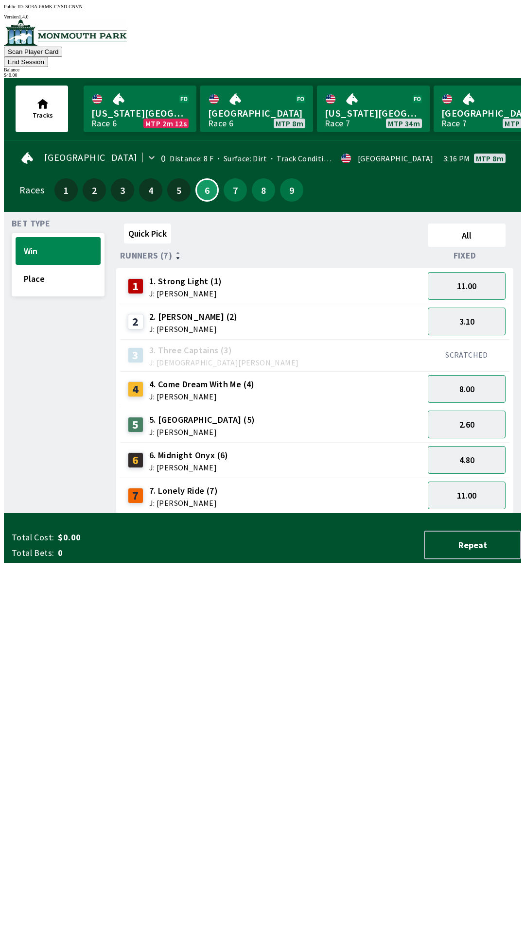
click at [479, 72] on div "$ 40.00" at bounding box center [262, 74] width 517 height 5
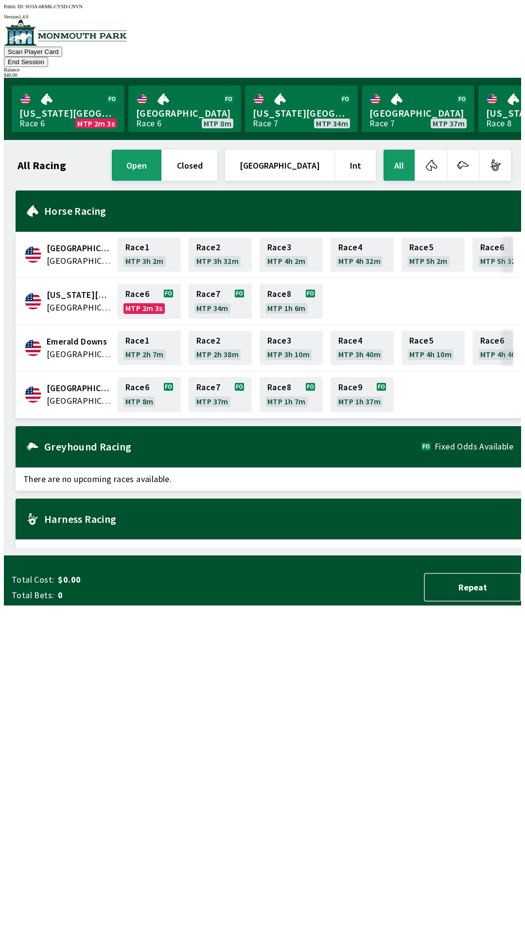
click at [89, 476] on div "[GEOGRAPHIC_DATA] [GEOGRAPHIC_DATA] Race 1 MTP 3h 2m Race 2 MTP 3h 32m Race 3 M…" at bounding box center [268, 377] width 505 height 372
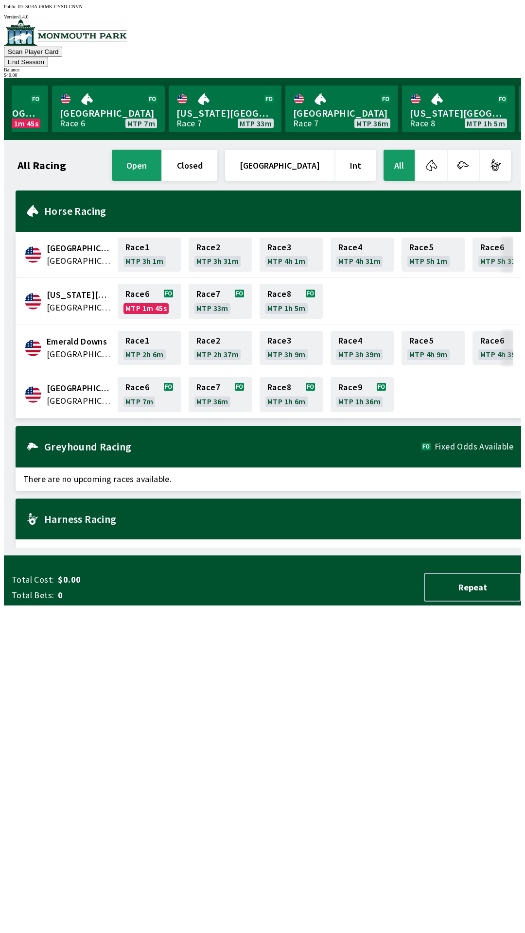
scroll to position [0, 73]
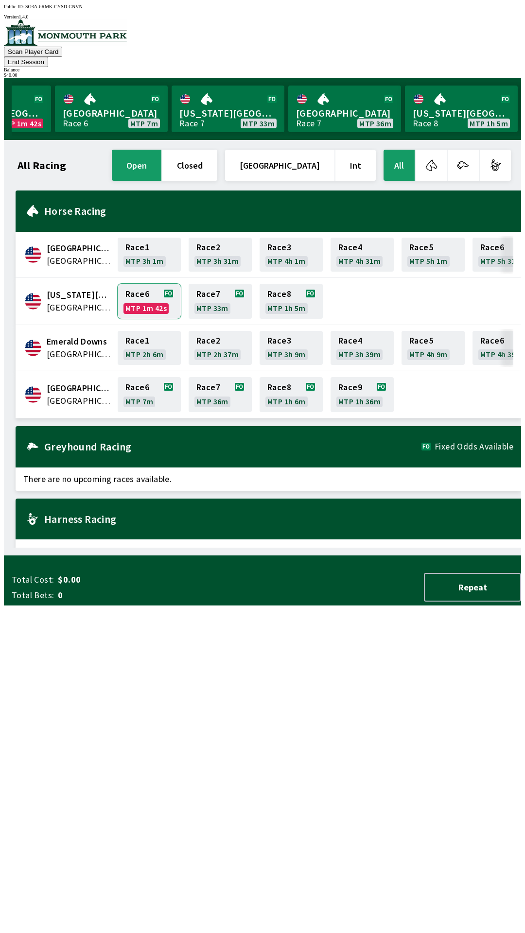
click at [133, 285] on link "Race 6 MTP 1m 42s" at bounding box center [149, 301] width 63 height 35
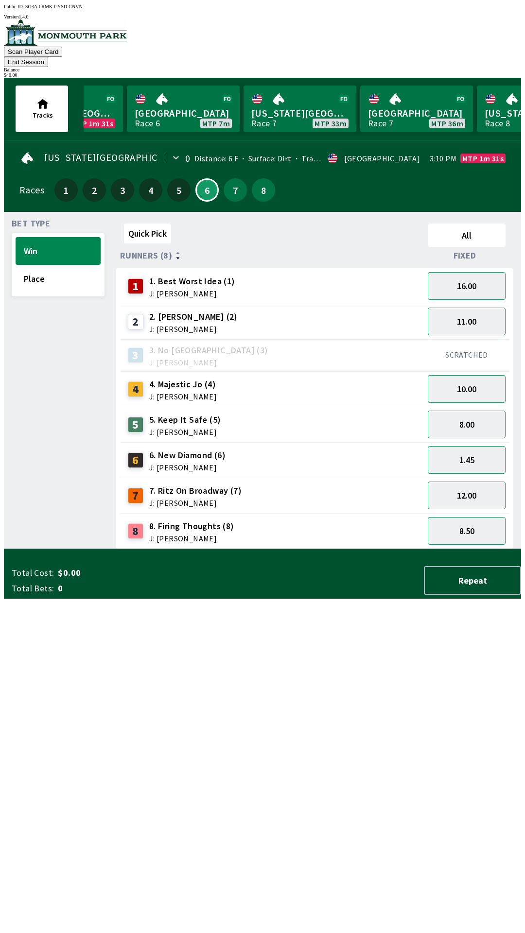
click at [491, 72] on div "$ 40.00" at bounding box center [262, 74] width 517 height 5
click at [48, 57] on button "End Session" at bounding box center [26, 62] width 44 height 10
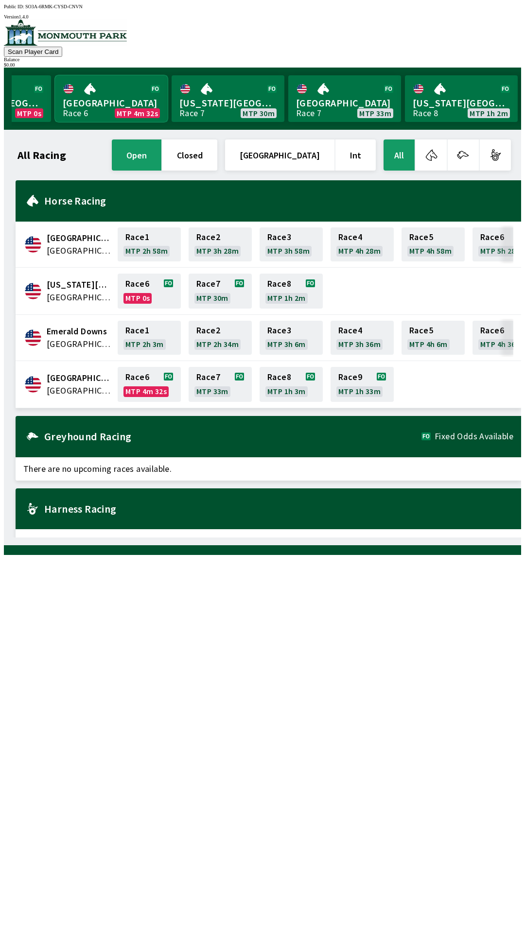
click at [99, 98] on link "Monmouth Park Race 6 MTP 4m 32s" at bounding box center [111, 98] width 113 height 47
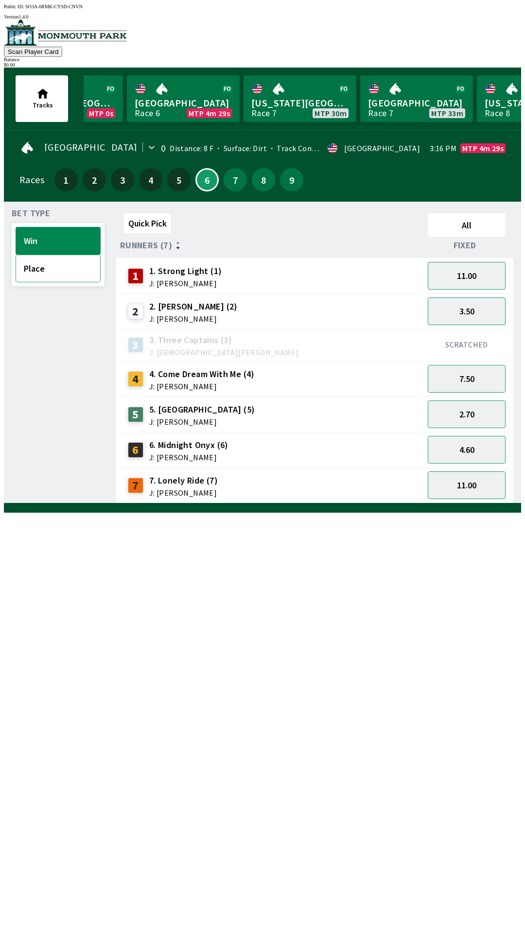
click at [61, 269] on button "Place" at bounding box center [58, 269] width 85 height 28
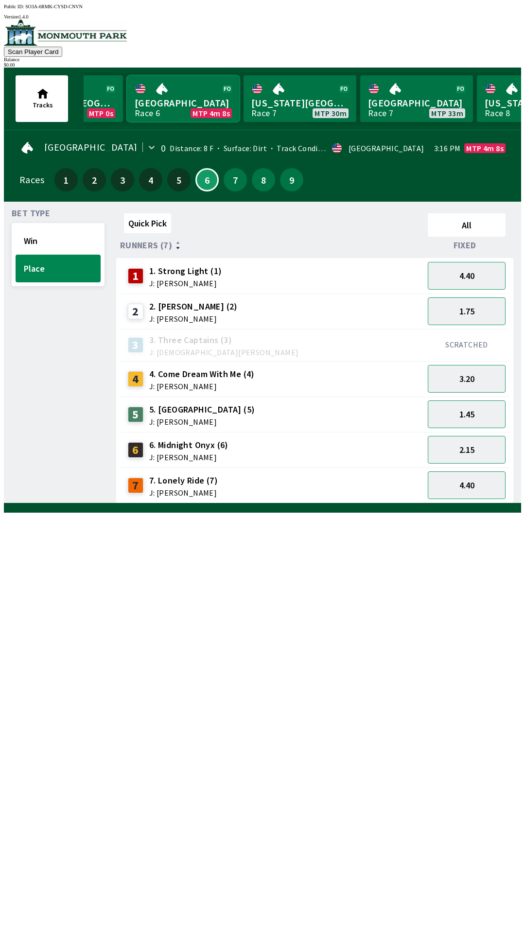
click at [163, 101] on link "[GEOGRAPHIC_DATA] Race 6 MTP 4m 8s" at bounding box center [183, 98] width 113 height 47
click at [488, 410] on button "1.45" at bounding box center [467, 414] width 78 height 28
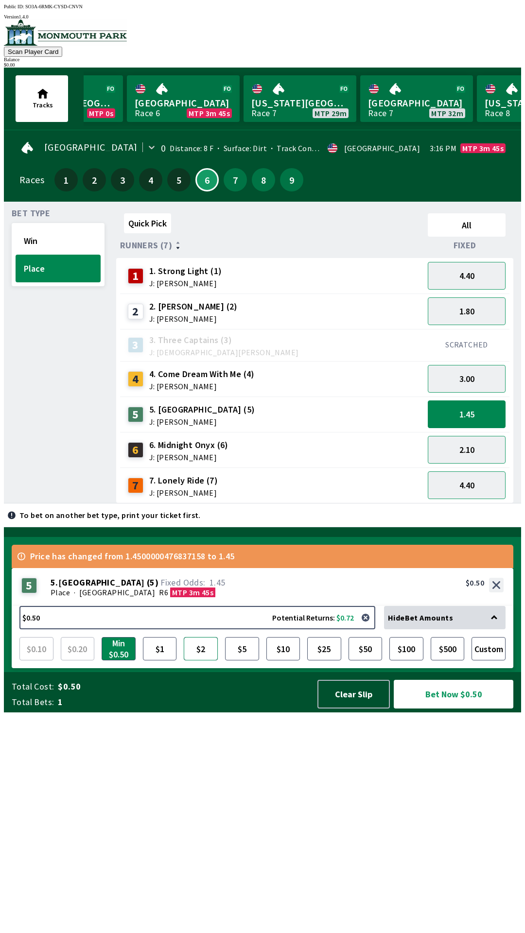
click at [202, 660] on button "$2" at bounding box center [201, 648] width 34 height 23
click at [475, 270] on button "4.40" at bounding box center [467, 276] width 78 height 28
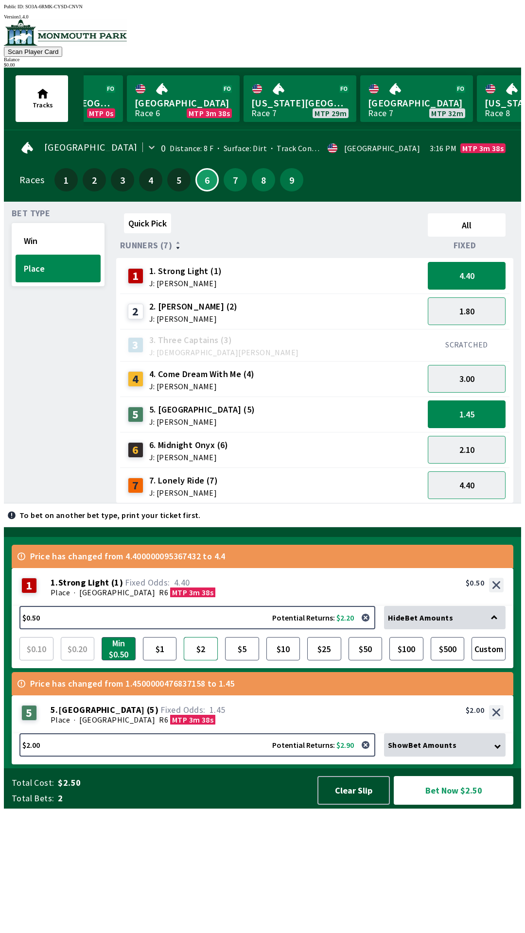
click at [203, 660] on button "$2" at bounding box center [201, 648] width 34 height 23
click at [438, 805] on button "Bet Now $4.00" at bounding box center [454, 790] width 120 height 29
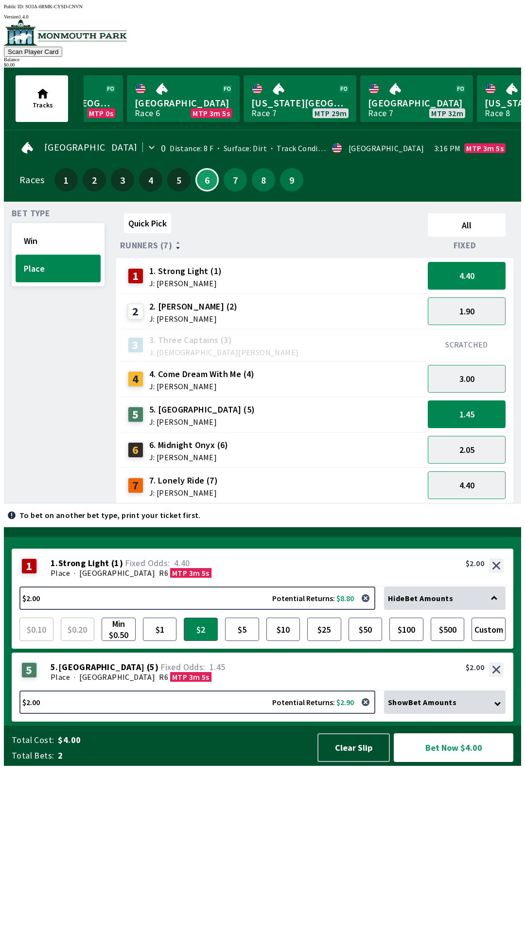
click at [52, 267] on button "Place" at bounding box center [58, 269] width 85 height 28
click at [51, 255] on button "Place" at bounding box center [58, 269] width 85 height 28
click at [52, 247] on button "Win" at bounding box center [58, 241] width 85 height 28
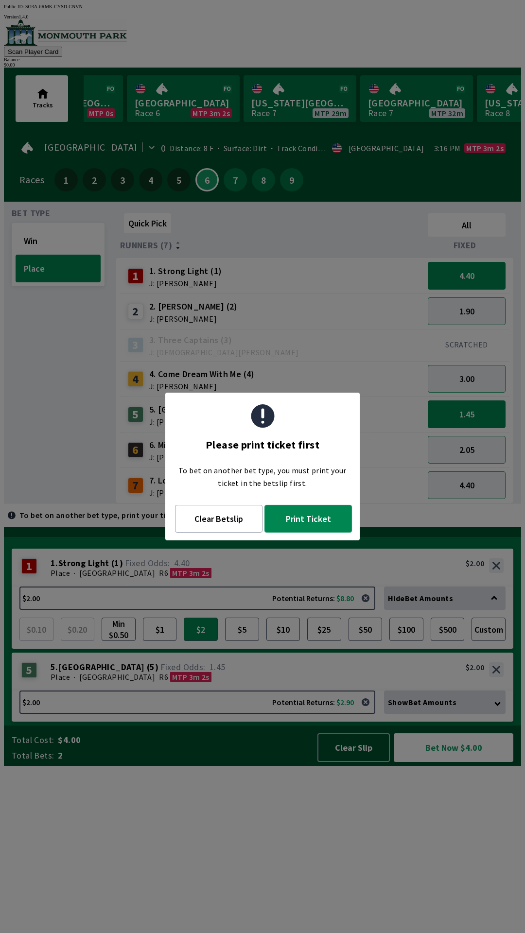
click at [316, 525] on button "Print Ticket" at bounding box center [307, 519] width 87 height 28
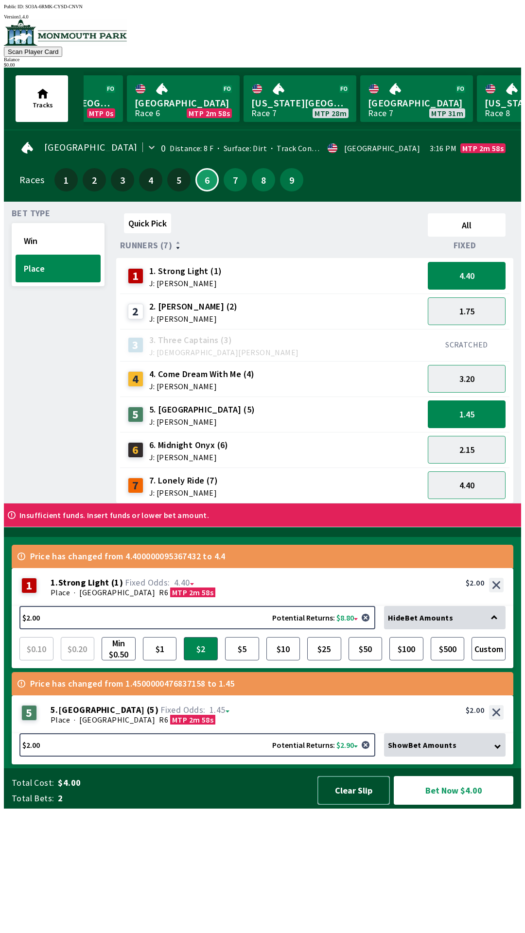
click at [351, 805] on button "Clear Slip" at bounding box center [353, 790] width 72 height 29
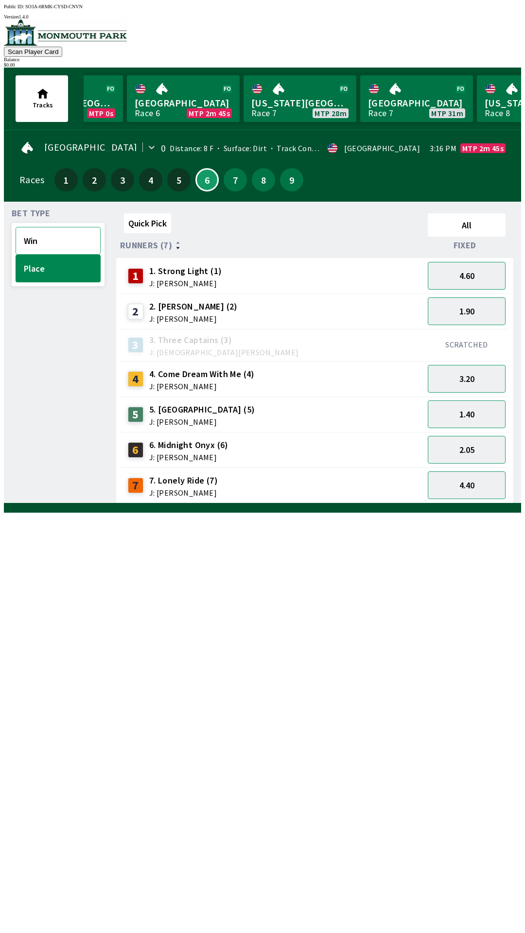
click at [41, 235] on button "Win" at bounding box center [58, 241] width 85 height 28
click at [471, 313] on button "3.50" at bounding box center [467, 311] width 78 height 28
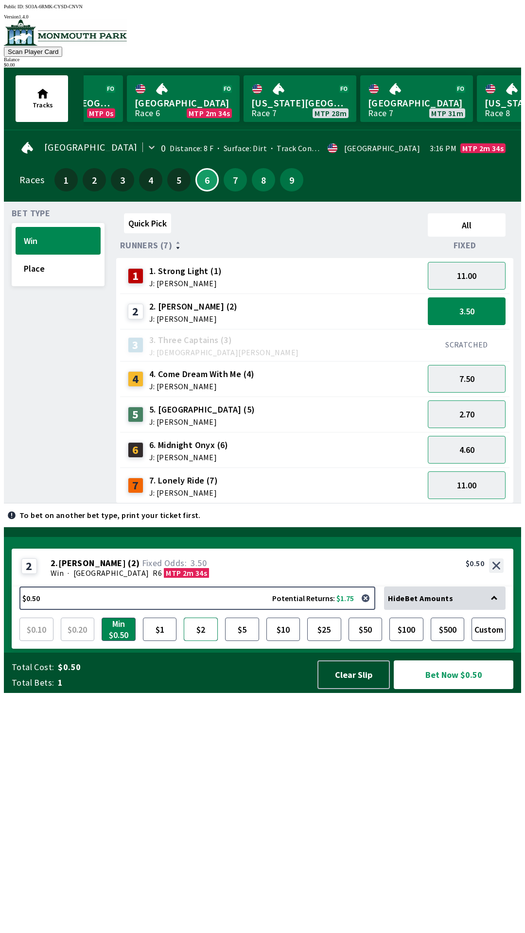
click at [200, 641] on button "$2" at bounding box center [201, 629] width 34 height 23
click at [428, 689] on button "Bet Now $2.00" at bounding box center [454, 674] width 120 height 29
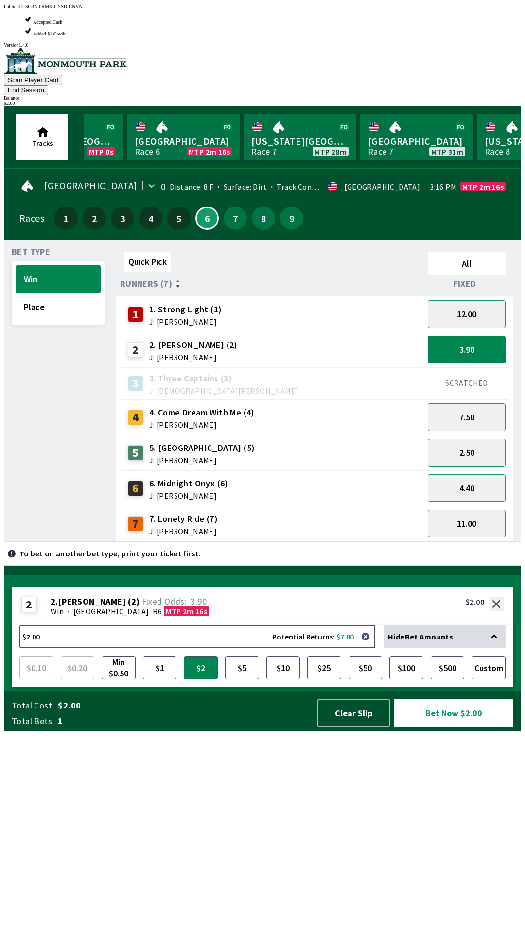
click at [443, 728] on button "Bet Now $2.00" at bounding box center [454, 713] width 120 height 29
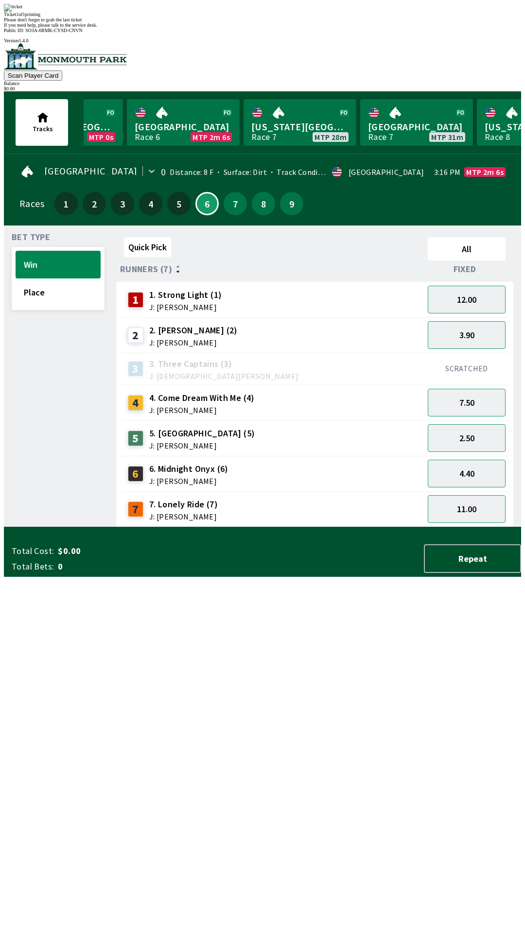
click at [207, 527] on div "Quick Pick All Runners (7) Fixed 1 1. Strong Light (1) J: [PERSON_NAME] 12.00 2…" at bounding box center [318, 380] width 405 height 294
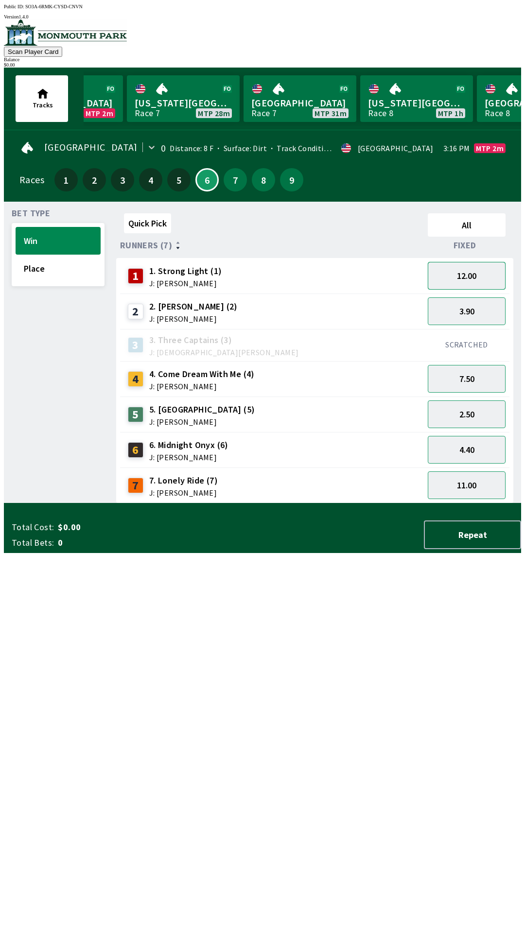
click at [455, 270] on button "12.00" at bounding box center [467, 276] width 78 height 28
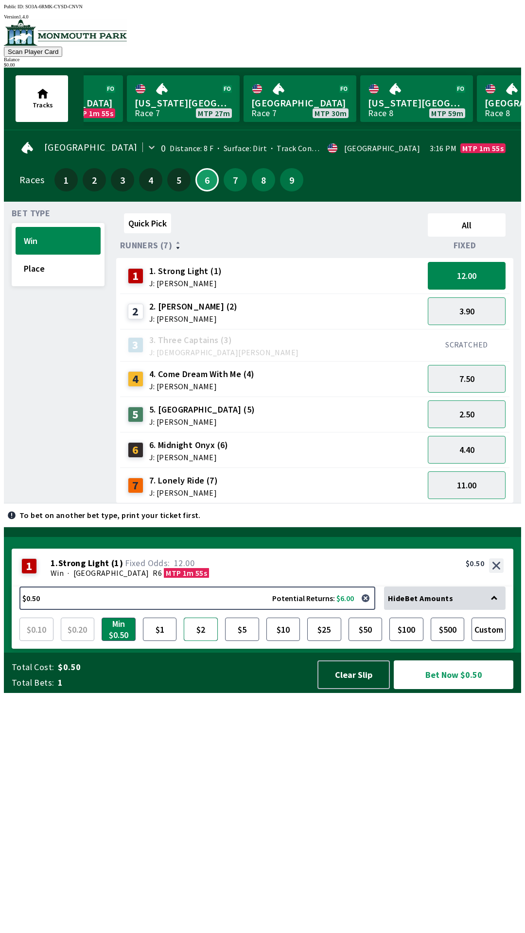
click at [211, 641] on button "$2" at bounding box center [201, 629] width 34 height 23
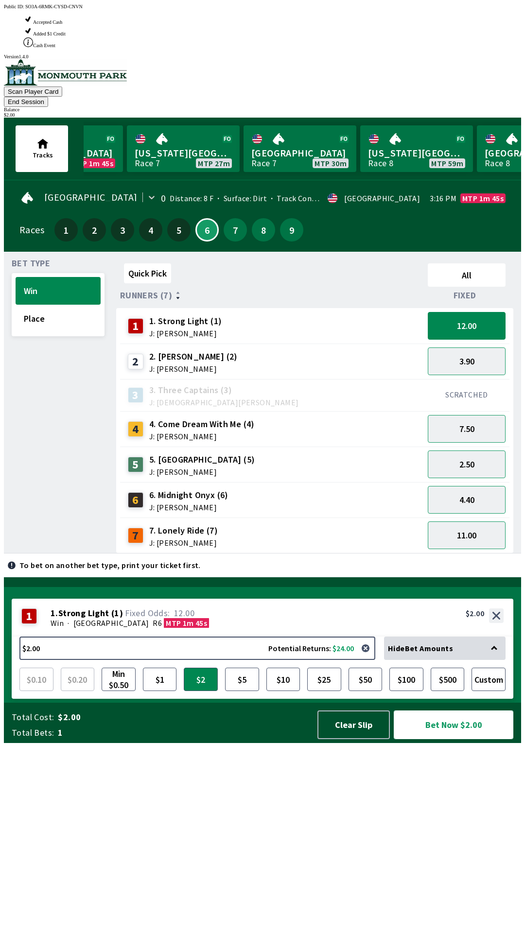
click at [440, 739] on button "Bet Now $2.00" at bounding box center [454, 725] width 120 height 29
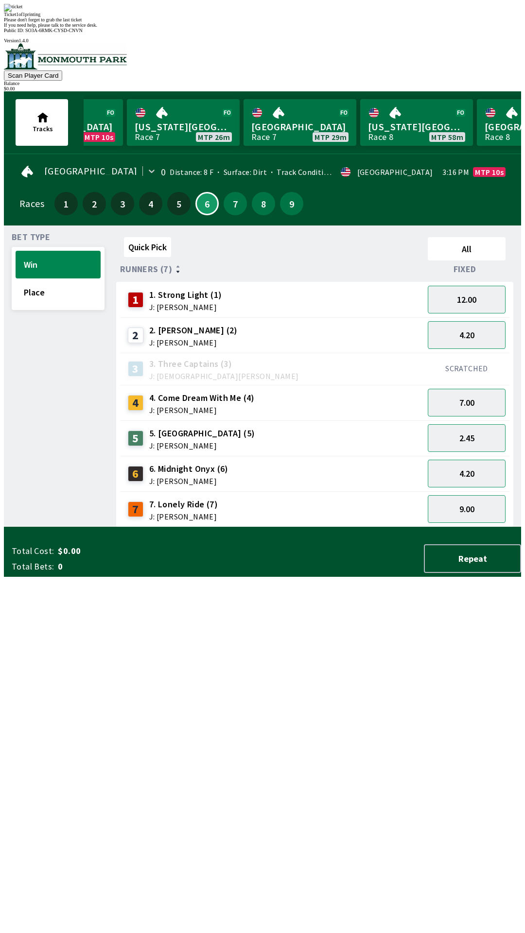
click at [389, 527] on div "Quick Pick All Runners (7) Fixed 1 1. Strong Light (1) J: [PERSON_NAME] 12.00 2…" at bounding box center [318, 380] width 405 height 294
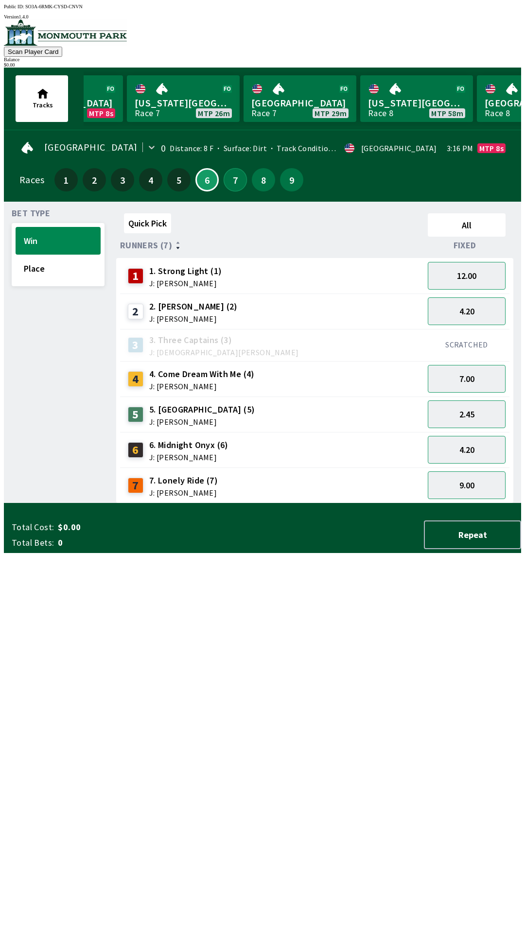
click at [233, 182] on button "7" at bounding box center [235, 179] width 23 height 23
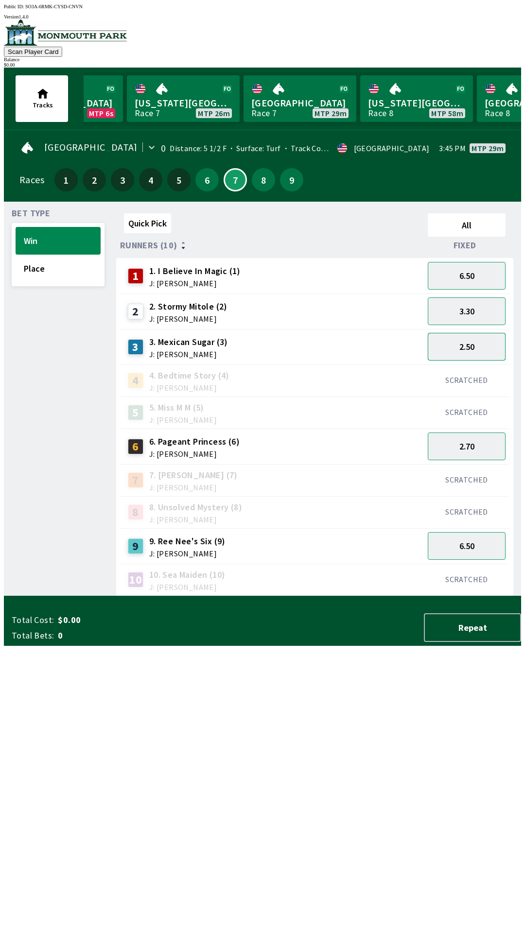
click at [464, 345] on button "2.50" at bounding box center [467, 347] width 78 height 28
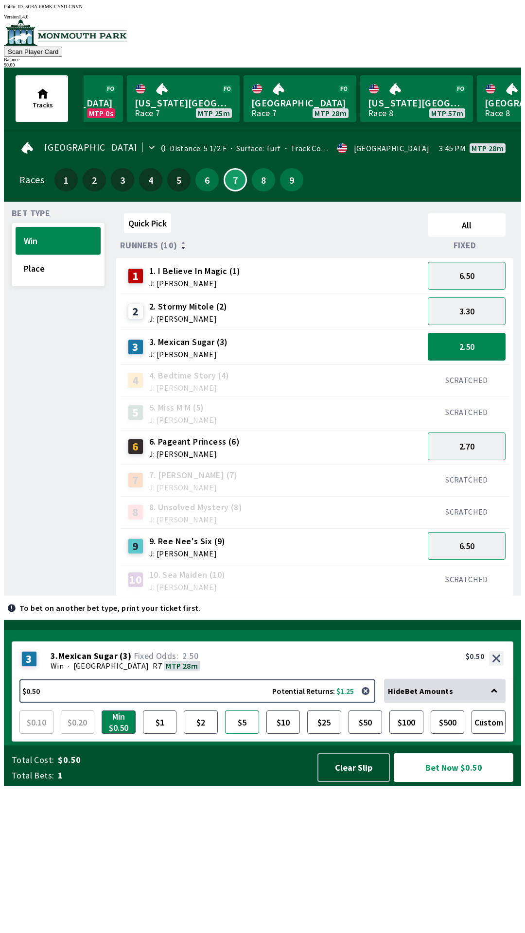
click at [227, 734] on button "$5" at bounding box center [242, 722] width 34 height 23
click at [500, 450] on button "2.70" at bounding box center [467, 447] width 78 height 28
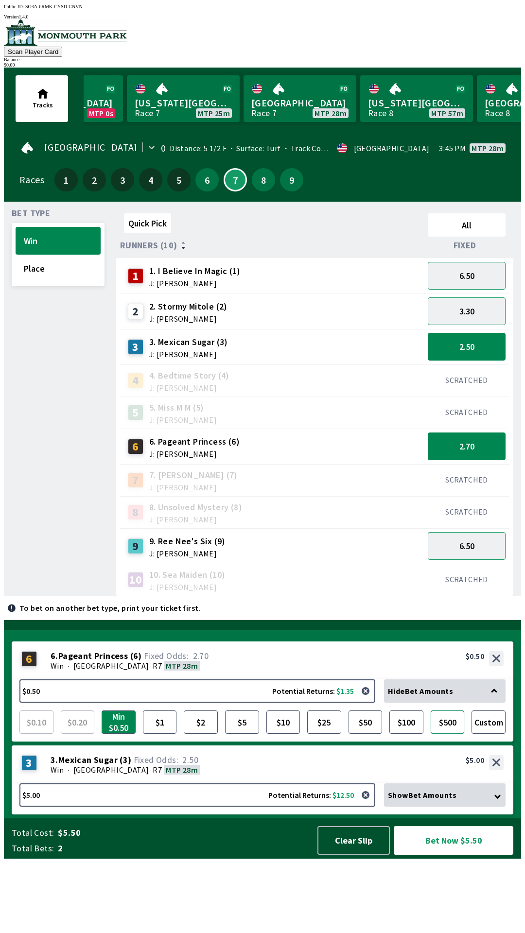
click at [444, 734] on button "$500" at bounding box center [448, 722] width 34 height 23
click at [448, 734] on button "$500" at bounding box center [448, 722] width 34 height 23
click at [446, 734] on button "$500" at bounding box center [448, 722] width 34 height 23
click at [454, 734] on button "$500" at bounding box center [448, 722] width 34 height 23
click at [274, 734] on button "$10" at bounding box center [283, 722] width 34 height 23
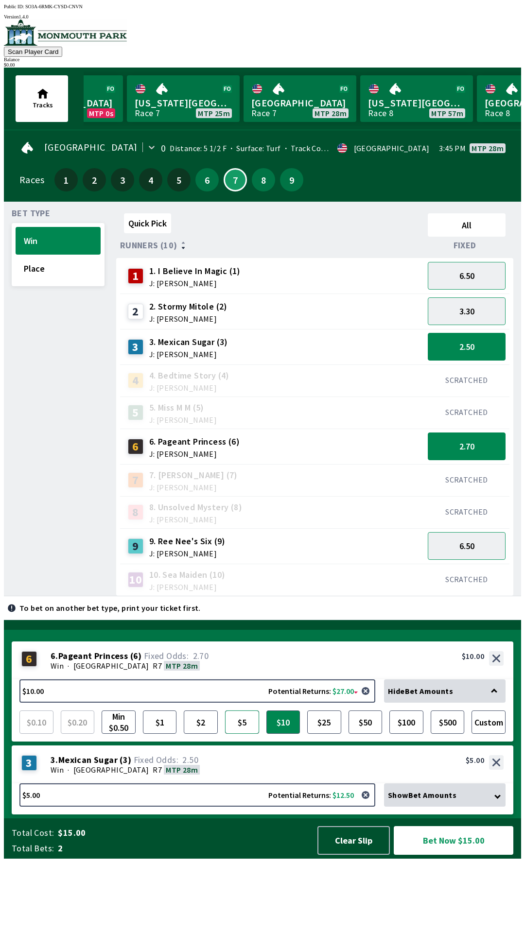
click at [235, 734] on button "$5" at bounding box center [242, 722] width 34 height 23
click at [366, 346] on div "3 3. Mexican Sugar (3) J: [PERSON_NAME]" at bounding box center [272, 347] width 296 height 24
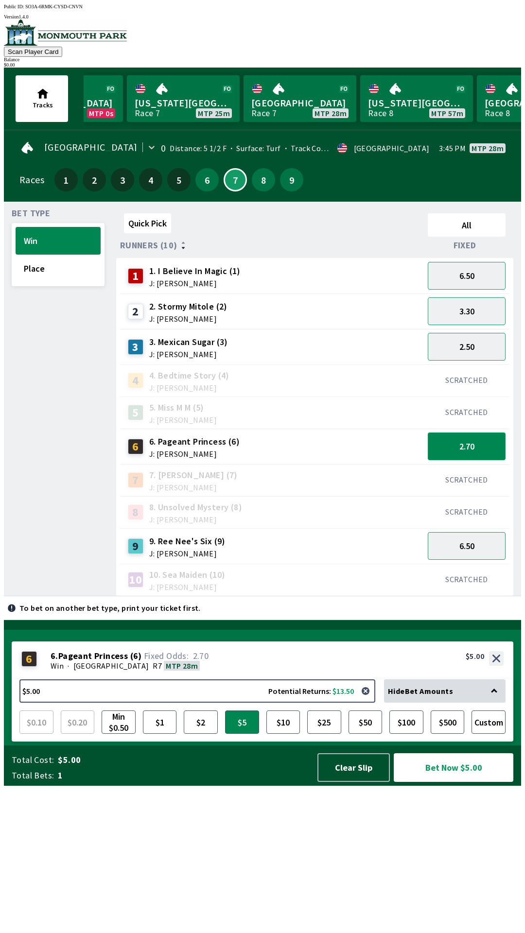
click at [477, 444] on button "2.70" at bounding box center [467, 447] width 78 height 28
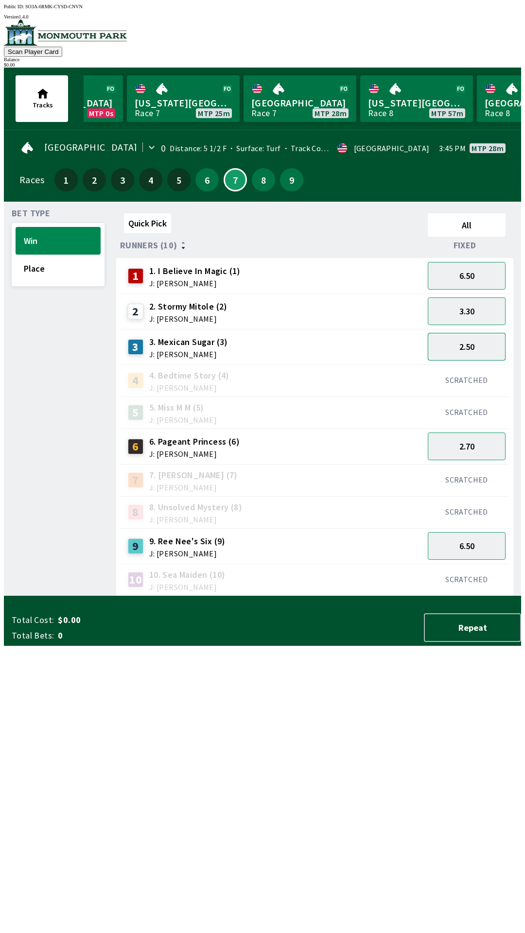
click at [480, 346] on button "2.50" at bounding box center [467, 347] width 78 height 28
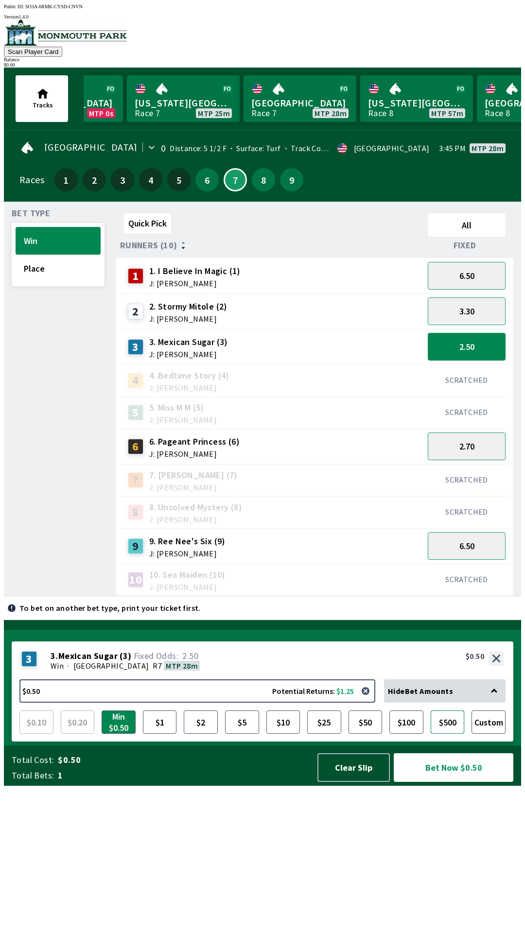
click at [444, 734] on button "$500" at bounding box center [448, 722] width 34 height 23
click at [246, 734] on button "$5" at bounding box center [242, 722] width 34 height 23
click at [467, 440] on button "2.70" at bounding box center [467, 447] width 78 height 28
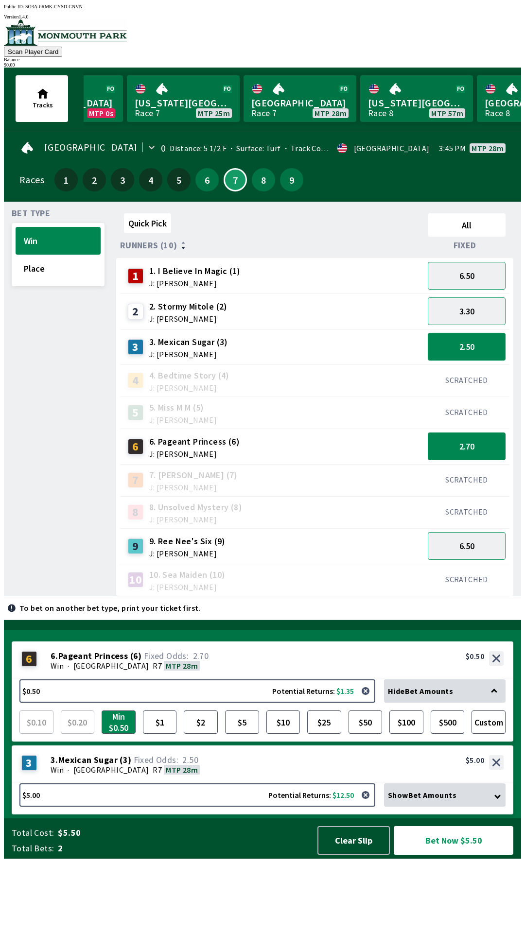
click at [483, 337] on button "2.50" at bounding box center [467, 347] width 78 height 28
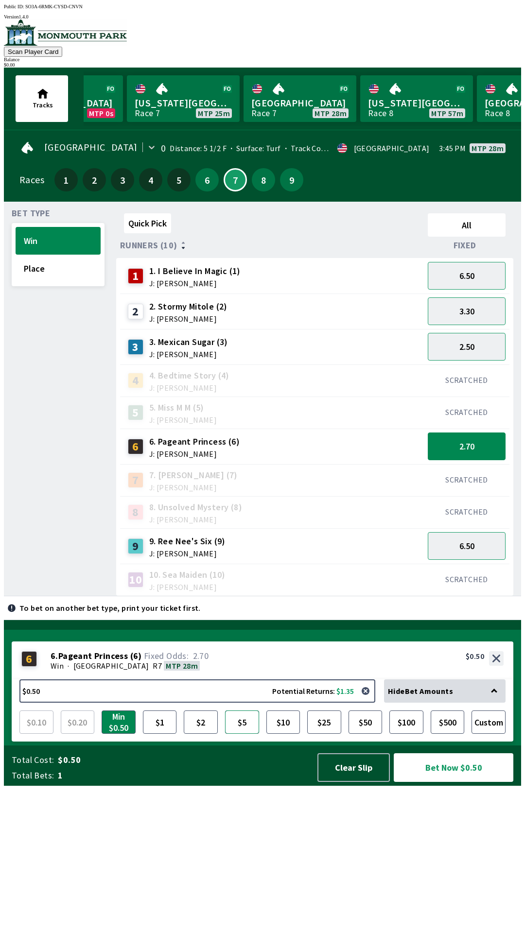
click at [240, 734] on button "$5" at bounding box center [242, 722] width 34 height 23
click at [492, 464] on div "SCRATCHED" at bounding box center [467, 480] width 86 height 32
click at [489, 440] on button "2.70" at bounding box center [467, 447] width 78 height 28
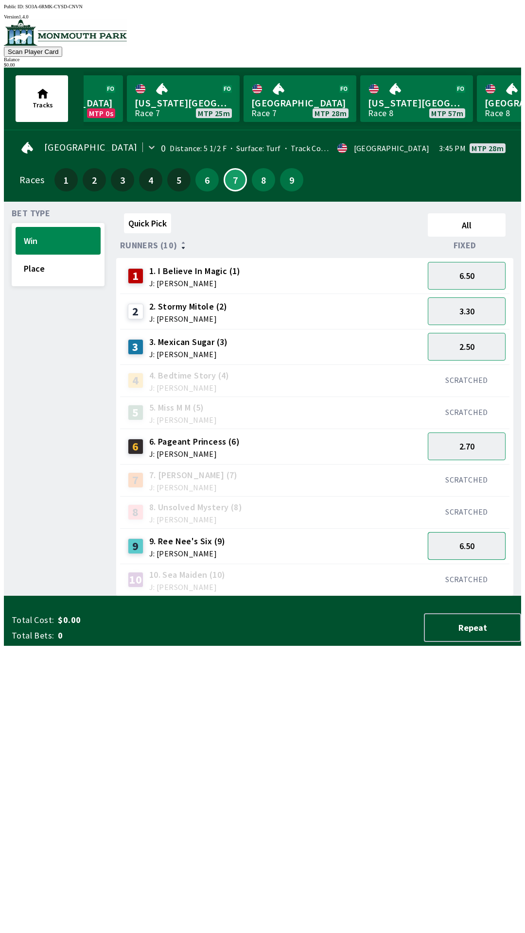
click at [481, 547] on button "6.50" at bounding box center [467, 546] width 78 height 28
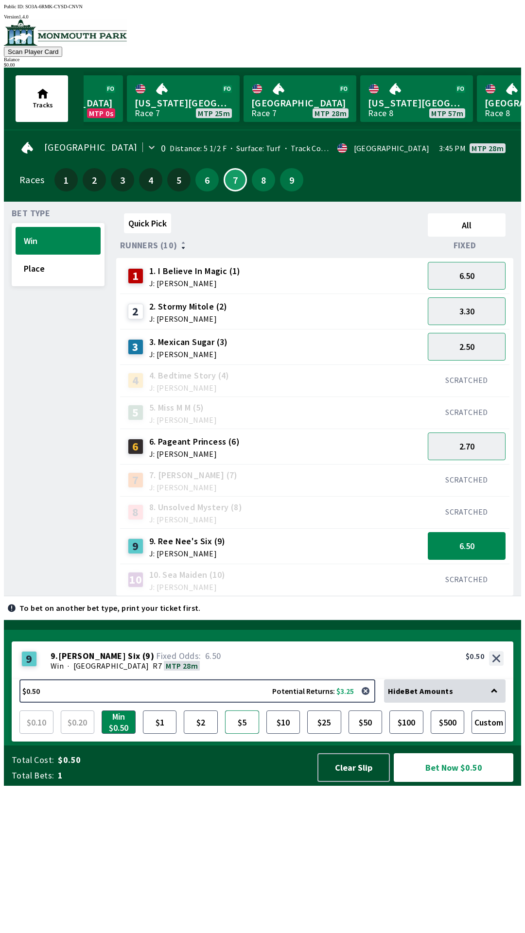
click at [242, 734] on button "$5" at bounding box center [242, 722] width 34 height 23
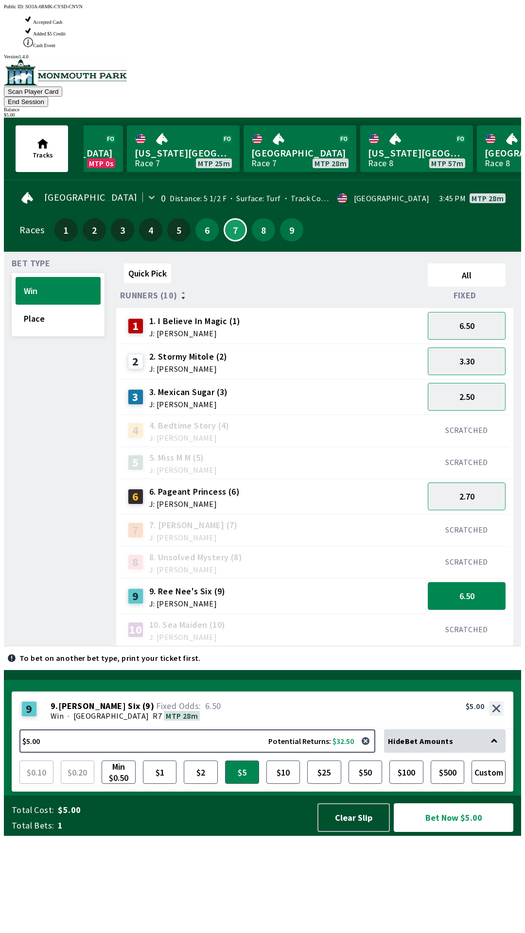
click at [443, 832] on button "Bet Now $5.00" at bounding box center [454, 817] width 120 height 29
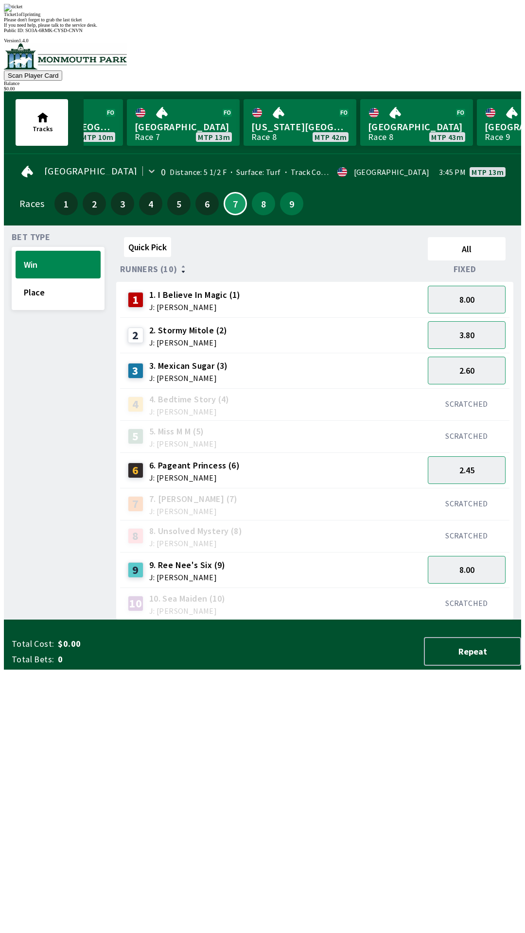
click at [310, 28] on div "Ticket 1 of 1 printing Please don't forget to grab the last ticket If you need …" at bounding box center [262, 16] width 517 height 24
click at [298, 17] on div "Ticket 1 of 1 printing" at bounding box center [262, 14] width 517 height 5
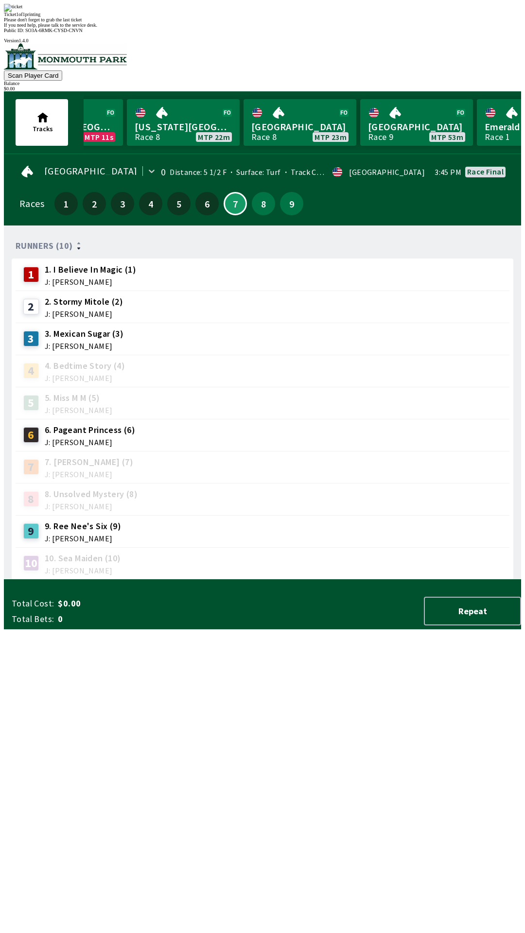
click at [358, 28] on div "Ticket 1 of 1 printing Please don't forget to grab the last ticket If you need …" at bounding box center [262, 16] width 517 height 24
click at [388, 571] on div "Runners (10) 1 1. I Believe In Magic (1) J: [PERSON_NAME] 2 2. [PERSON_NAME] (2…" at bounding box center [266, 406] width 509 height 347
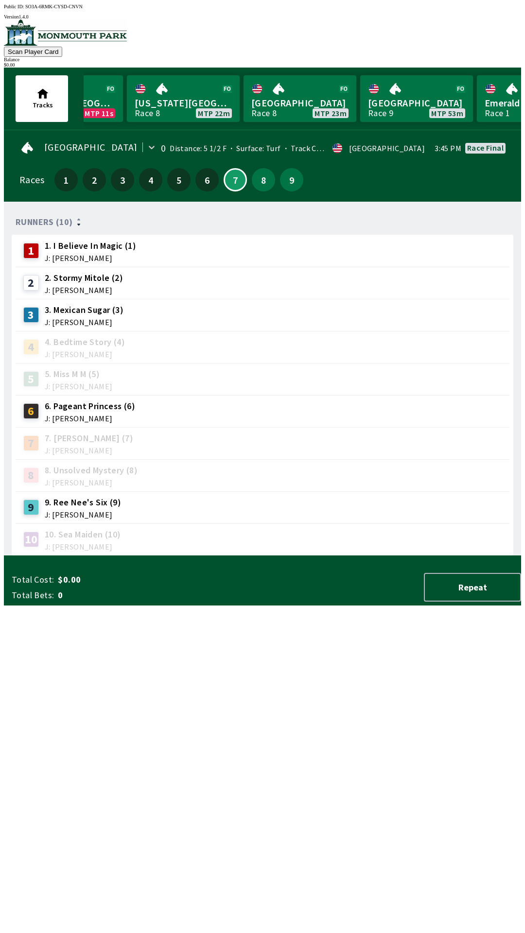
click at [381, 523] on div "10 10. Sea Maiden (10) J: [PERSON_NAME]" at bounding box center [263, 539] width 494 height 32
click at [487, 602] on button "Repeat" at bounding box center [472, 587] width 97 height 29
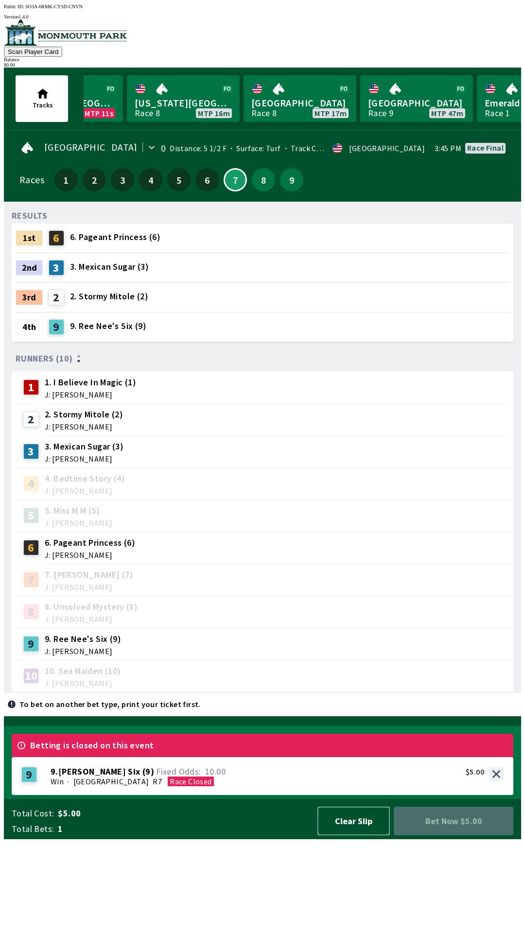
click at [353, 835] on button "Clear Slip" at bounding box center [353, 821] width 72 height 29
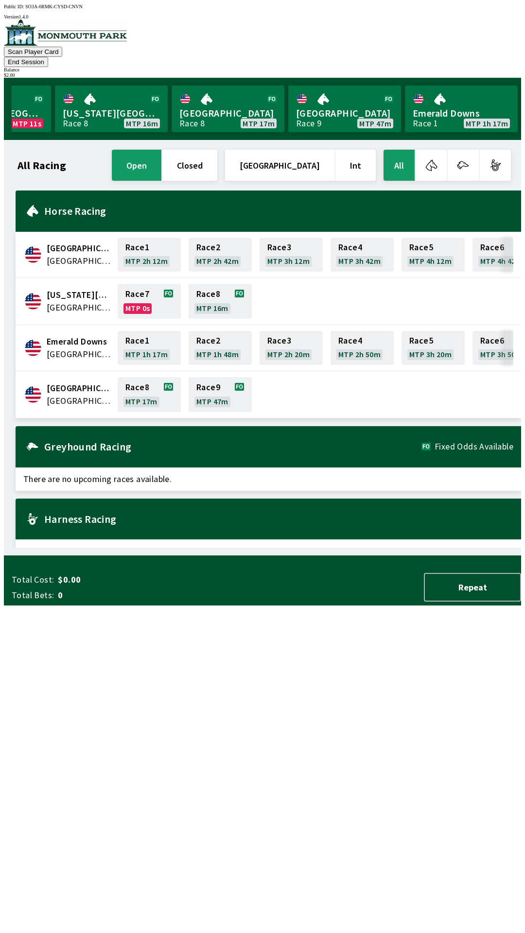
click at [161, 153] on button "open" at bounding box center [137, 165] width 50 height 31
click at [312, 98] on link "Emerald Downs Race 1 MTP 1h 17m" at bounding box center [344, 109] width 113 height 47
click at [87, 103] on link "[GEOGRAPHIC_DATA] Race 8 MTP 17m" at bounding box center [111, 109] width 113 height 47
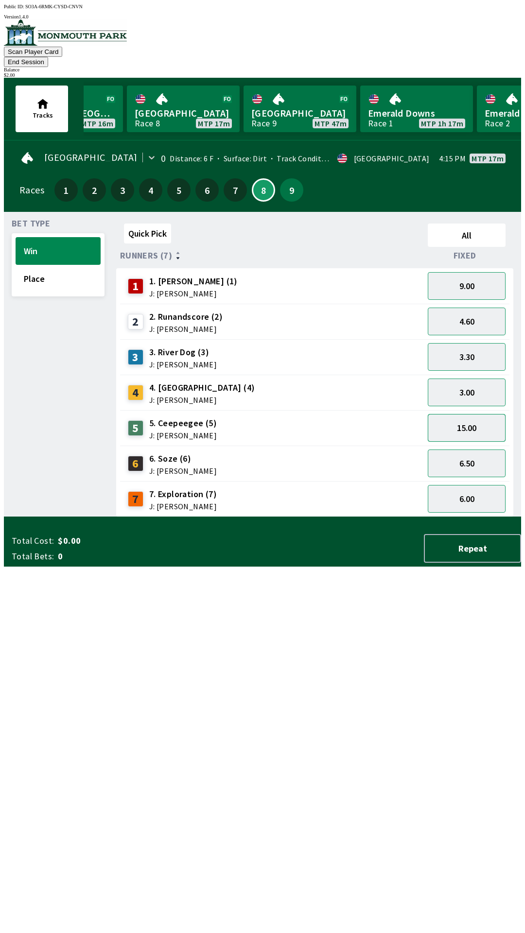
click at [485, 414] on button "15.00" at bounding box center [467, 428] width 78 height 28
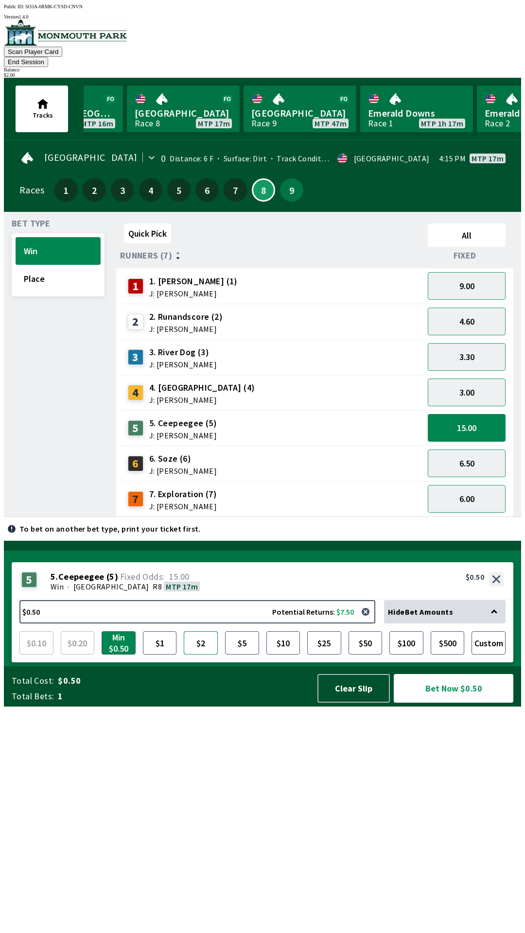
click at [201, 655] on button "$2" at bounding box center [201, 642] width 34 height 23
click at [462, 703] on button "Bet Now $2.00" at bounding box center [454, 688] width 120 height 29
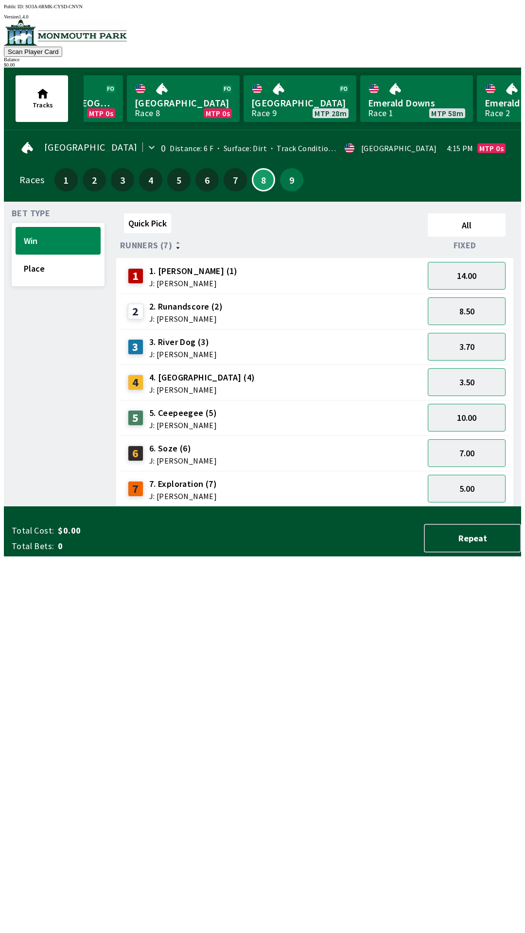
click at [233, 507] on div "Quick Pick All Runners (7) Fixed 1 1. [PERSON_NAME] (1) J: [PERSON_NAME] 14.00 …" at bounding box center [318, 357] width 405 height 297
